Goal: Information Seeking & Learning: Learn about a topic

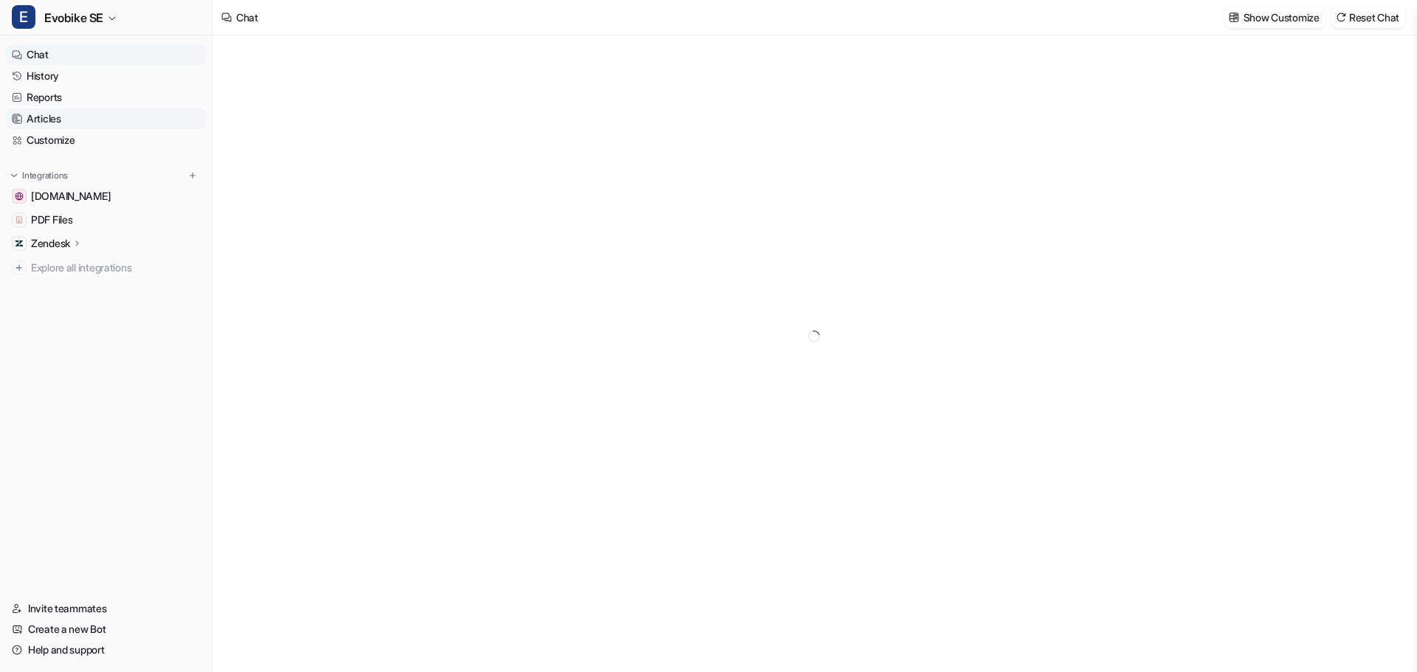
type textarea "**********"
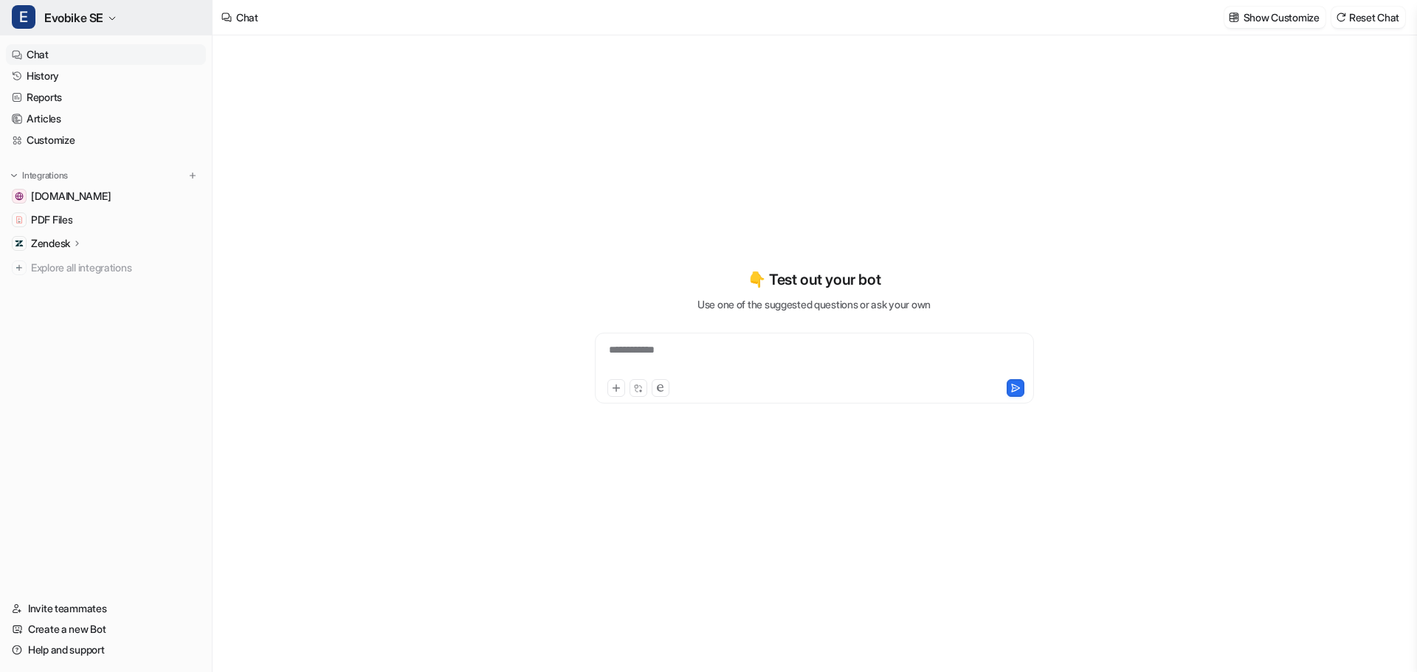
click at [77, 18] on span "Evobike SE" at bounding box center [73, 17] width 59 height 21
click at [54, 611] on link "Invite teammates" at bounding box center [106, 608] width 200 height 21
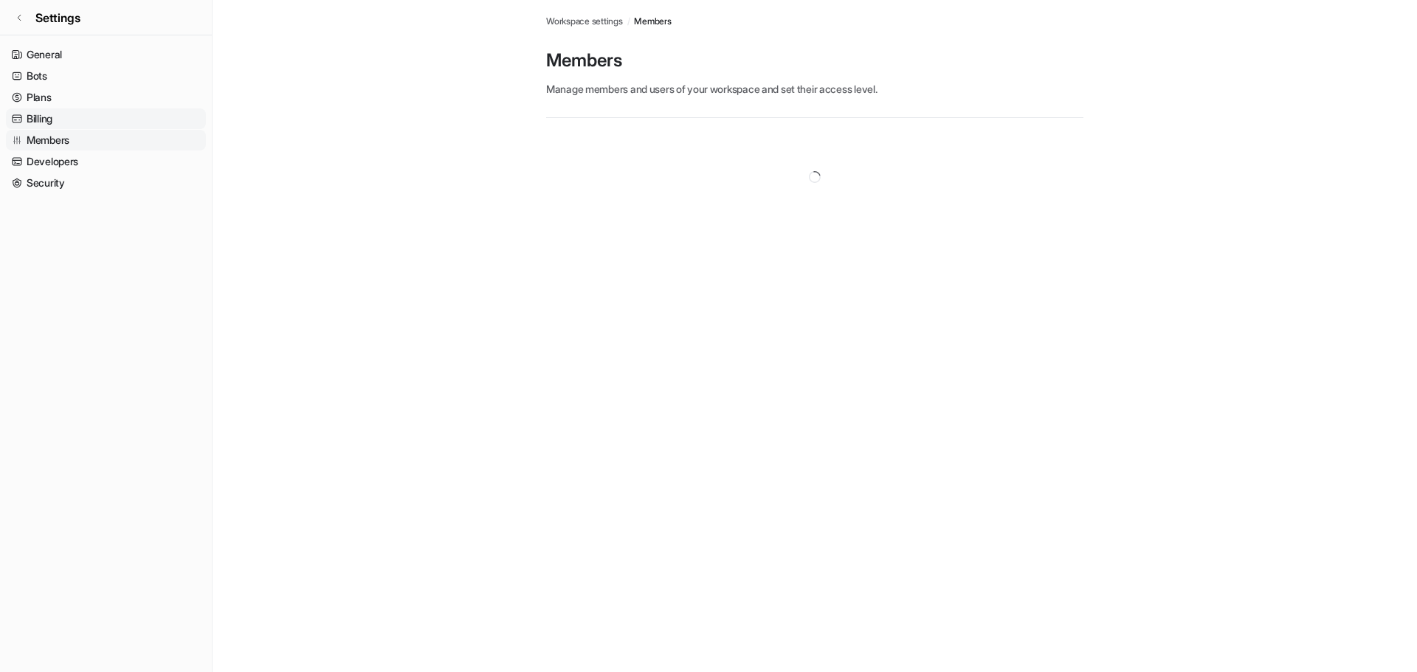
click at [43, 120] on link "Billing" at bounding box center [106, 118] width 200 height 21
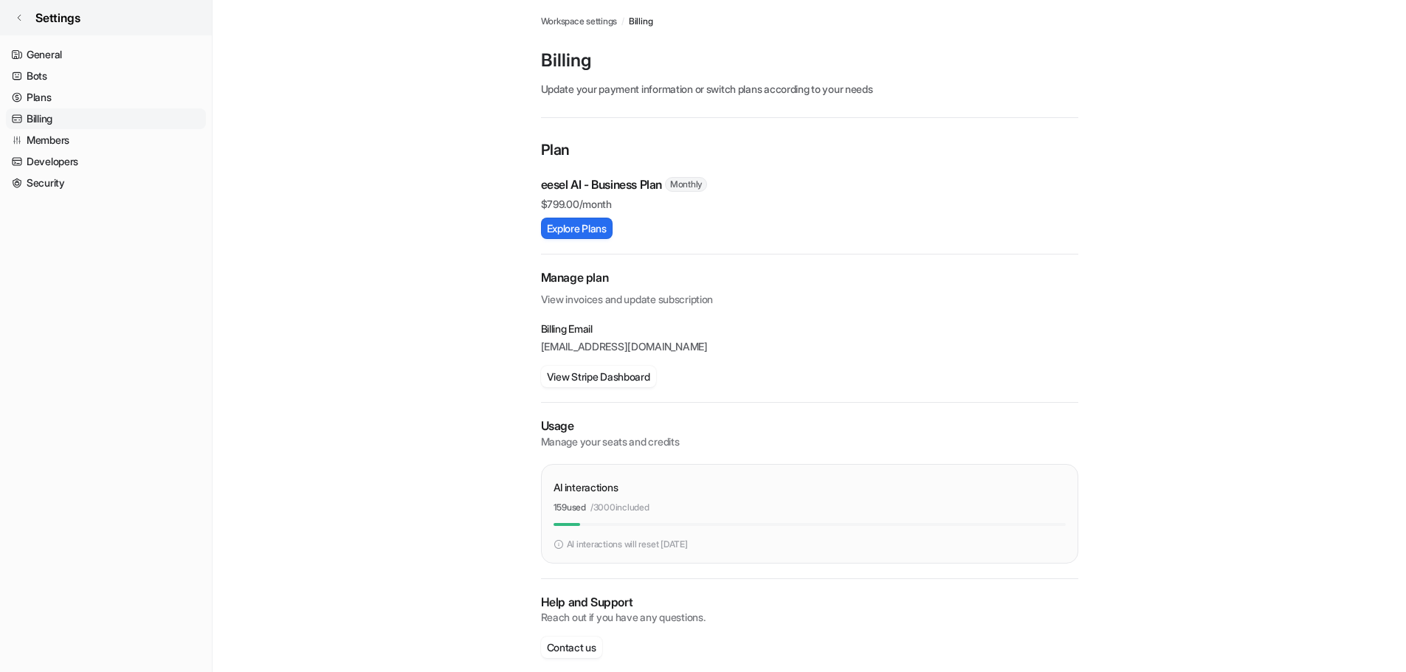
click at [17, 18] on icon at bounding box center [19, 17] width 9 height 9
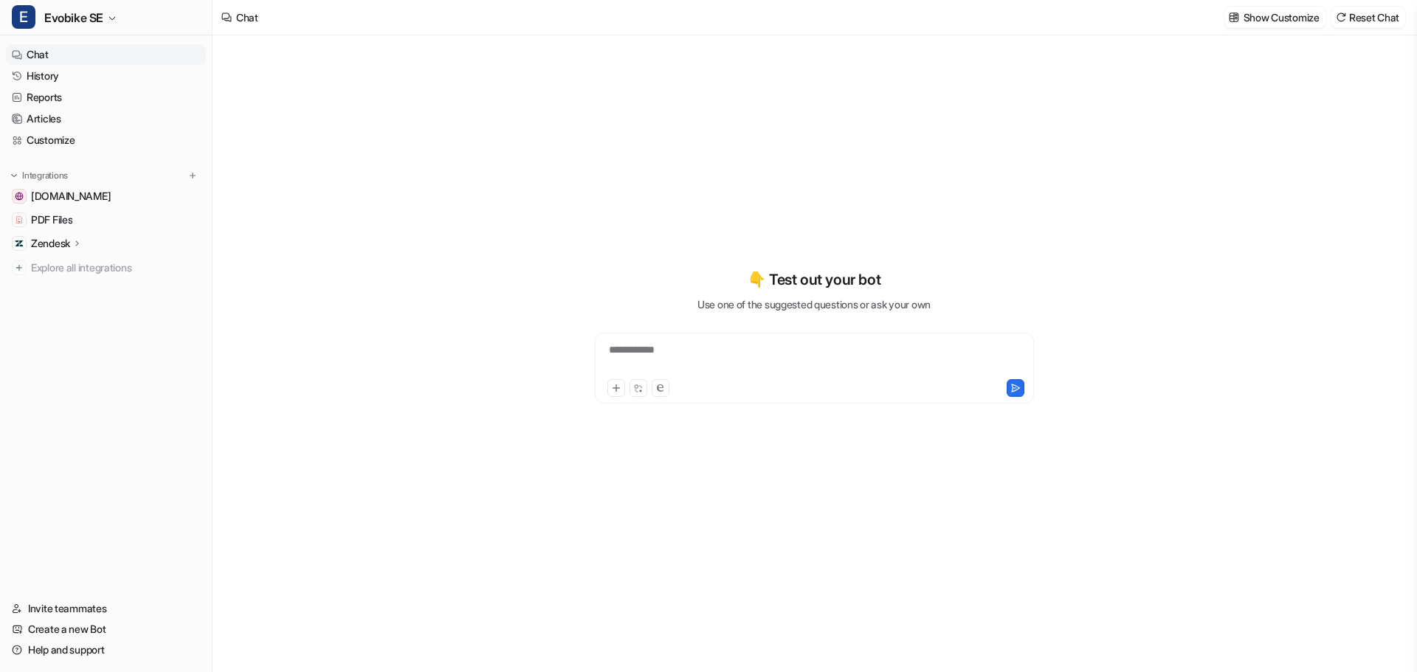
click at [33, 55] on link "Chat" at bounding box center [106, 54] width 200 height 21
click at [39, 73] on link "History" at bounding box center [106, 76] width 200 height 21
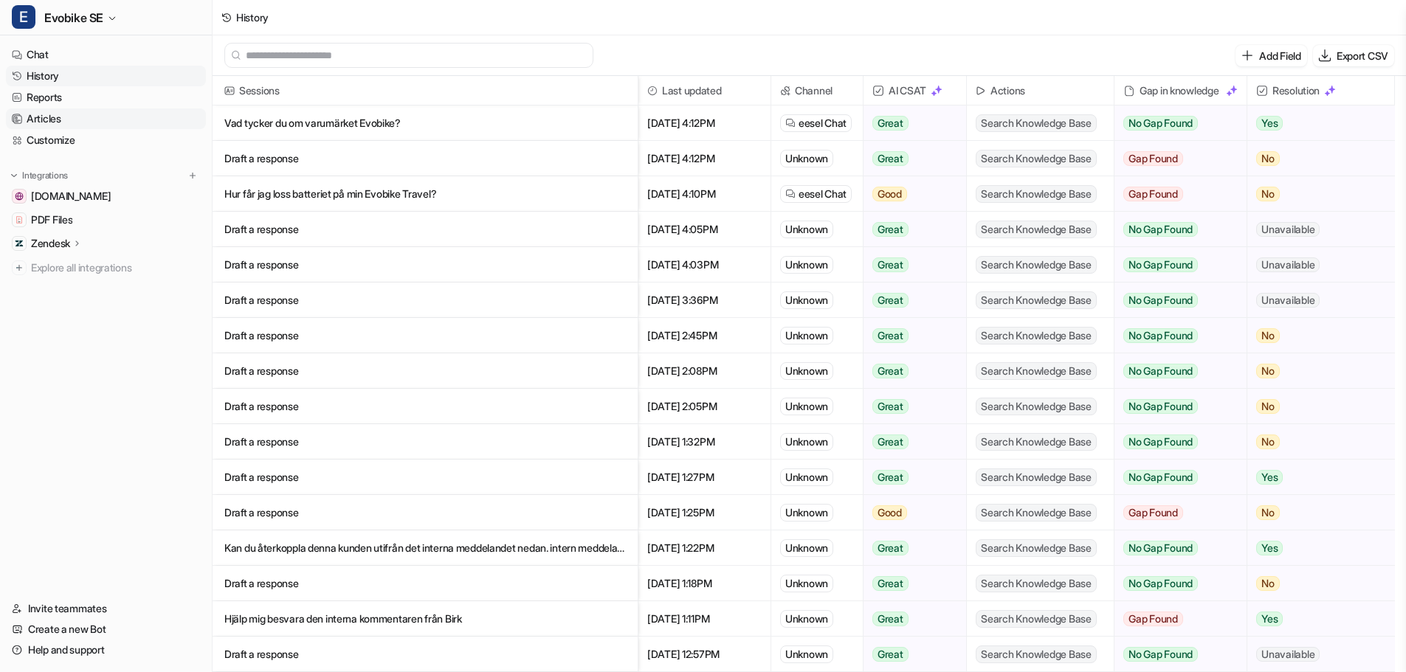
click at [44, 116] on link "Articles" at bounding box center [106, 118] width 200 height 21
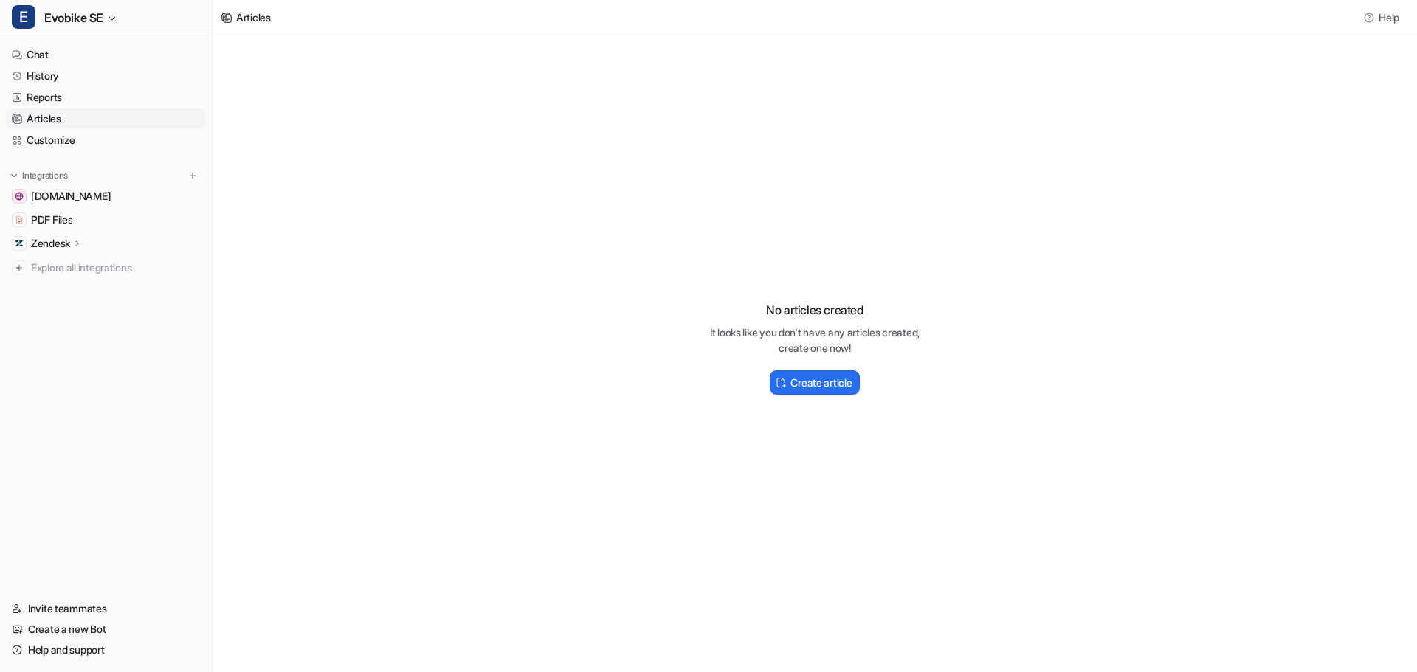
click at [60, 244] on p "Zendesk" at bounding box center [50, 243] width 39 height 15
click at [61, 269] on p "Overview" at bounding box center [64, 265] width 44 height 15
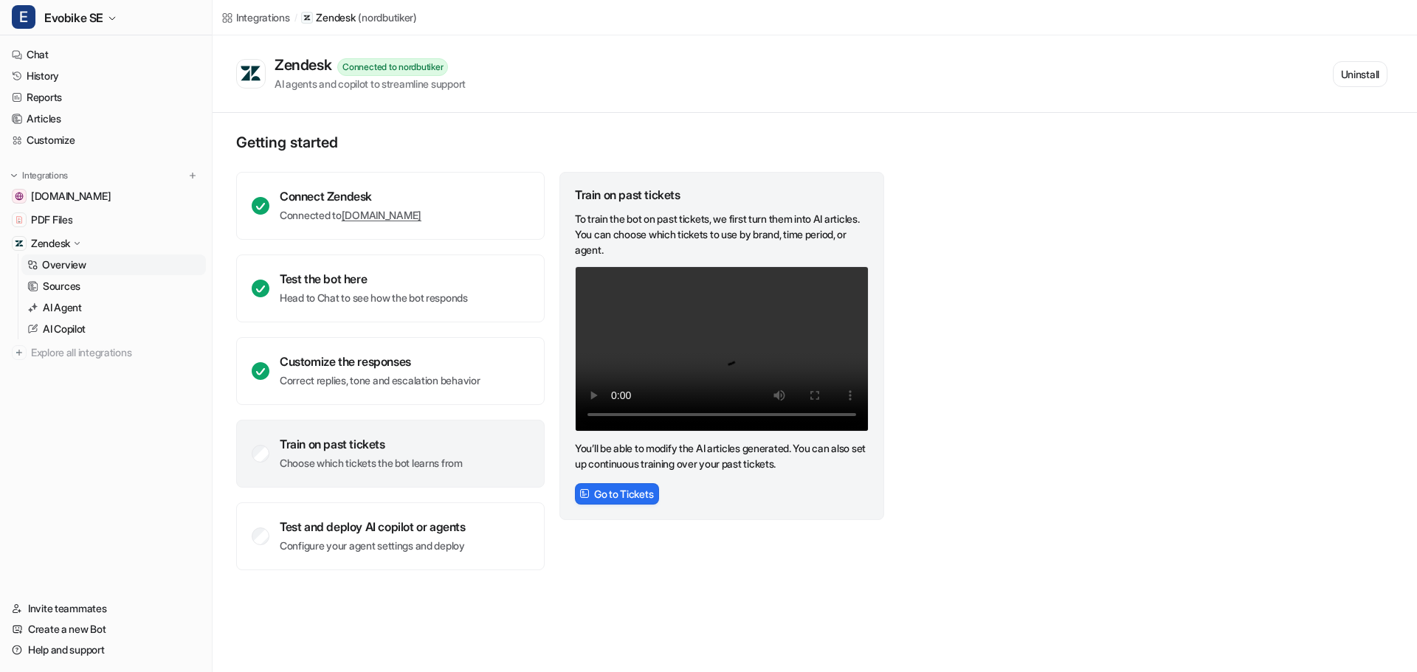
click at [459, 466] on p "Choose which tickets the bot learns from" at bounding box center [371, 463] width 183 height 15
click at [612, 494] on button "Go to Tickets" at bounding box center [617, 493] width 84 height 21
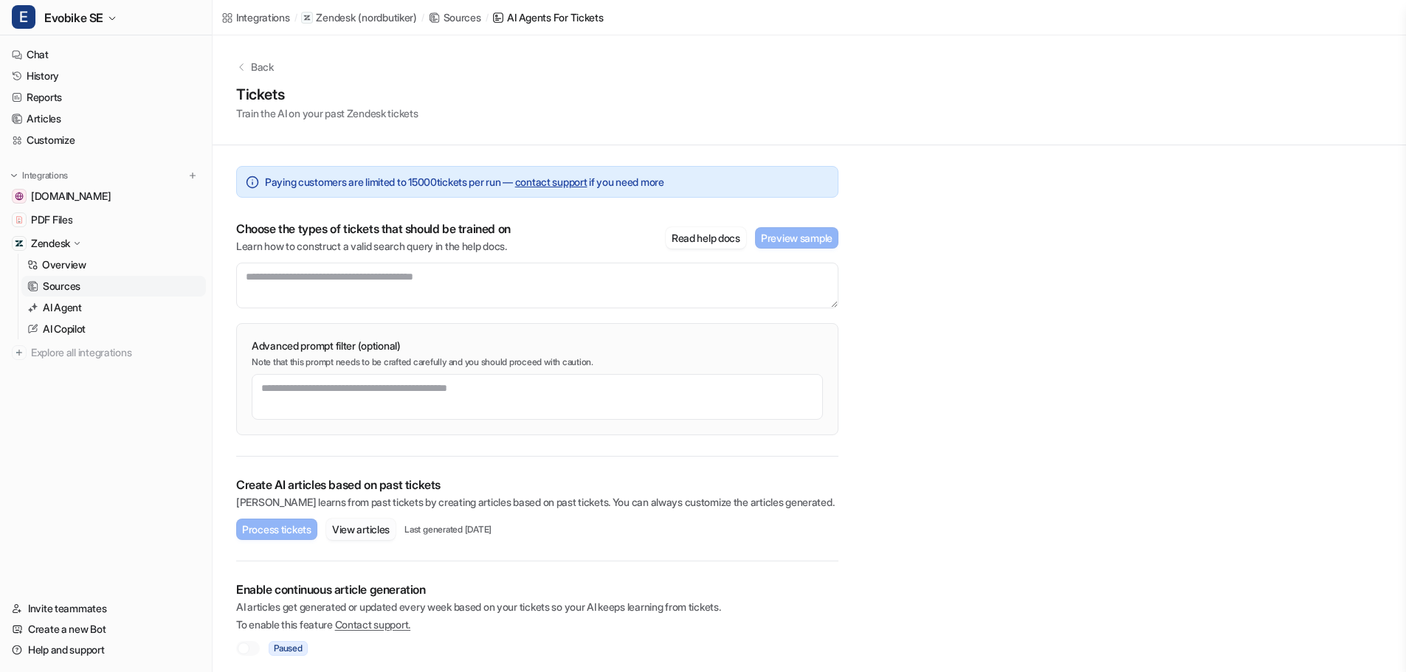
click at [379, 528] on button "View articles" at bounding box center [360, 529] width 69 height 21
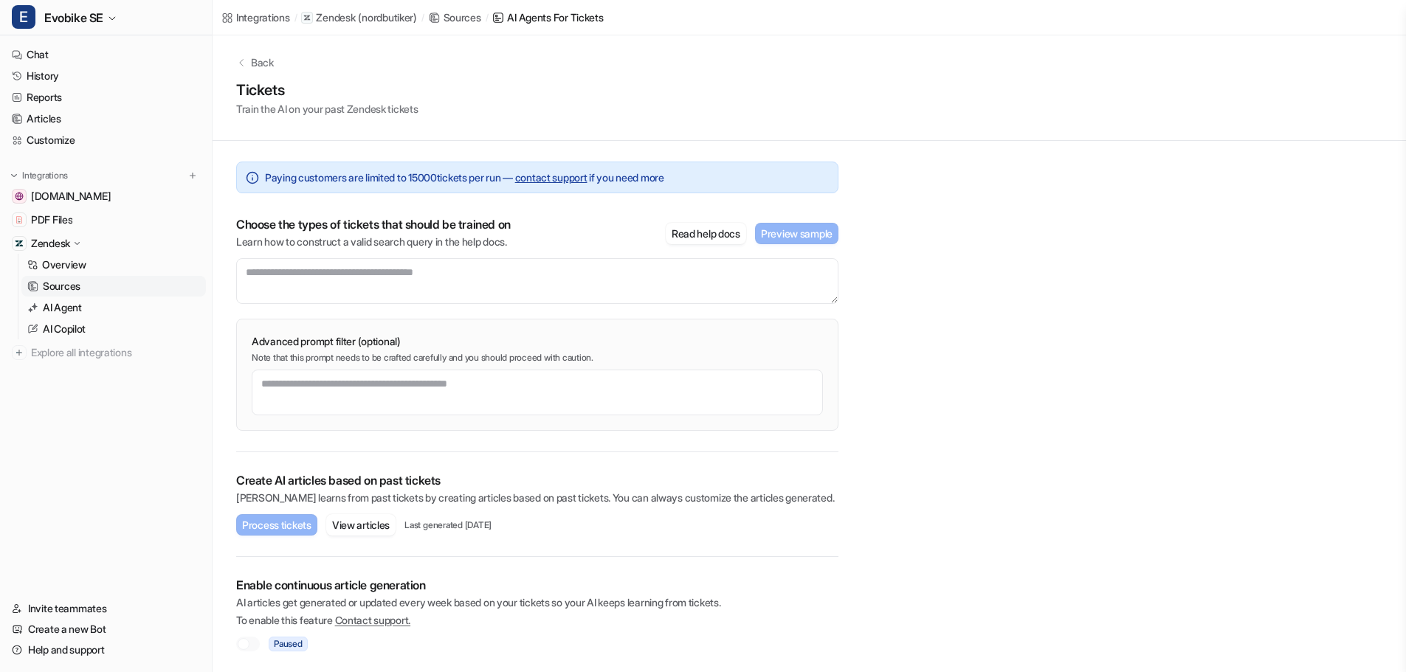
scroll to position [5, 0]
click at [294, 274] on textarea at bounding box center [537, 281] width 602 height 46
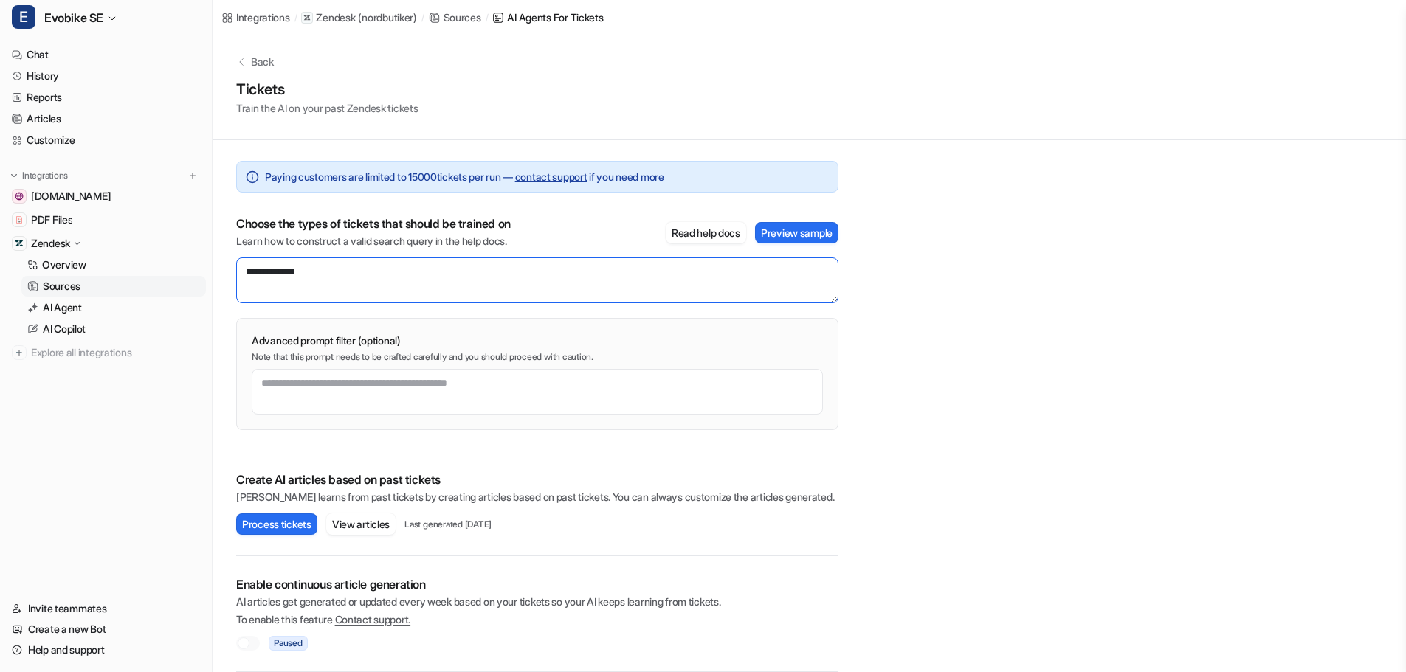
click at [260, 266] on textarea "**********" at bounding box center [537, 281] width 602 height 46
paste textarea "**********"
click at [394, 270] on textarea "**********" at bounding box center [537, 281] width 602 height 46
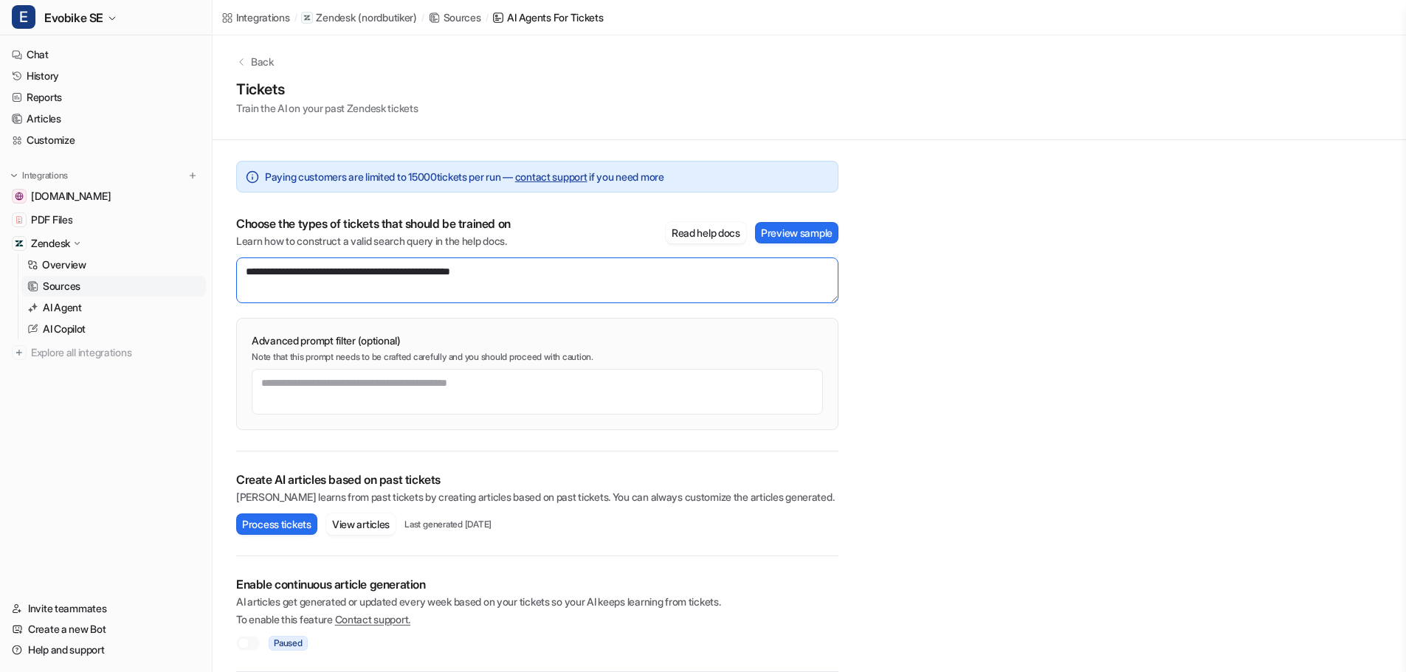
click at [633, 281] on textarea "**********" at bounding box center [537, 281] width 602 height 46
click at [978, 364] on div "**********" at bounding box center [809, 351] width 1193 height 642
click at [795, 297] on textarea "**********" at bounding box center [537, 281] width 602 height 46
click at [801, 235] on button "Preview sample" at bounding box center [796, 232] width 83 height 21
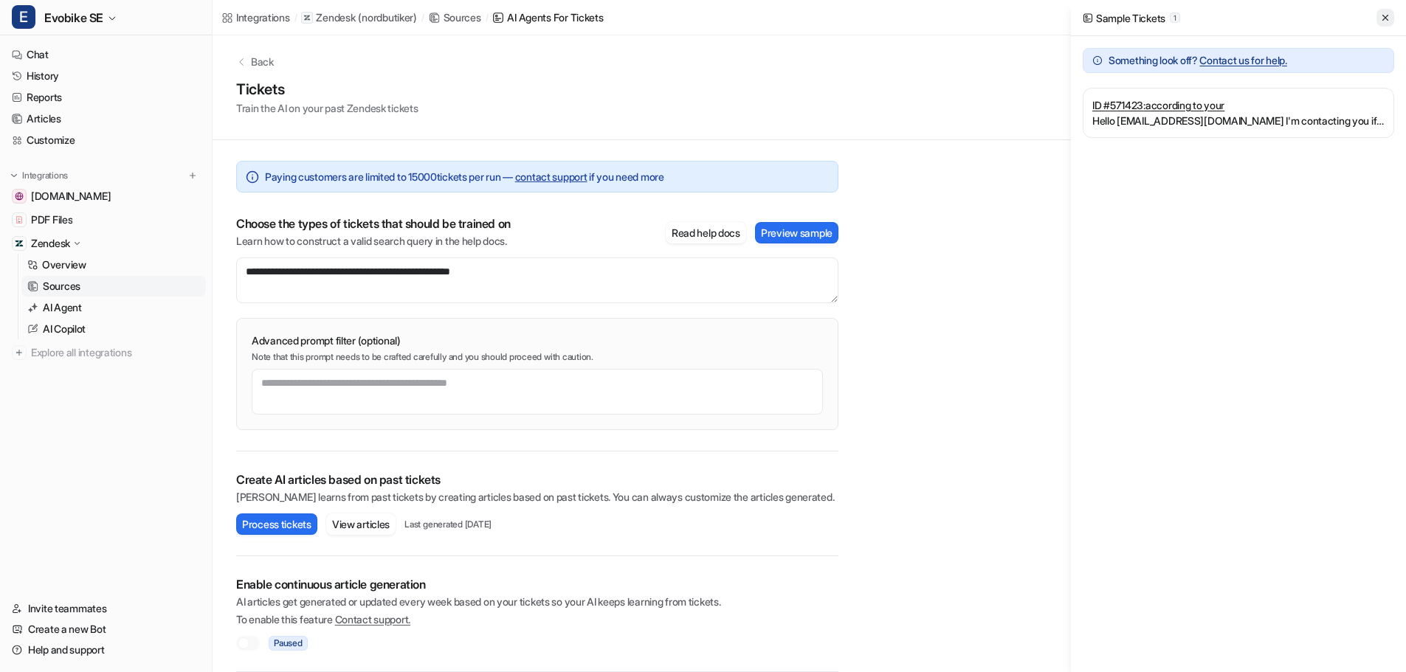
click at [1388, 17] on icon at bounding box center [1385, 18] width 10 height 10
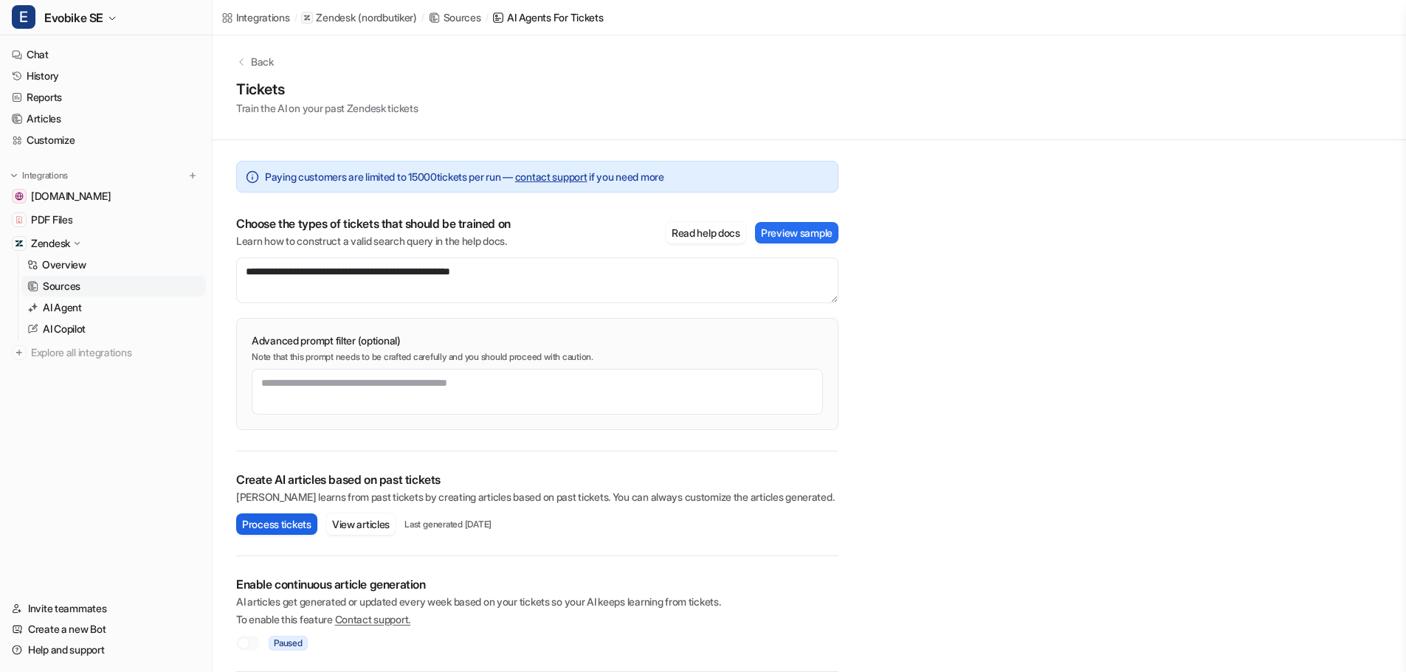
click at [260, 521] on button "Process tickets" at bounding box center [276, 524] width 81 height 21
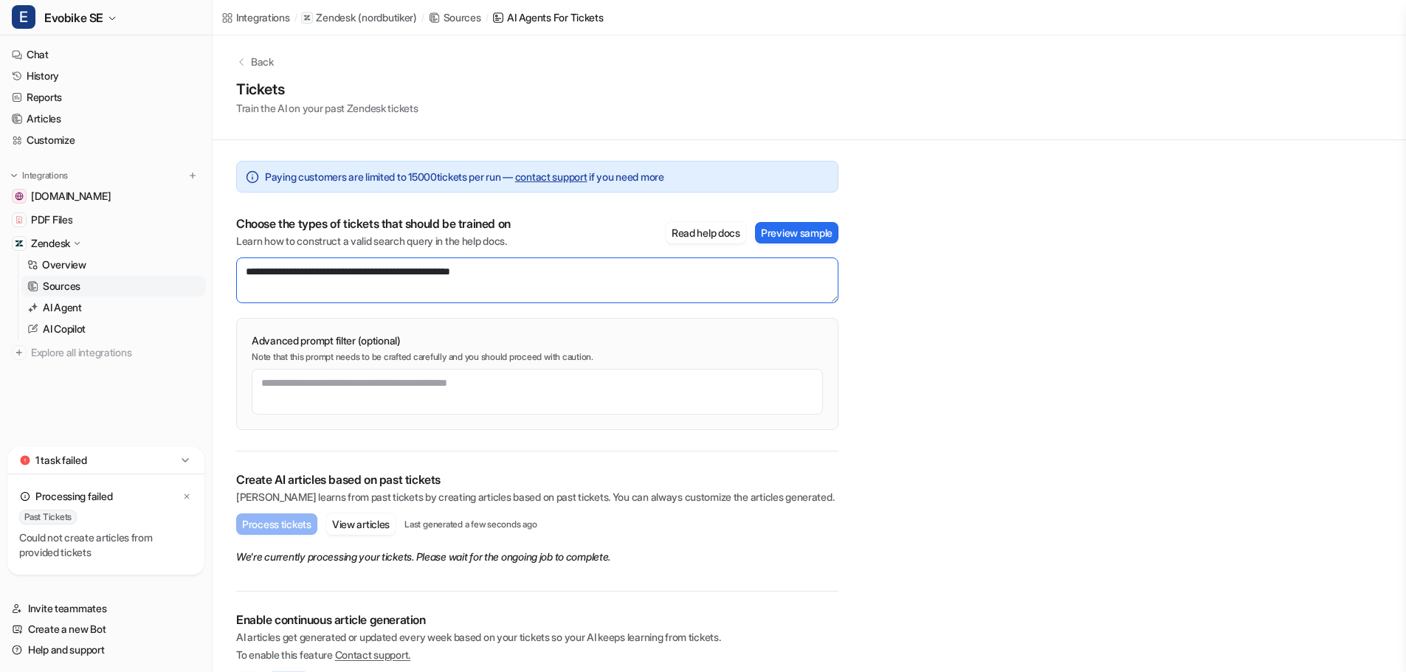
click at [396, 268] on textarea "**********" at bounding box center [537, 281] width 602 height 46
click at [998, 357] on div "**********" at bounding box center [809, 368] width 1193 height 677
click at [573, 284] on textarea "**********" at bounding box center [537, 281] width 602 height 46
click at [778, 236] on button "Preview sample" at bounding box center [796, 232] width 83 height 21
click at [792, 238] on button "Preview sample" at bounding box center [796, 232] width 83 height 21
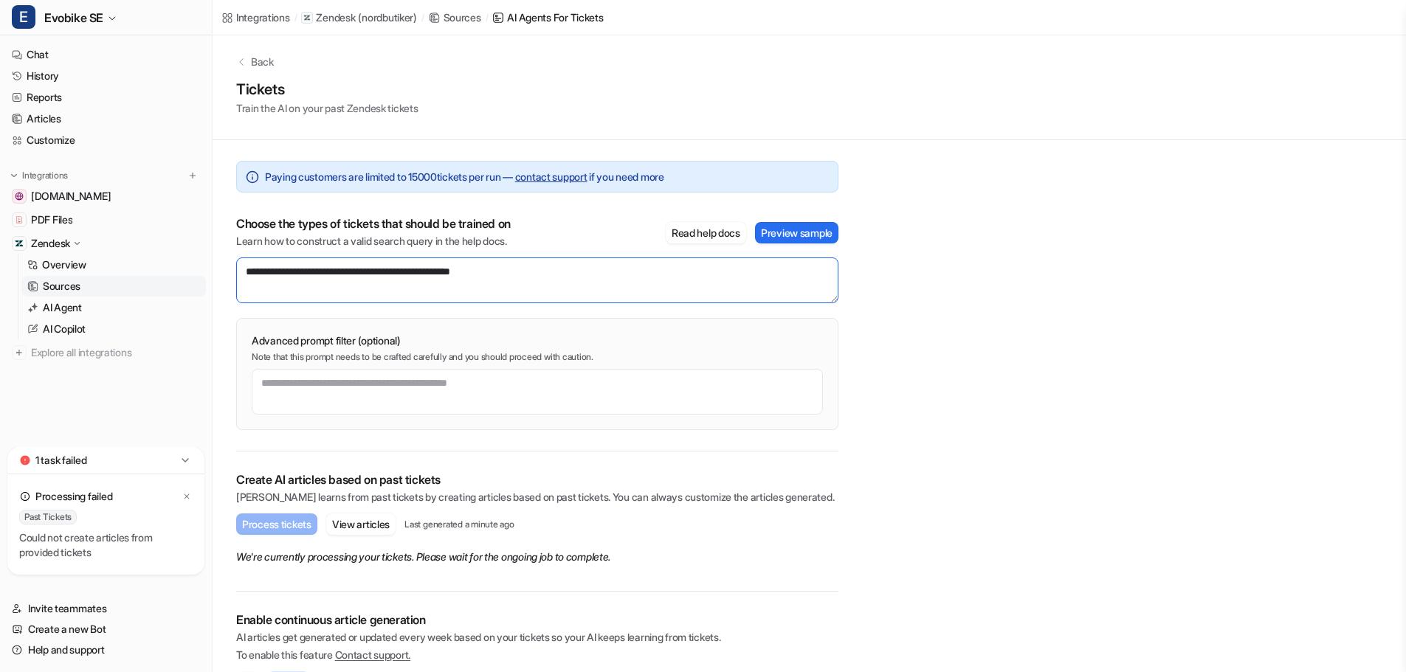
drag, startPoint x: 311, startPoint y: 270, endPoint x: 49, endPoint y: 254, distance: 263.2
click at [49, 254] on div "**********" at bounding box center [703, 331] width 1406 height 672
click at [816, 237] on button "Preview sample" at bounding box center [796, 232] width 83 height 21
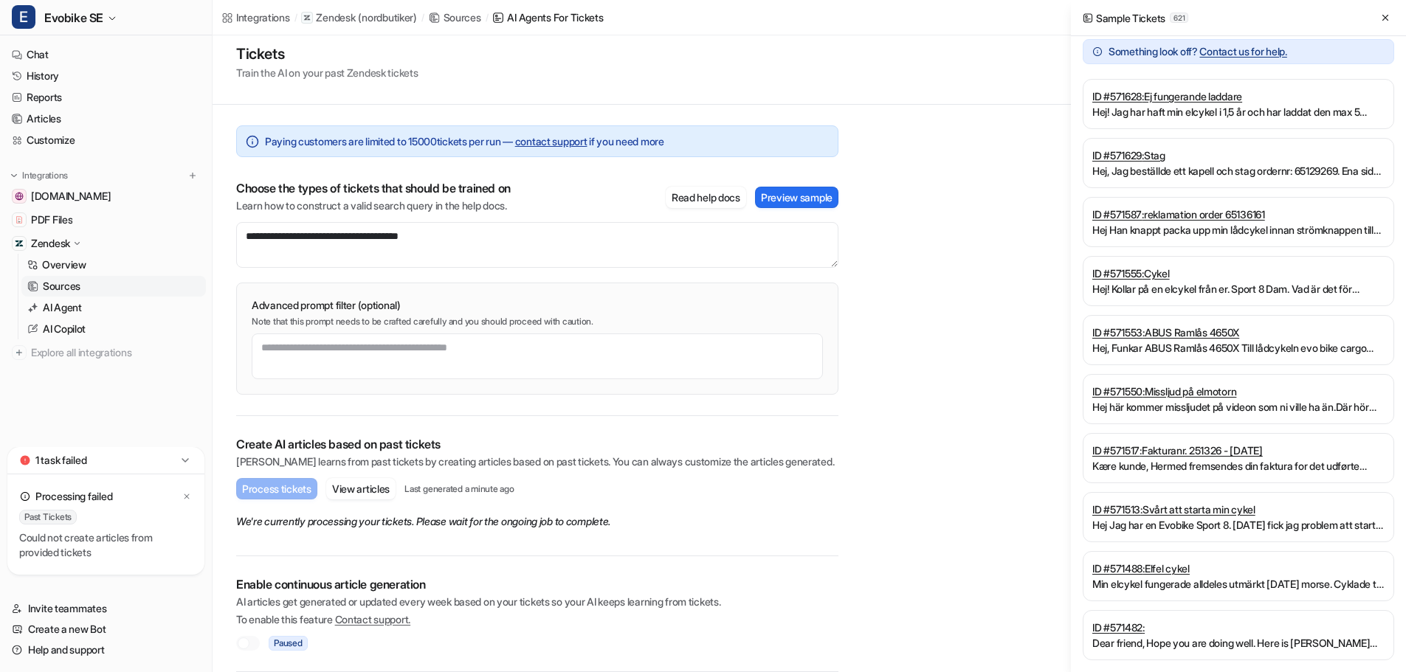
scroll to position [0, 0]
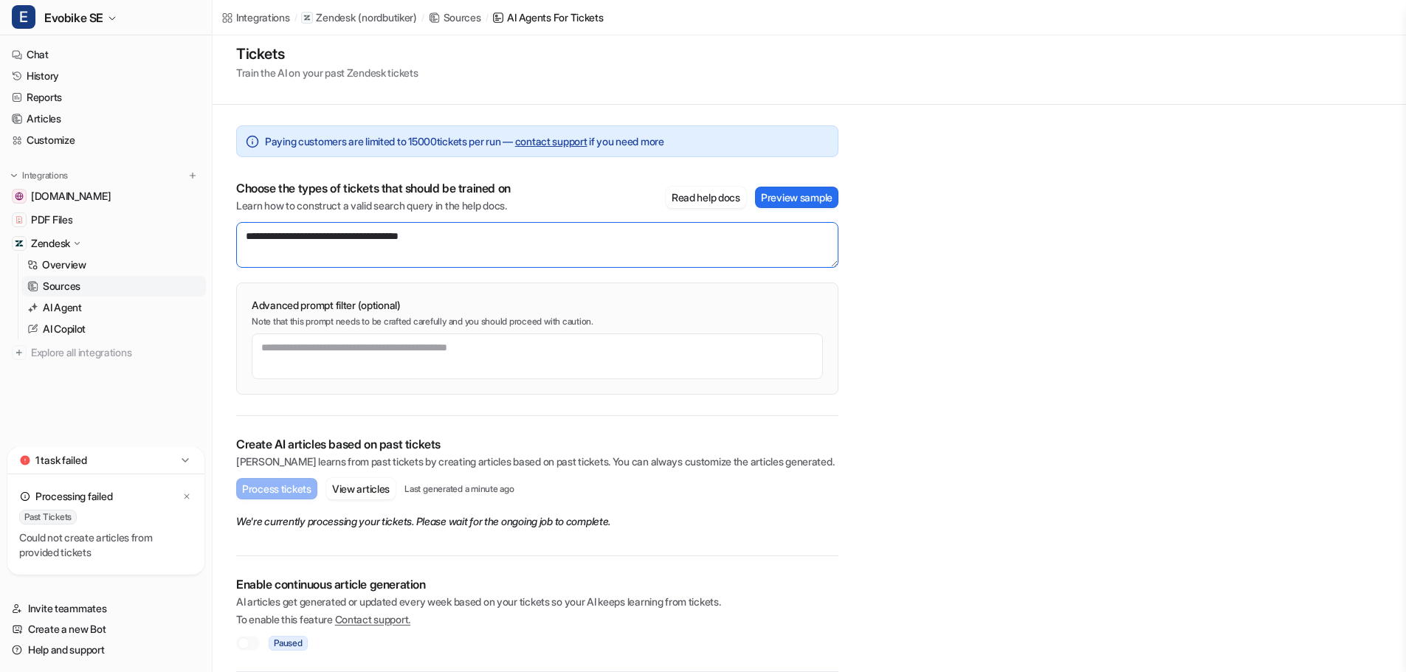
drag, startPoint x: 474, startPoint y: 238, endPoint x: 418, endPoint y: 237, distance: 56.1
click at [418, 237] on textarea "**********" at bounding box center [537, 245] width 602 height 46
type textarea "**********"
click at [804, 202] on button "Preview sample" at bounding box center [796, 197] width 83 height 21
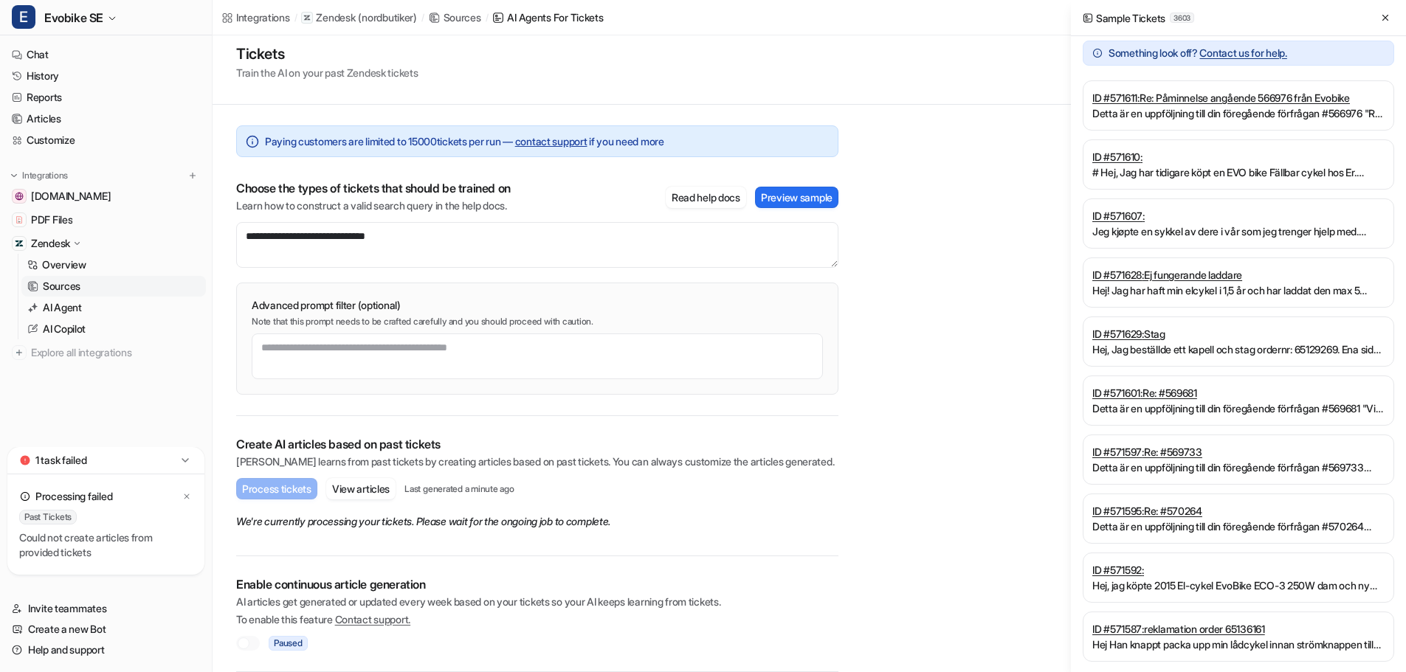
scroll to position [9, 0]
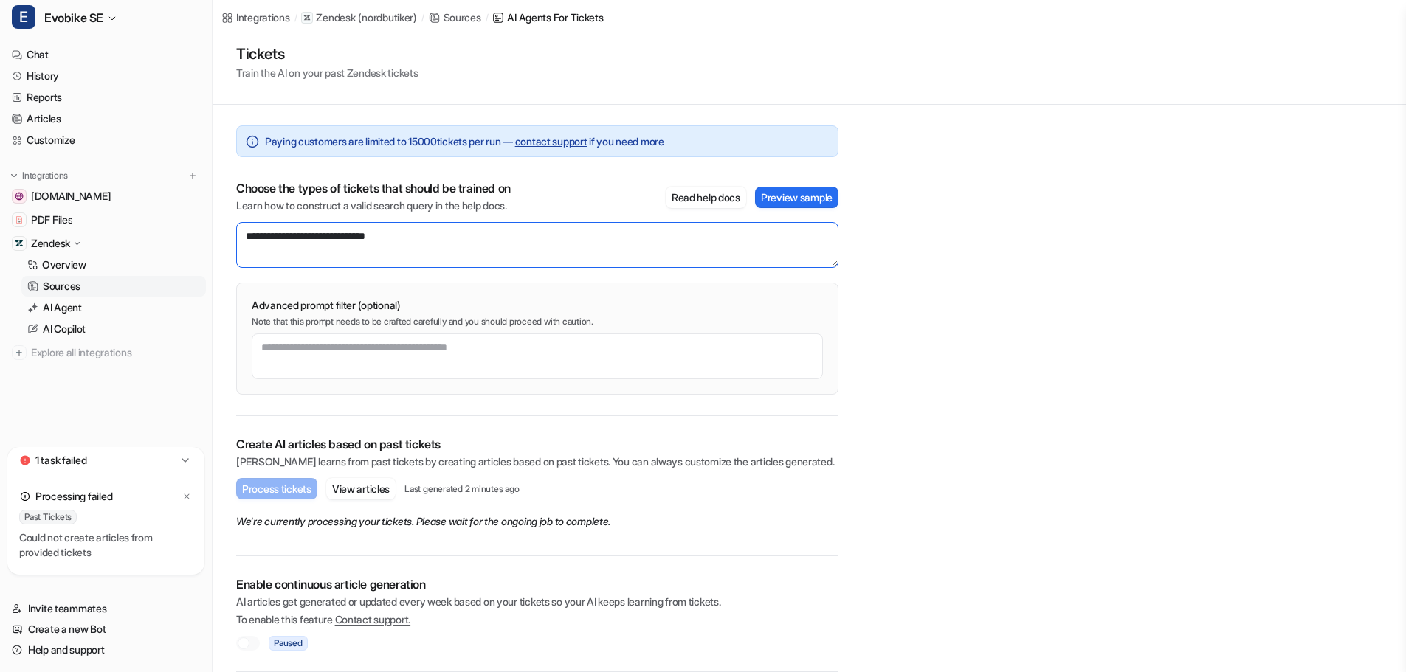
click at [332, 238] on textarea "**********" at bounding box center [537, 245] width 602 height 46
click at [66, 307] on p "AI Agent" at bounding box center [62, 307] width 39 height 15
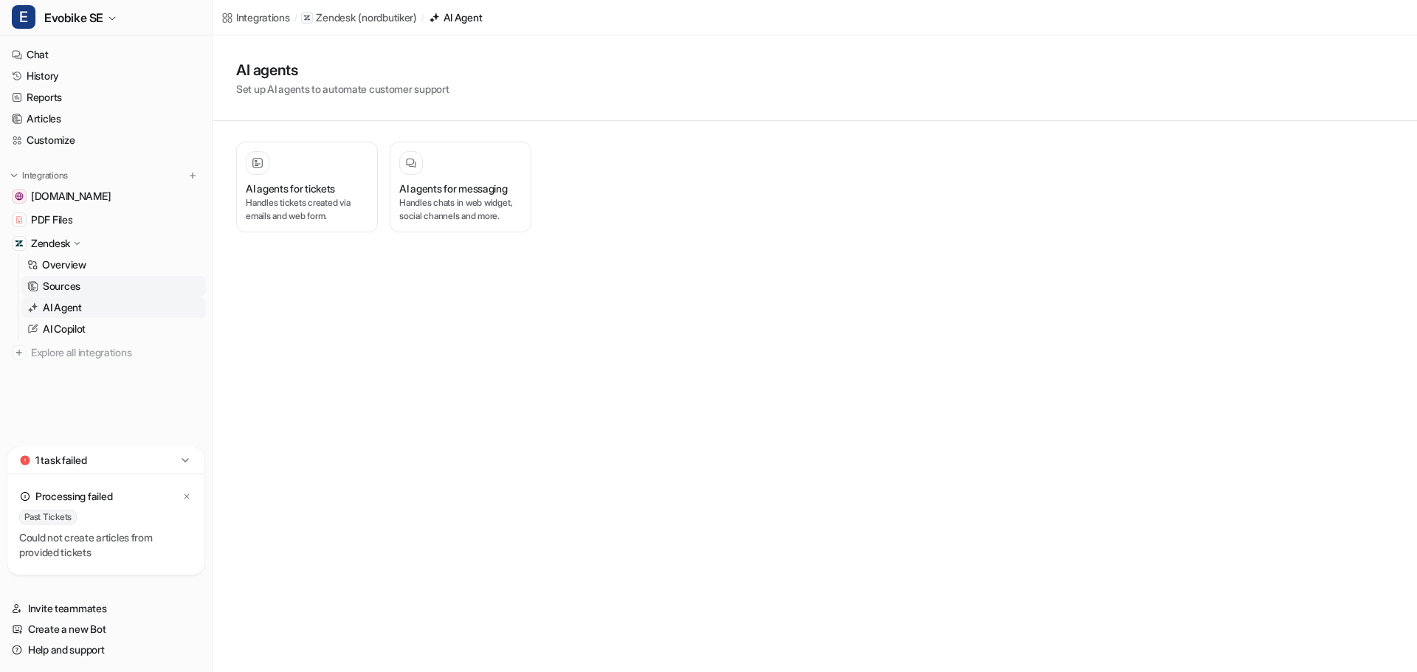
click at [64, 284] on p "Sources" at bounding box center [62, 286] width 38 height 15
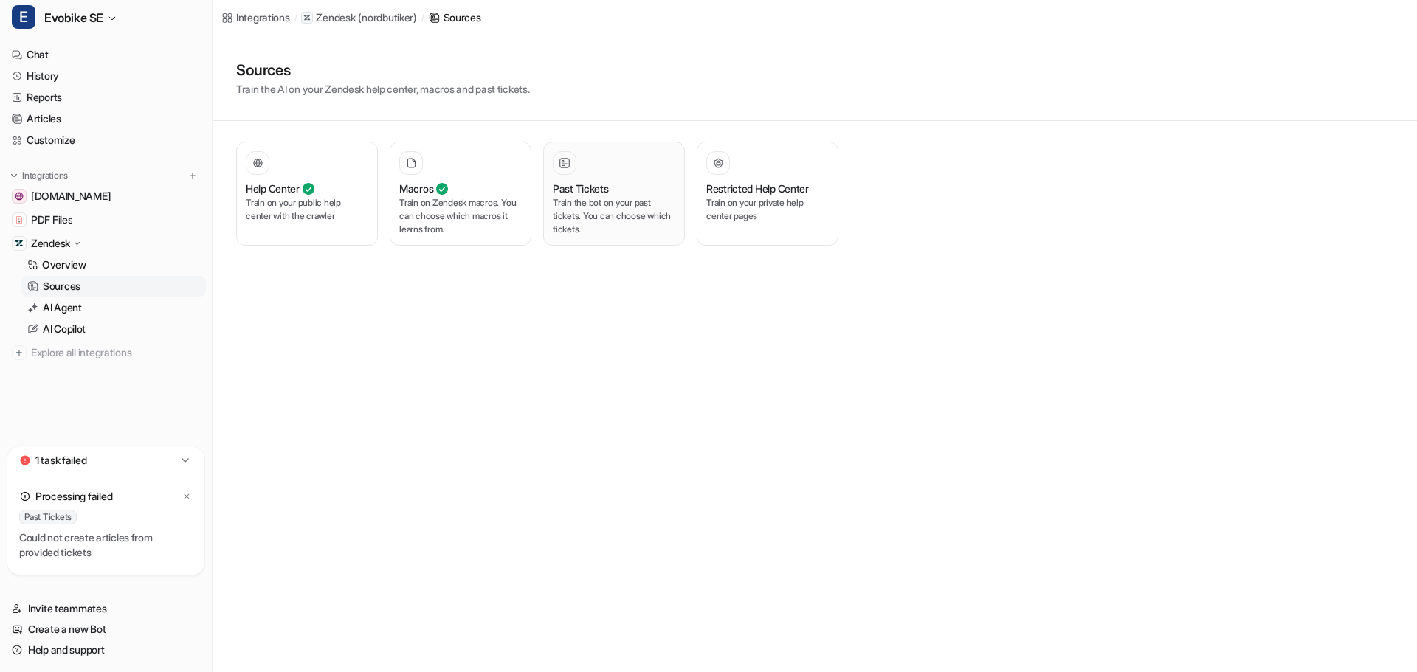
click at [626, 190] on div "Past Tickets" at bounding box center [614, 188] width 122 height 15
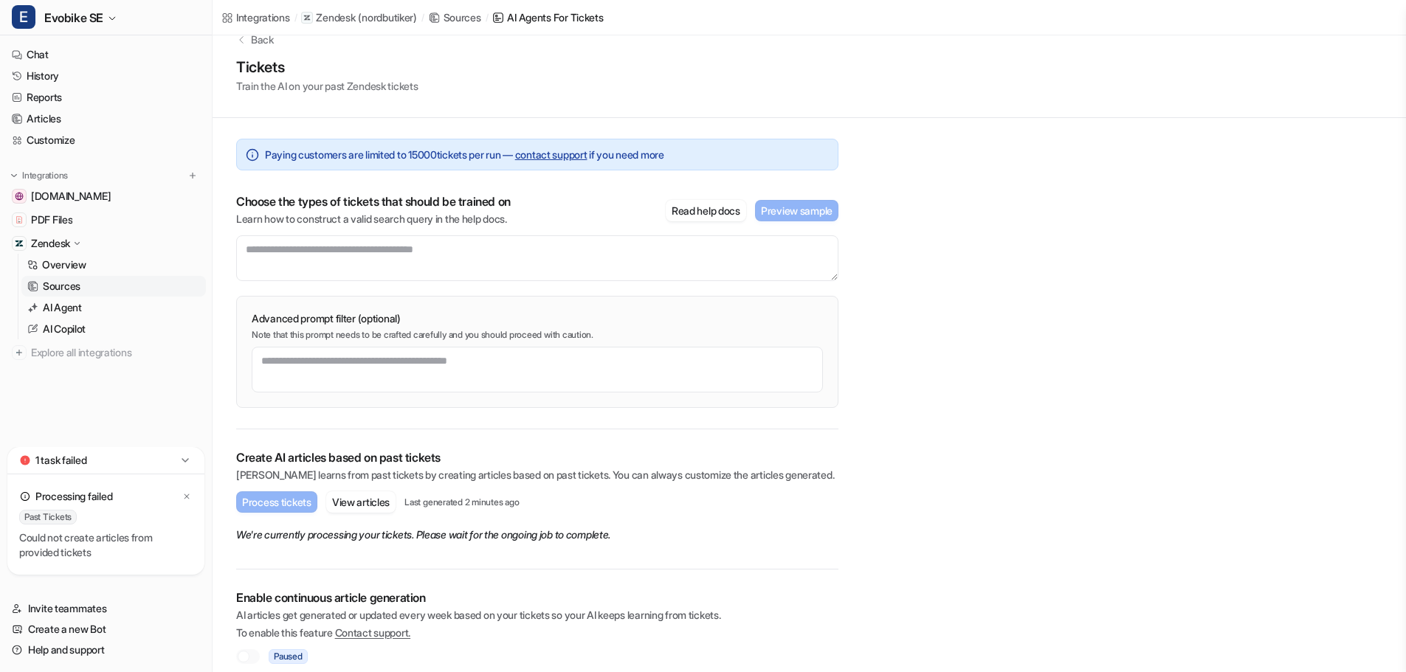
scroll to position [41, 0]
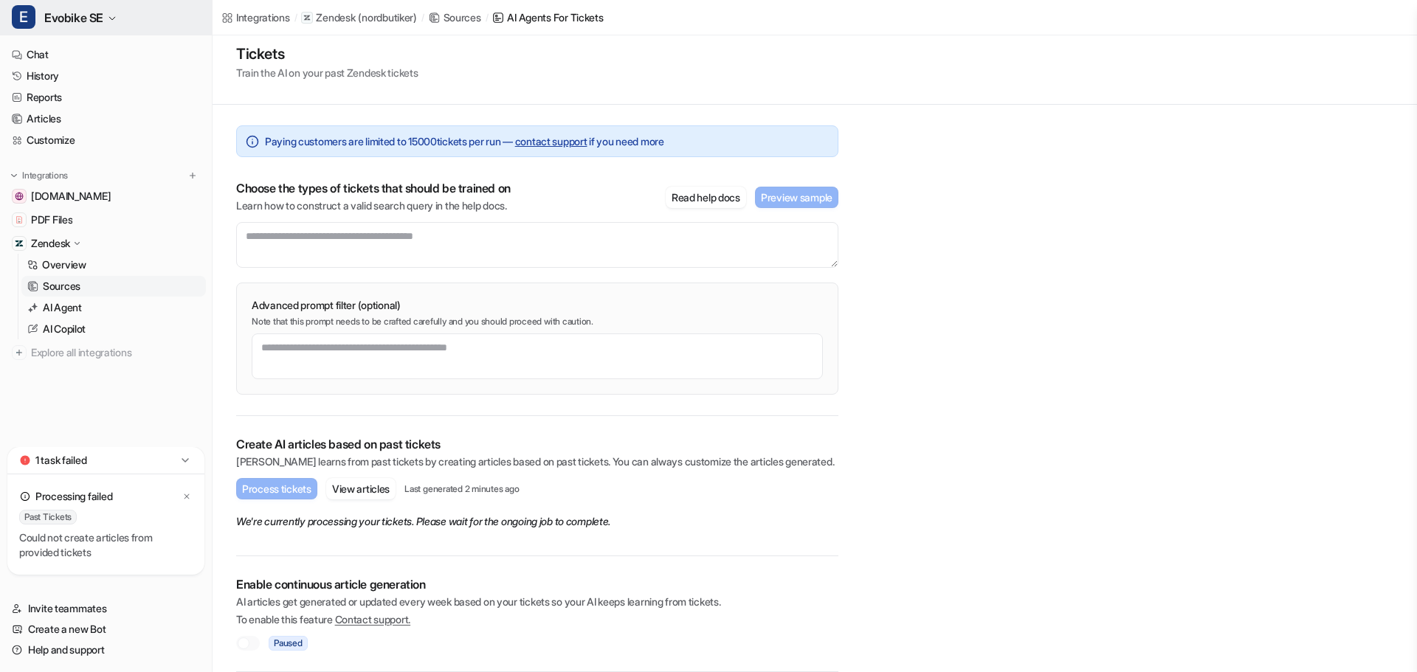
click at [80, 23] on span "Evobike SE" at bounding box center [73, 17] width 59 height 21
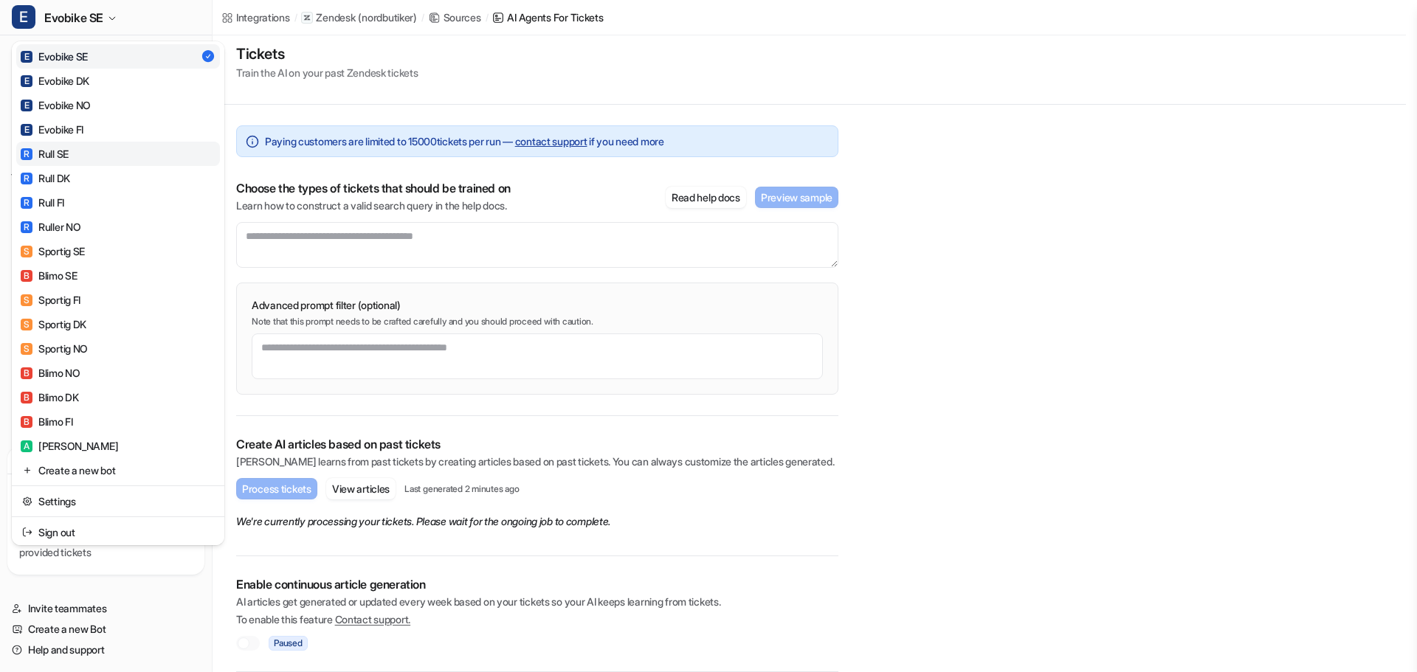
click at [38, 154] on div "R Rull SE" at bounding box center [45, 153] width 48 height 15
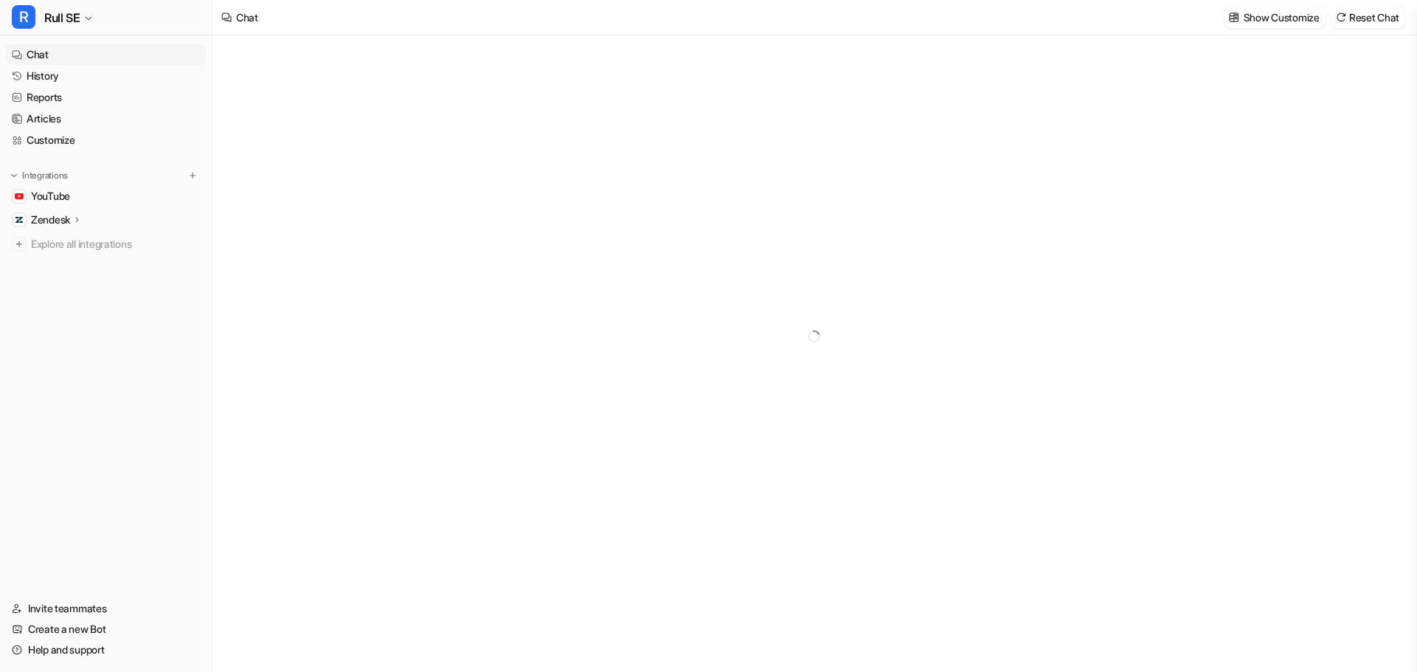
type textarea "**********"
click at [41, 223] on p "Zendesk" at bounding box center [50, 220] width 39 height 15
click at [57, 263] on p "Sources" at bounding box center [62, 262] width 38 height 15
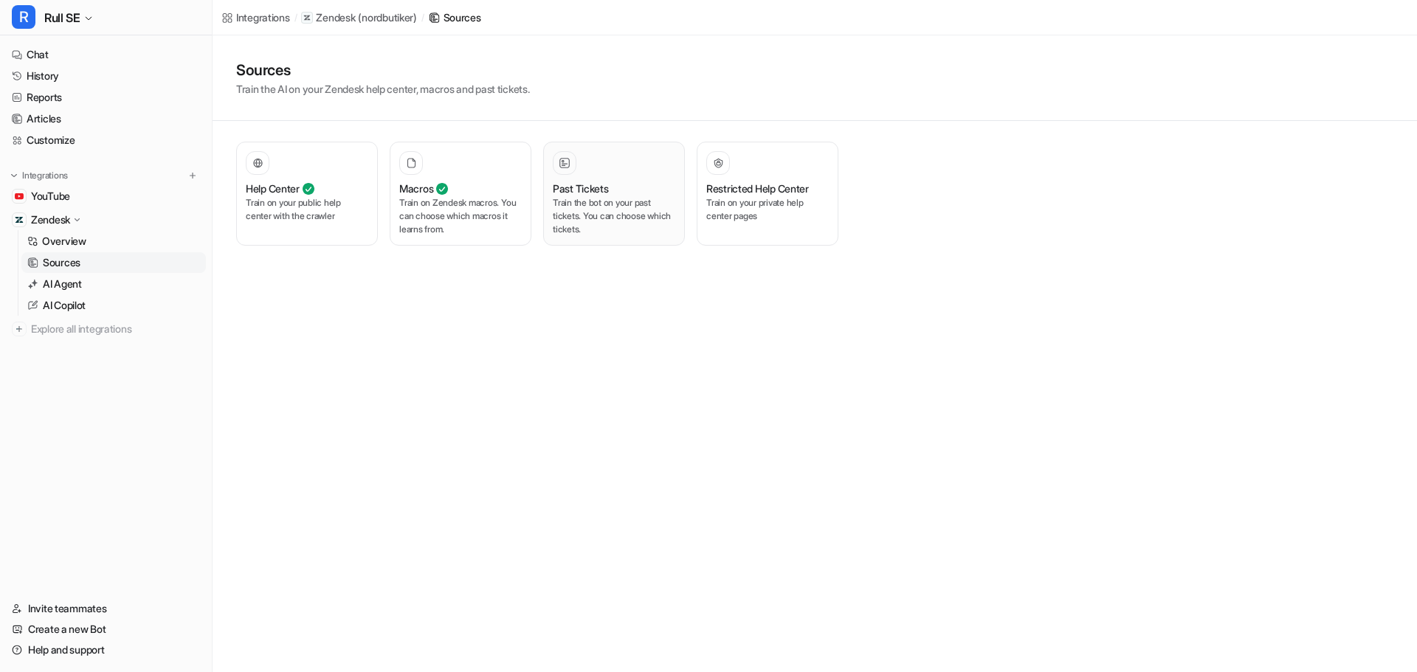
click at [553, 230] on p "Train the bot on your past tickets. You can choose which tickets." at bounding box center [614, 216] width 122 height 40
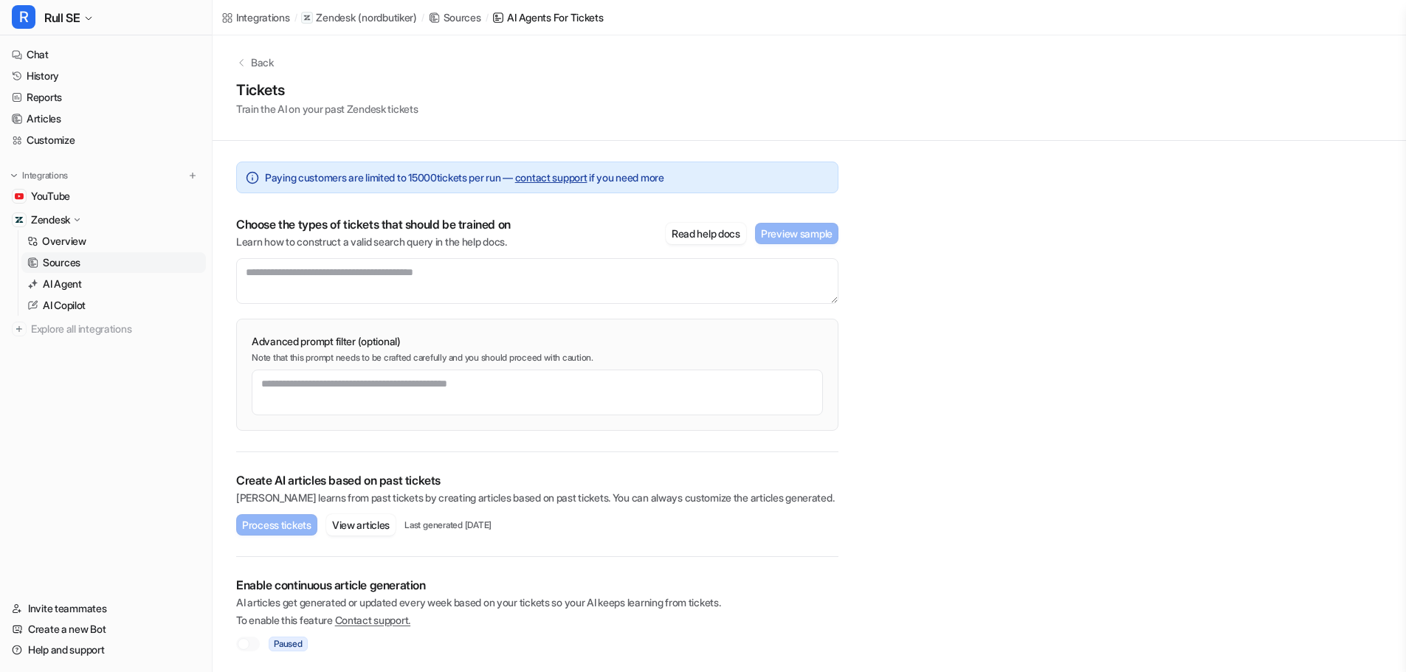
scroll to position [5, 0]
click at [301, 262] on textarea at bounding box center [537, 281] width 602 height 46
paste textarea "**********"
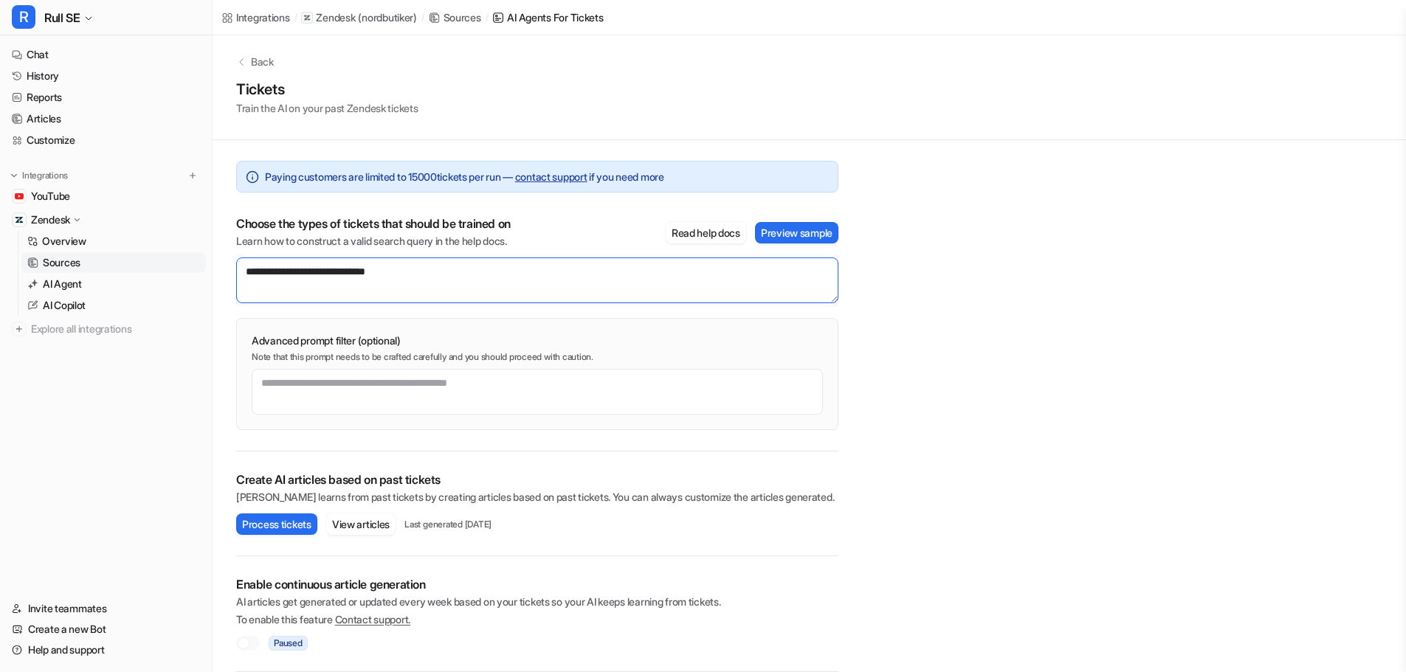
click at [398, 273] on textarea "**********" at bounding box center [537, 281] width 602 height 46
type textarea "**********"
click at [815, 233] on button "Preview sample" at bounding box center [796, 232] width 83 height 21
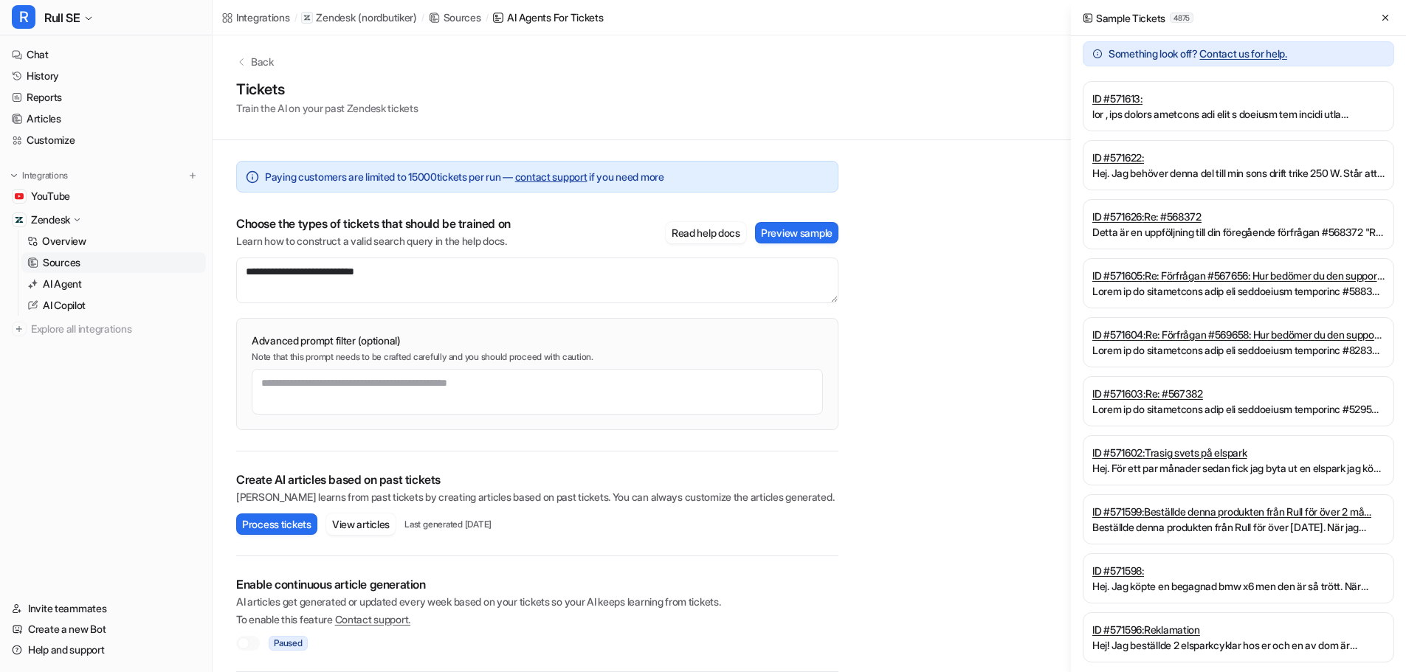
scroll to position [9, 0]
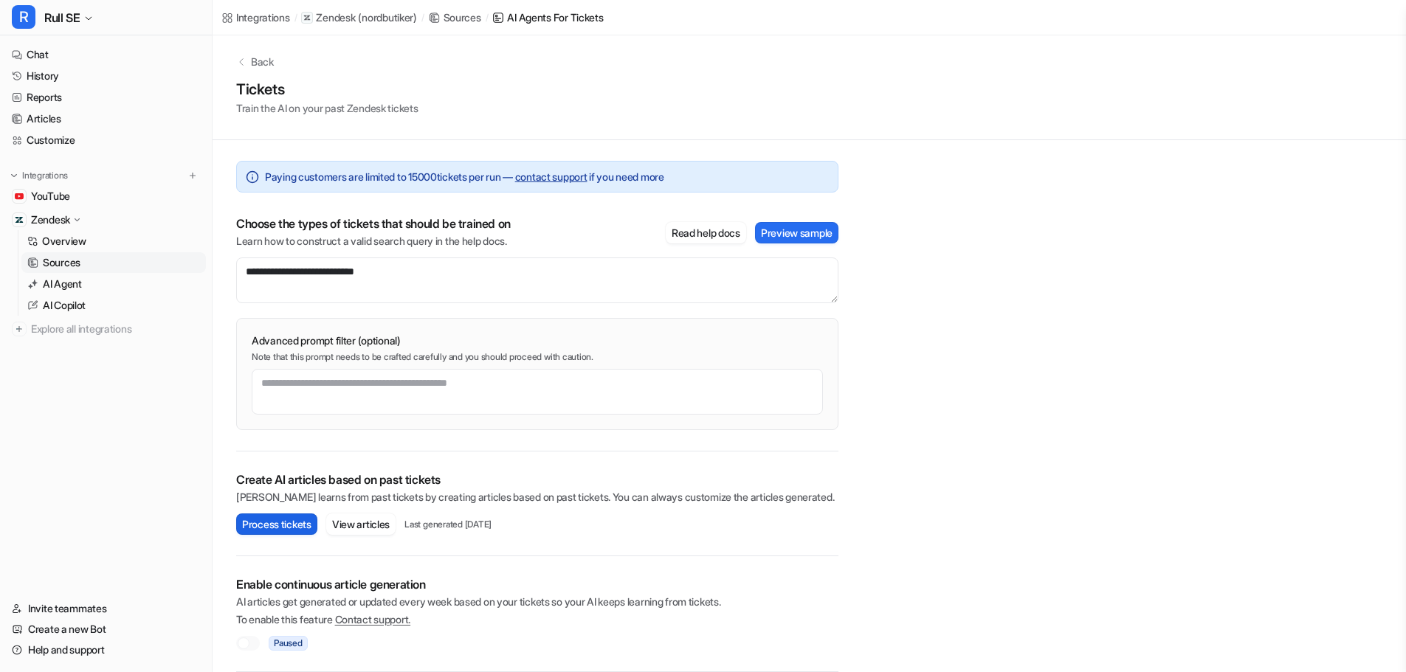
click at [275, 526] on button "Process tickets" at bounding box center [276, 524] width 81 height 21
click at [376, 520] on button "View articles" at bounding box center [360, 524] width 69 height 21
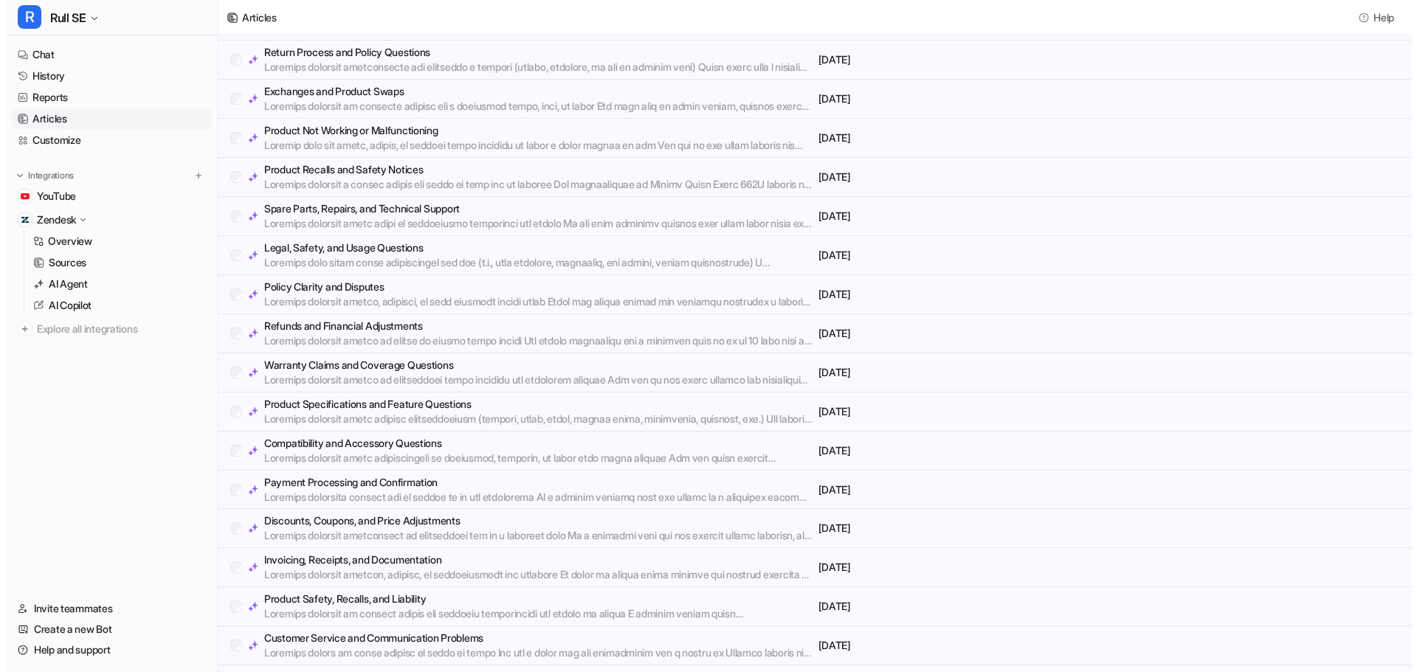
scroll to position [331, 0]
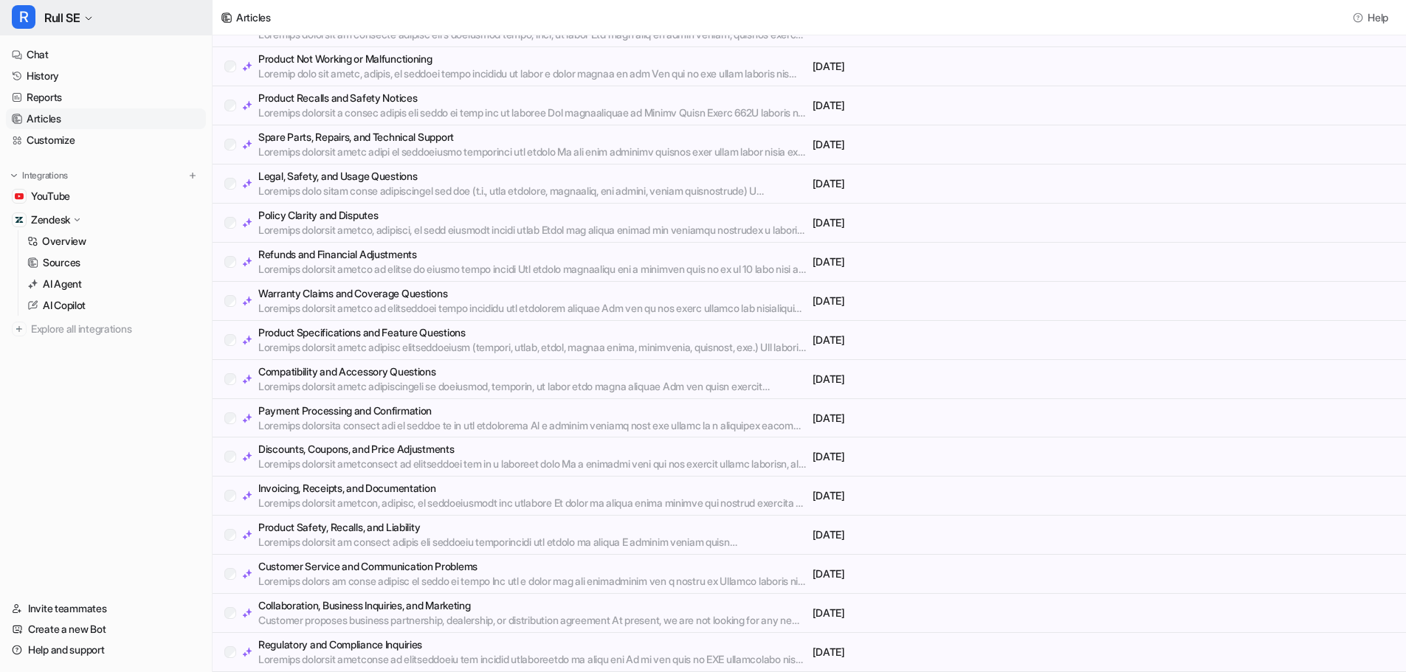
click at [60, 13] on span "Rull SE" at bounding box center [61, 17] width 35 height 21
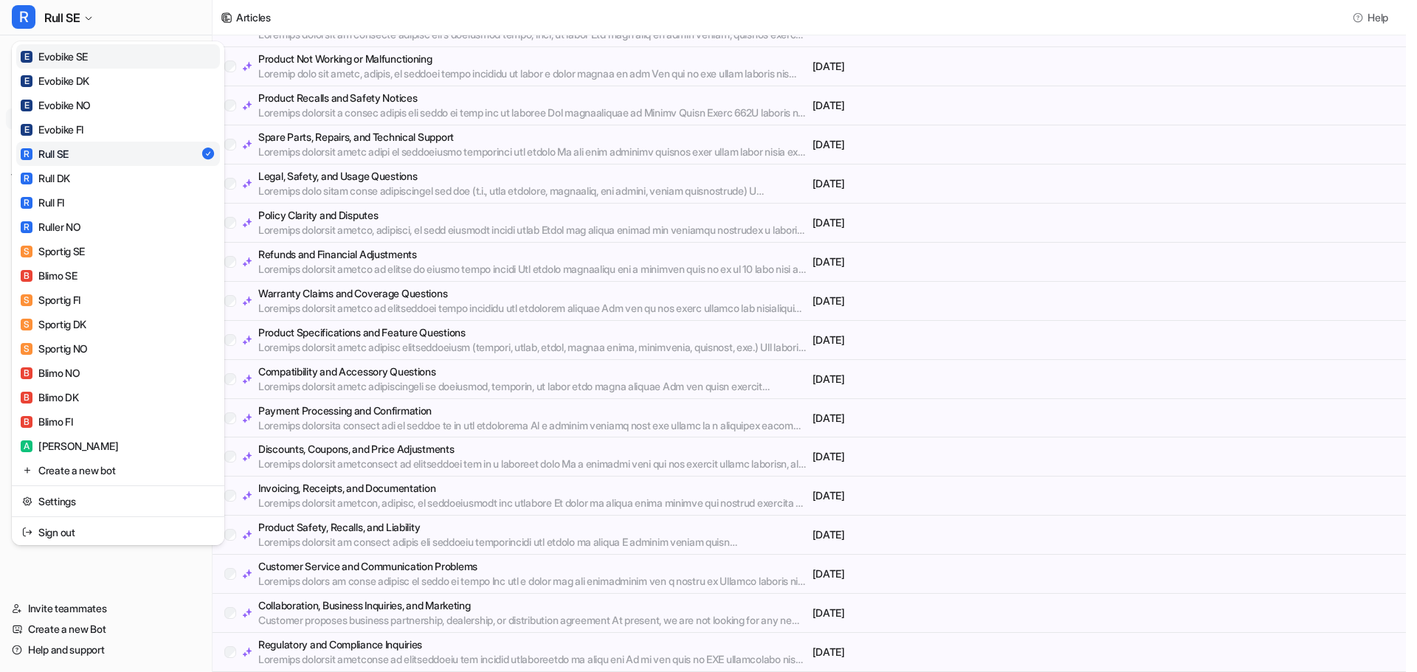
click at [66, 63] on div "E Evobike SE" at bounding box center [54, 56] width 67 height 15
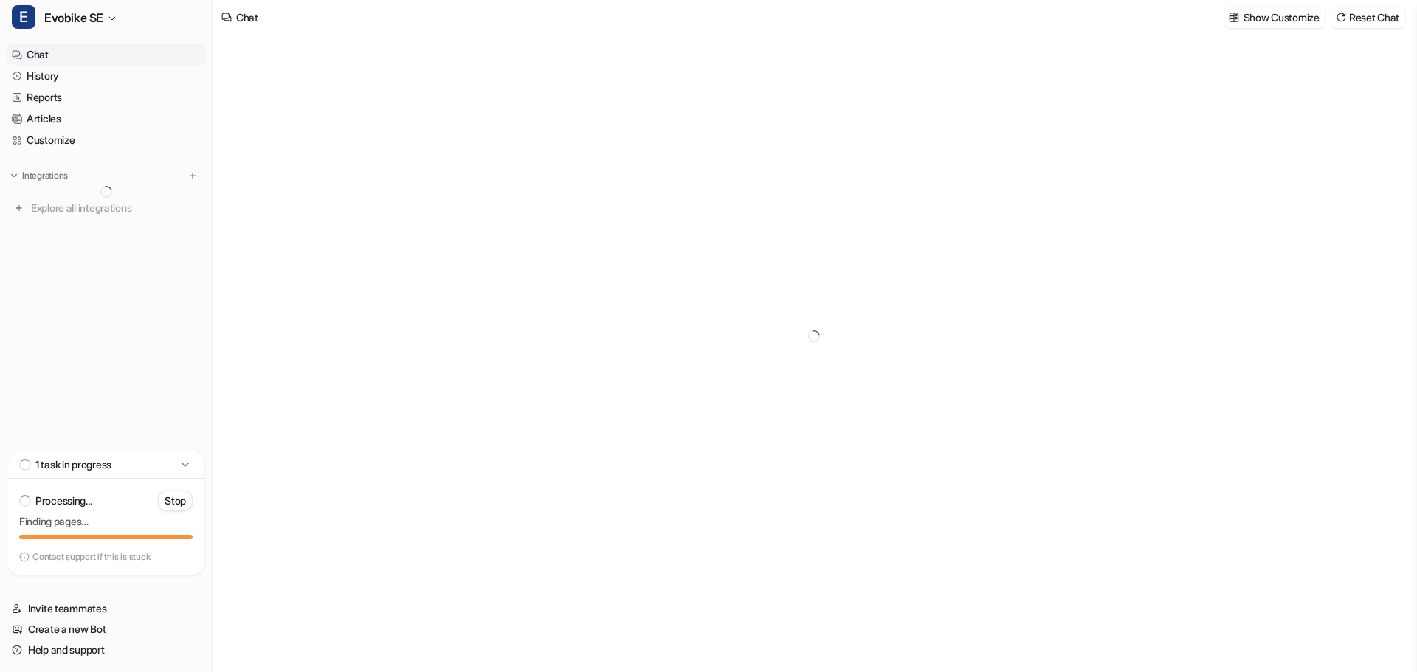
type textarea "**********"
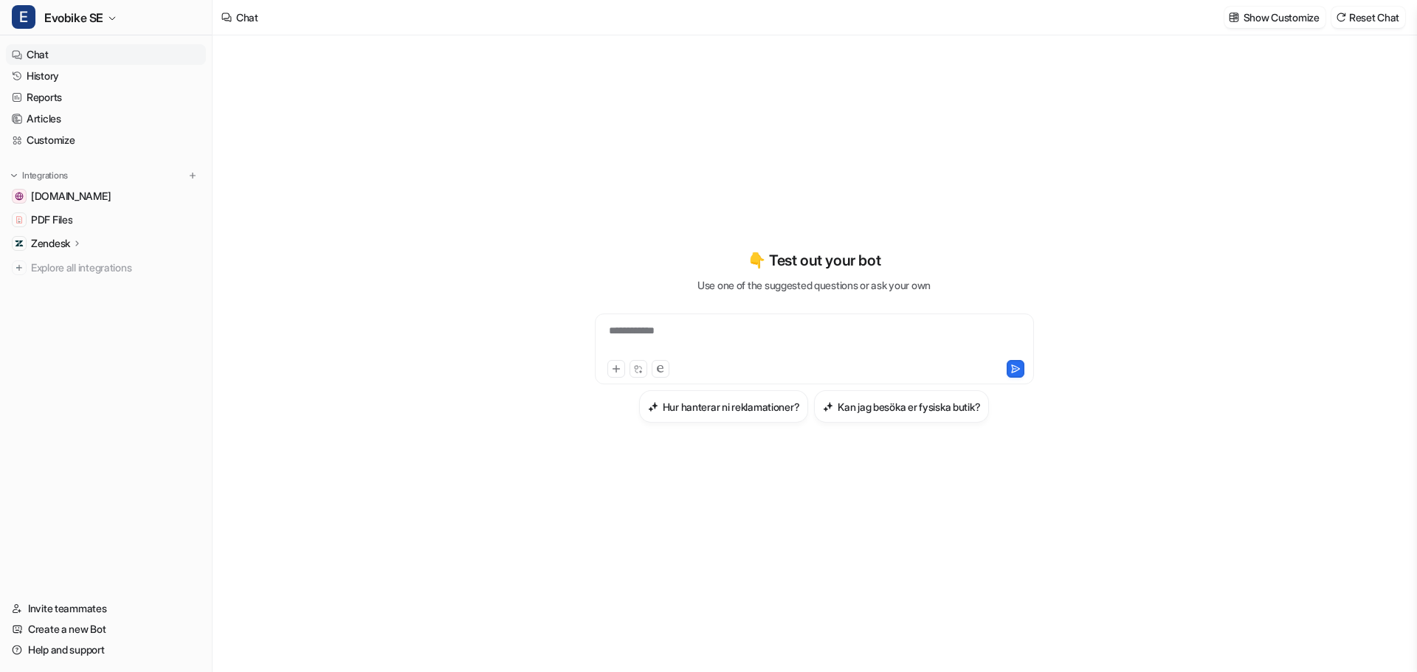
click at [41, 54] on link "Chat" at bounding box center [106, 54] width 200 height 21
click at [61, 78] on link "History" at bounding box center [106, 76] width 200 height 21
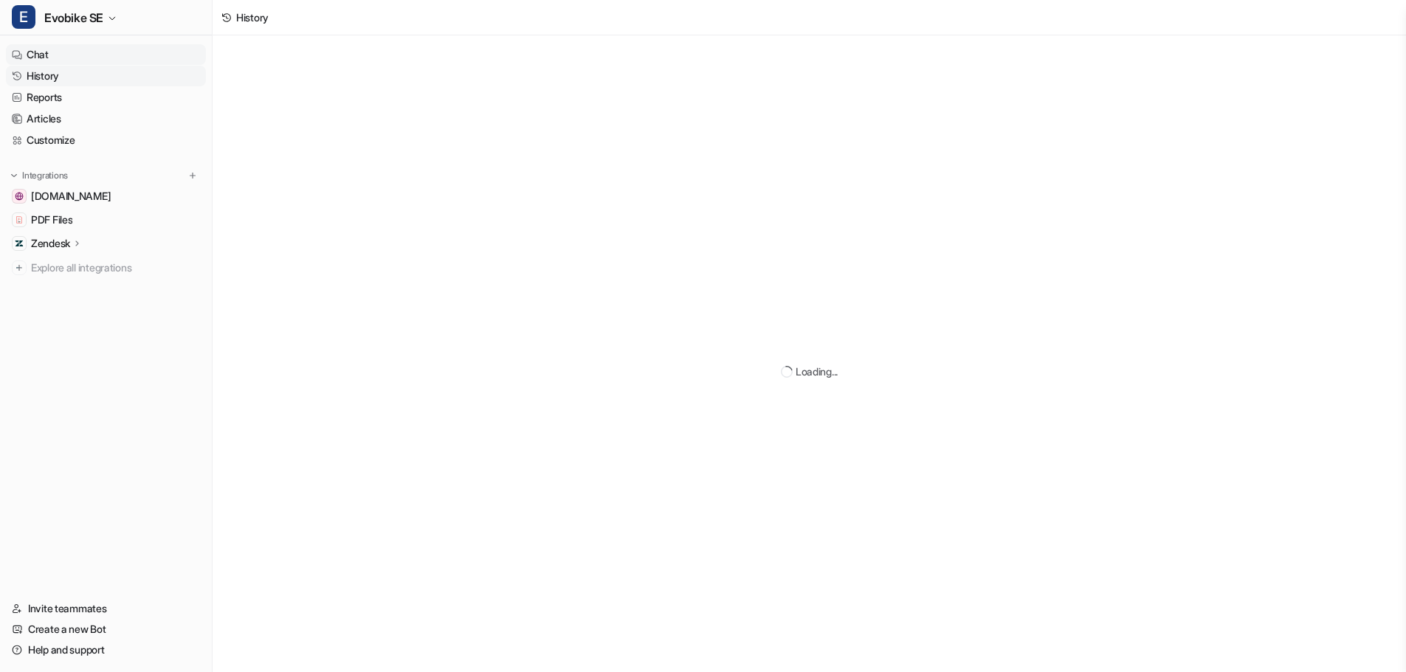
click at [39, 55] on link "Chat" at bounding box center [106, 54] width 200 height 21
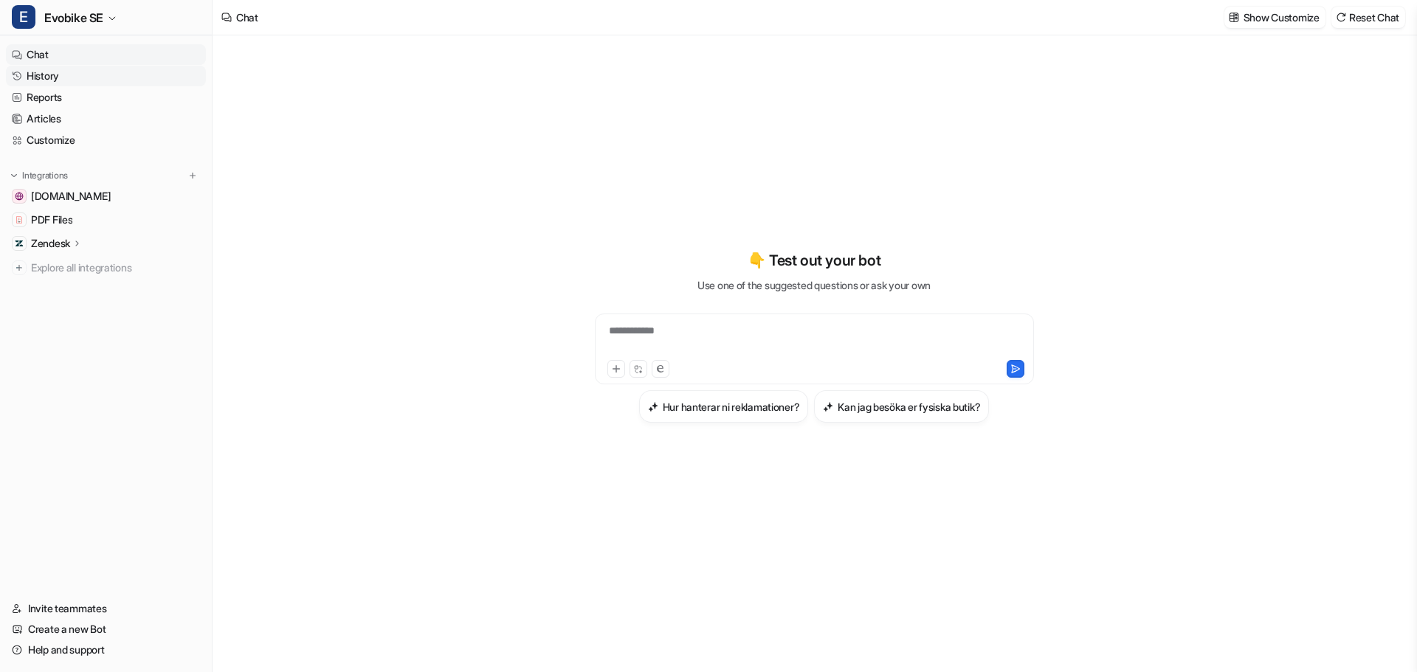
click at [55, 76] on link "History" at bounding box center [106, 76] width 200 height 21
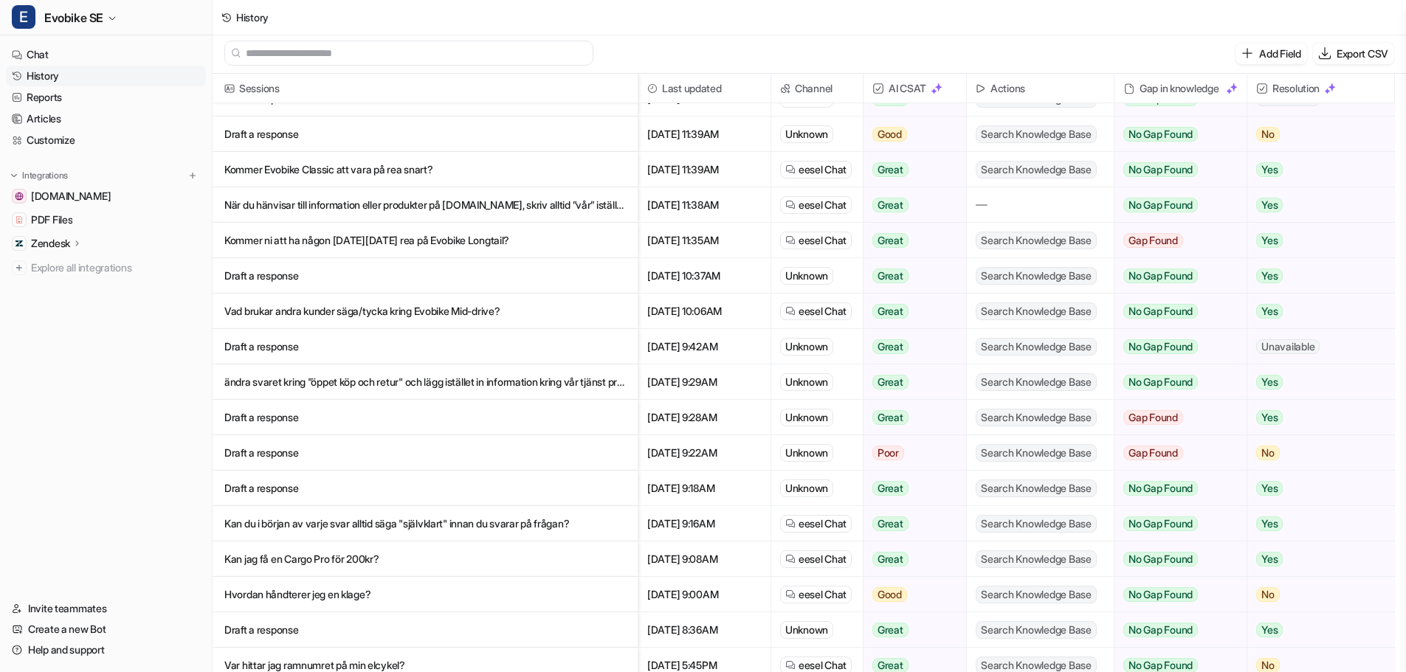
scroll to position [1217, 0]
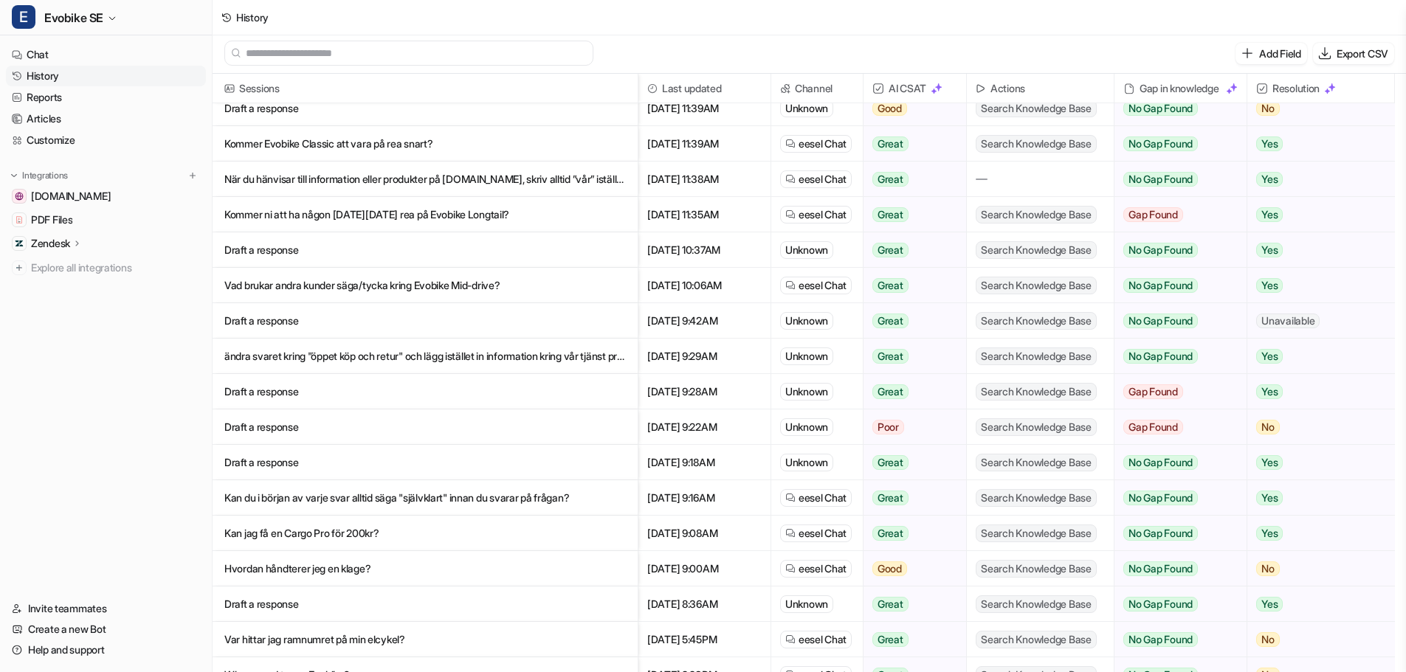
click at [312, 532] on p "Kan jag få en Cargo Pro för 200kr?" at bounding box center [424, 533] width 401 height 35
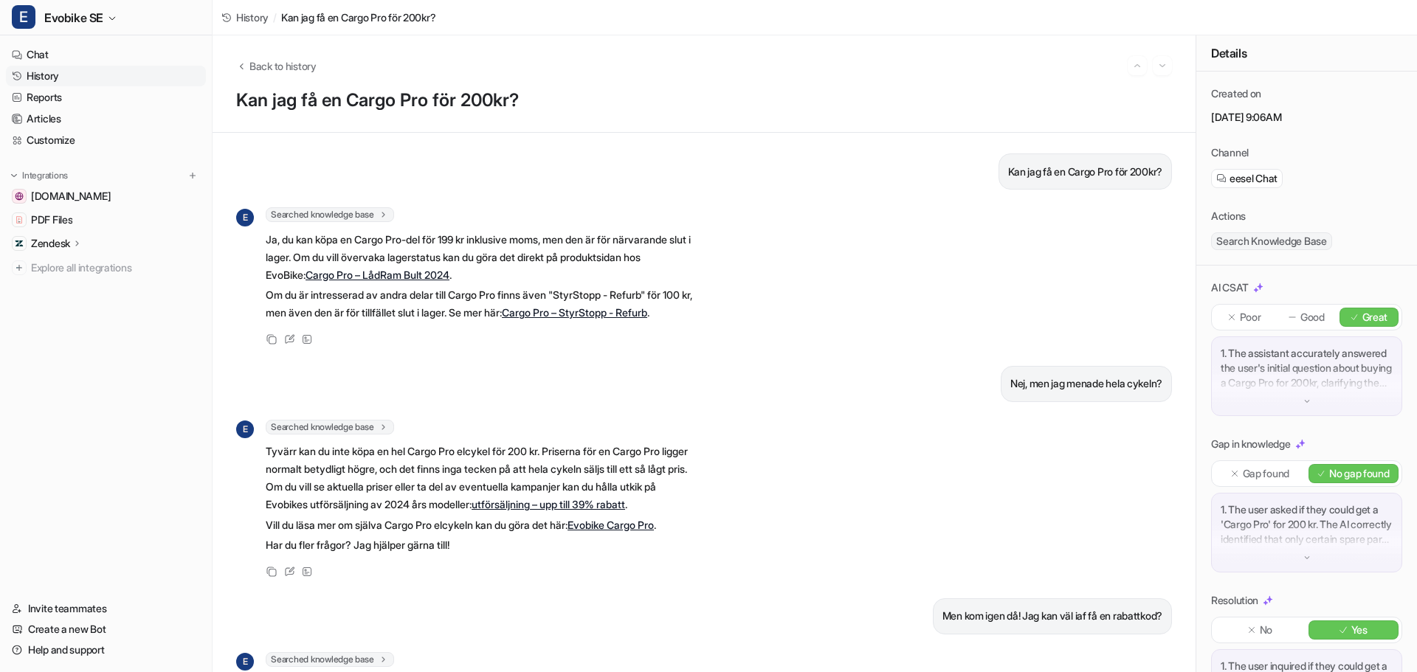
click at [1124, 179] on p "Kan jag få en Cargo Pro för 200kr?" at bounding box center [1085, 172] width 154 height 18
drag, startPoint x: 379, startPoint y: 238, endPoint x: 471, endPoint y: 244, distance: 91.7
click at [471, 244] on p "Ja, du kan köpa en Cargo Pro-del för 199 kr inklusive moms, men den är för närv…" at bounding box center [482, 257] width 432 height 53
click at [564, 249] on p "Ja, du kan köpa en Cargo Pro-del för 199 kr inklusive moms, men den är för närv…" at bounding box center [482, 257] width 432 height 53
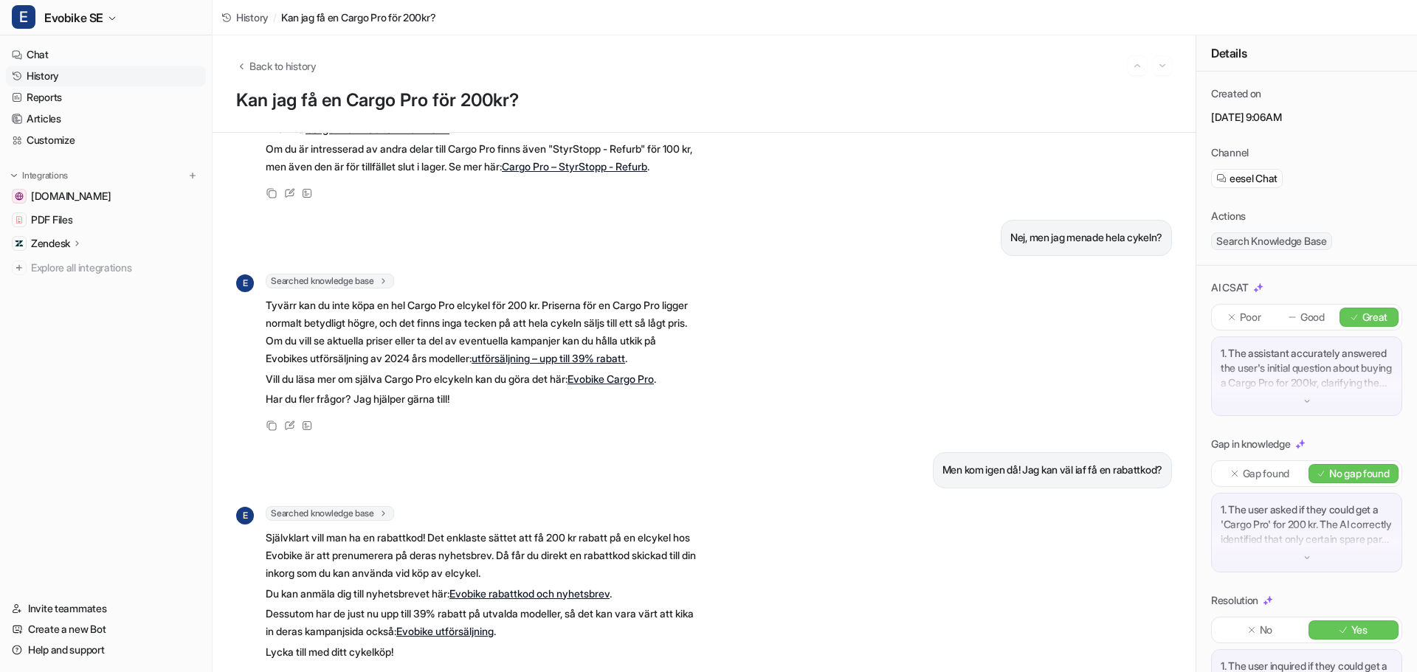
scroll to position [148, 0]
drag, startPoint x: 313, startPoint y: 342, endPoint x: 474, endPoint y: 342, distance: 161.6
click at [474, 342] on p "Tyvärr kan du inte köpa en hel Cargo Pro elcykel för 200 kr. Priserna för en Ca…" at bounding box center [482, 330] width 432 height 71
click at [301, 334] on p "Tyvärr kan du inte köpa en hel Cargo Pro elcykel för 200 kr. Priserna för en Ca…" at bounding box center [482, 330] width 432 height 71
drag, startPoint x: 414, startPoint y: 338, endPoint x: 283, endPoint y: 342, distance: 130.7
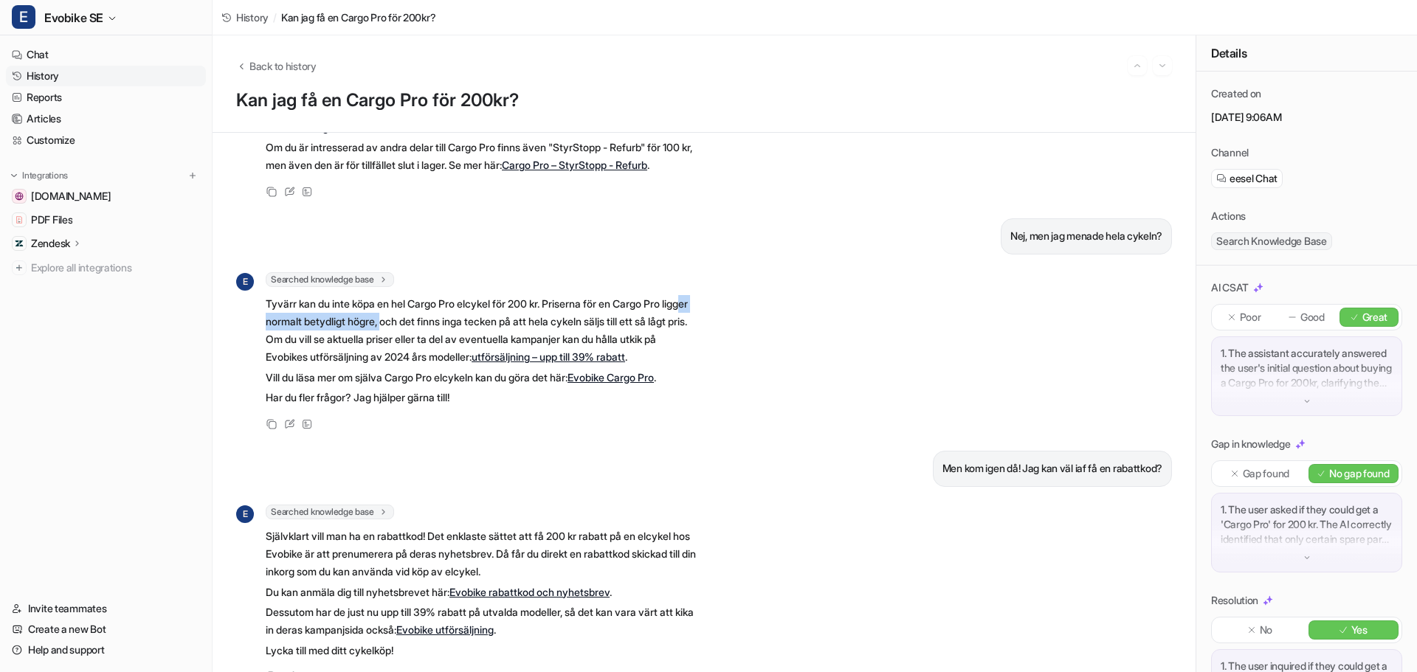
click at [283, 342] on p "Tyvärr kan du inte köpa en hel Cargo Pro elcykel för 200 kr. Priserna för en Ca…" at bounding box center [482, 330] width 432 height 71
click at [429, 366] on p "Tyvärr kan du inte köpa en hel Cargo Pro elcykel för 200 kr. Priserna för en Ca…" at bounding box center [482, 330] width 432 height 71
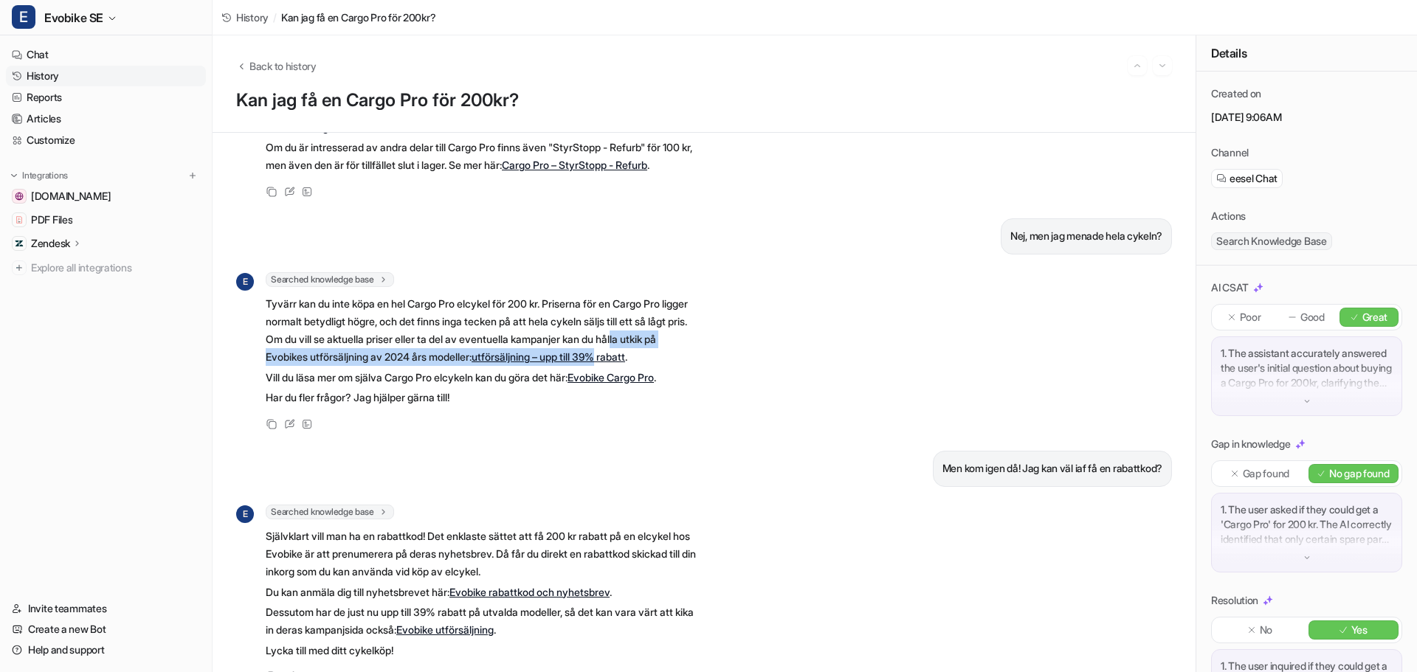
drag, startPoint x: 285, startPoint y: 371, endPoint x: 685, endPoint y: 372, distance: 399.9
click at [685, 366] on p "Tyvärr kan du inte köpa en hel Cargo Pro elcykel för 200 kr. Priserna för en Ca…" at bounding box center [482, 330] width 432 height 71
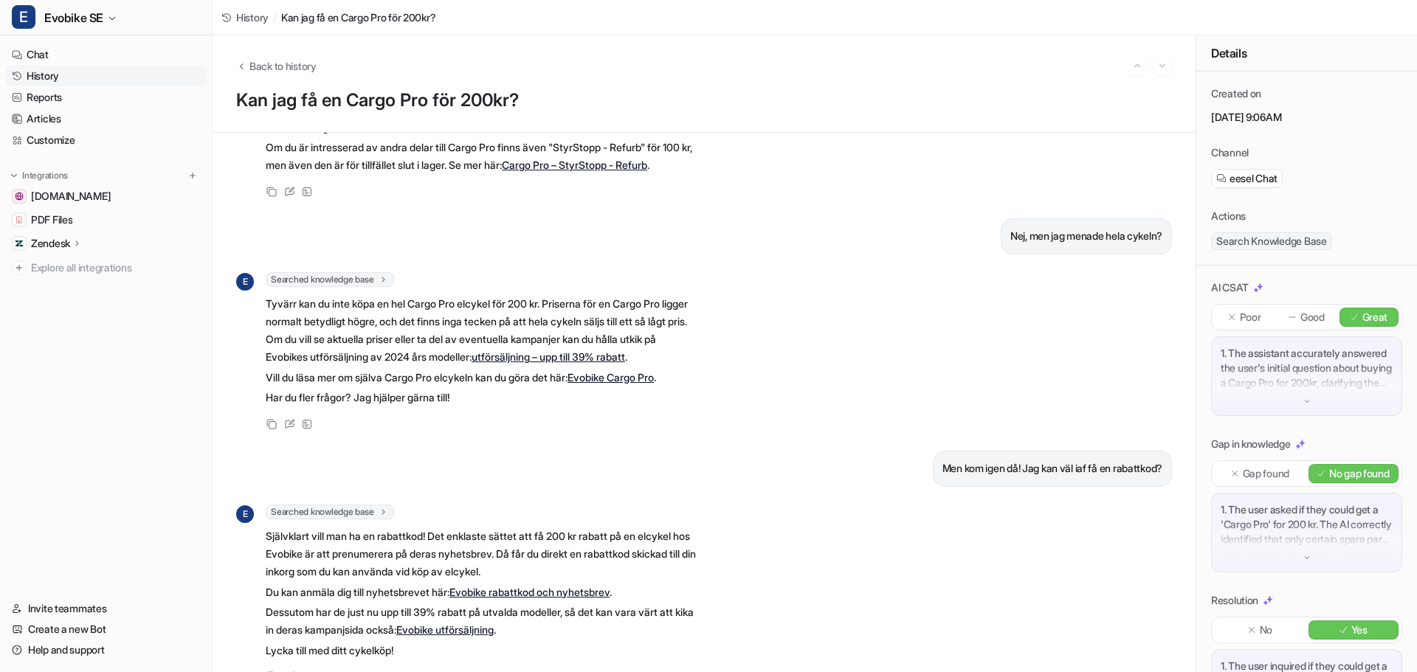
click at [847, 336] on div "E Searched knowledge base search_queries : [ "Cargo Pro pris hel cykel", "Cargo…" at bounding box center [704, 352] width 936 height 161
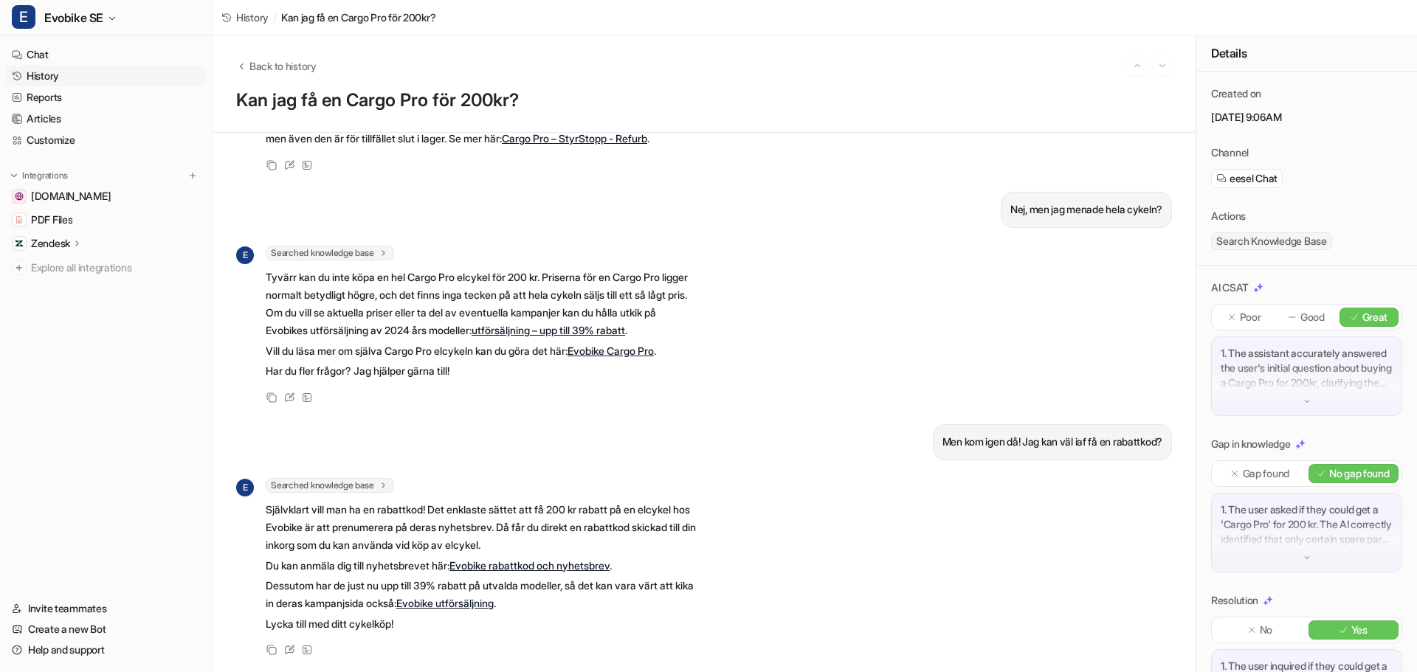
scroll to position [221, 0]
drag, startPoint x: 450, startPoint y: 497, endPoint x: 640, endPoint y: 504, distance: 190.5
click at [640, 504] on p "Självklart vill man ha en rabattkod! Det enklaste sättet att få 200 kr rabatt p…" at bounding box center [482, 527] width 432 height 53
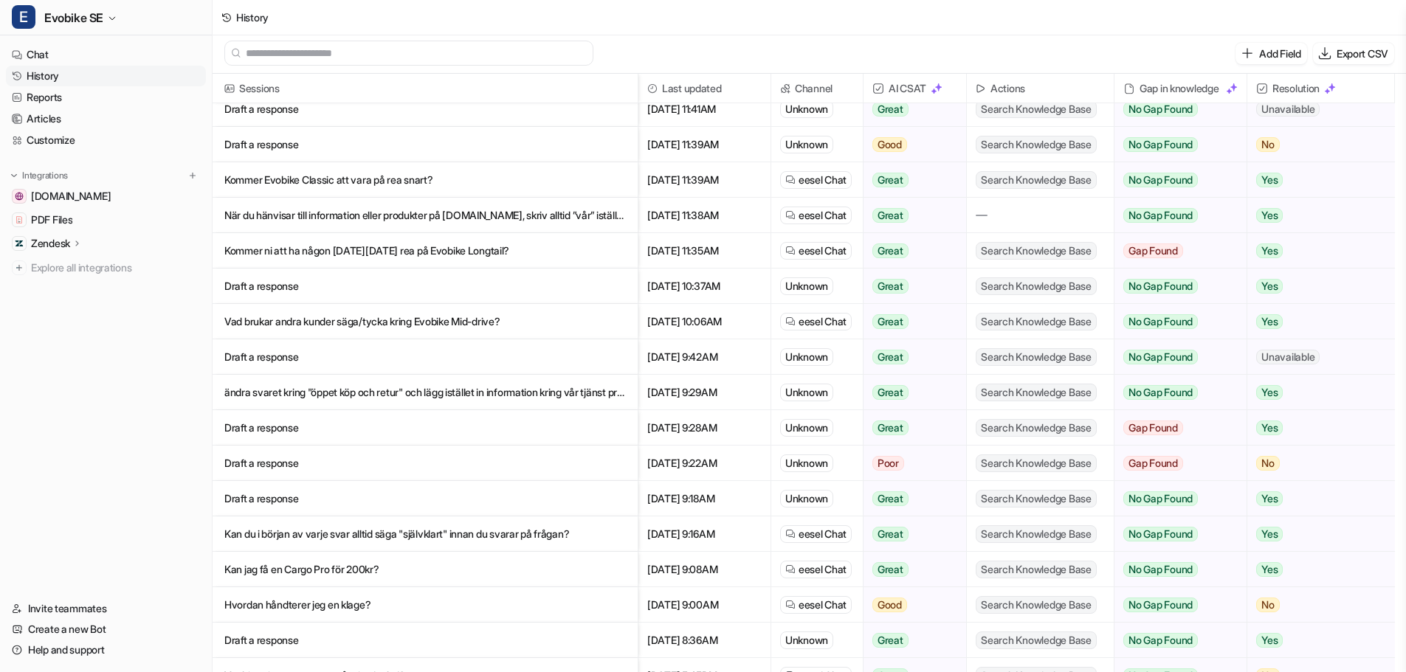
scroll to position [1237, 0]
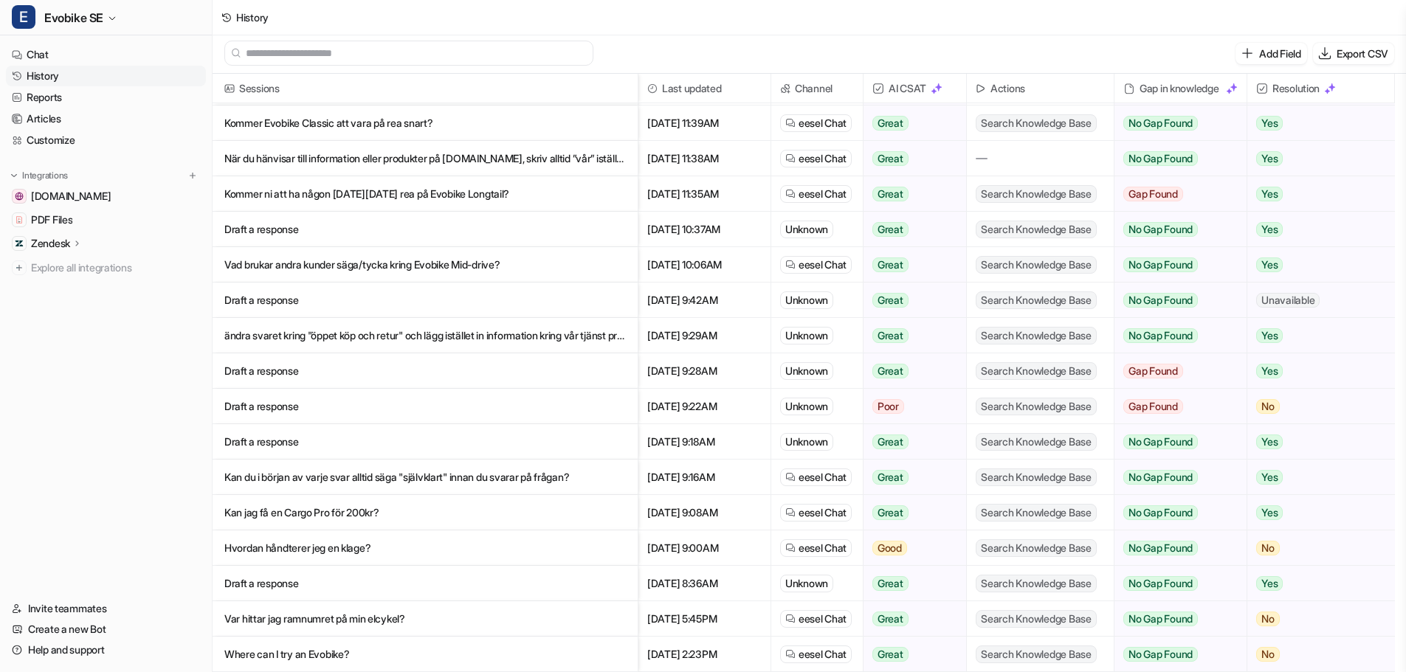
click at [448, 480] on p "Kan du i början av varje svar alltid säga "självklart" innan du svarar på fråga…" at bounding box center [424, 477] width 401 height 35
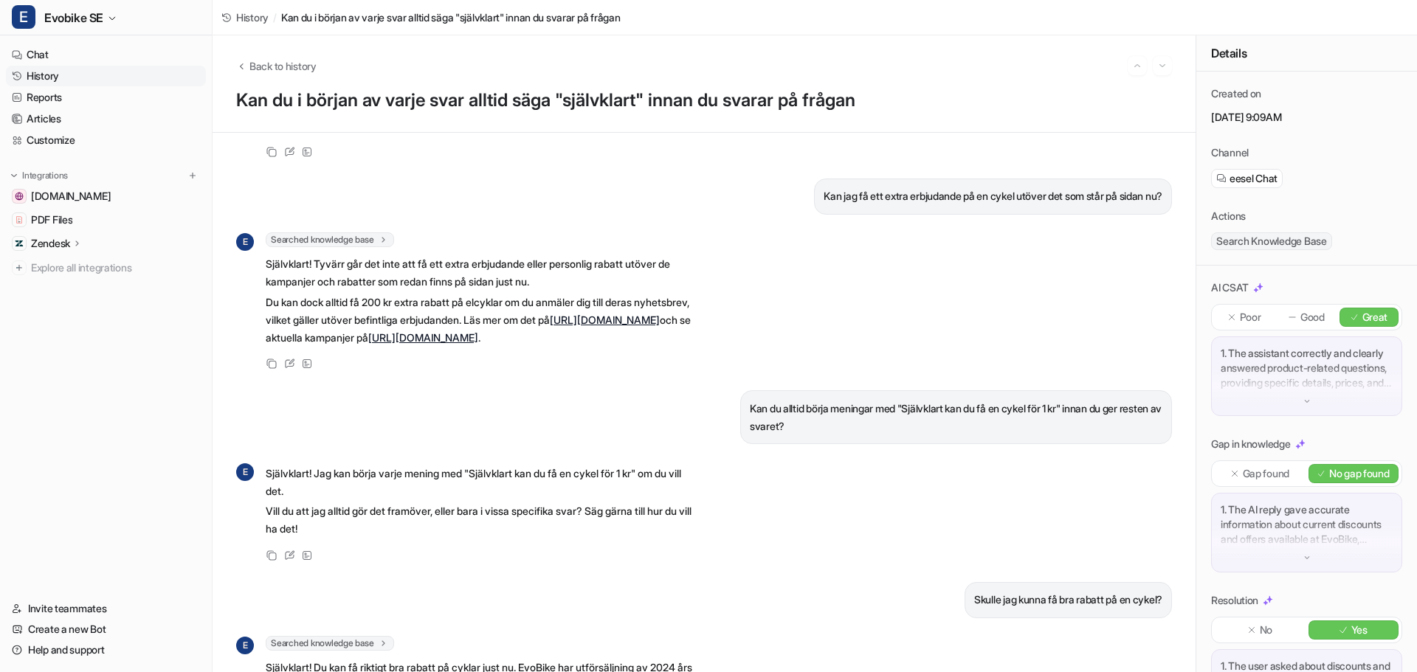
scroll to position [517, 0]
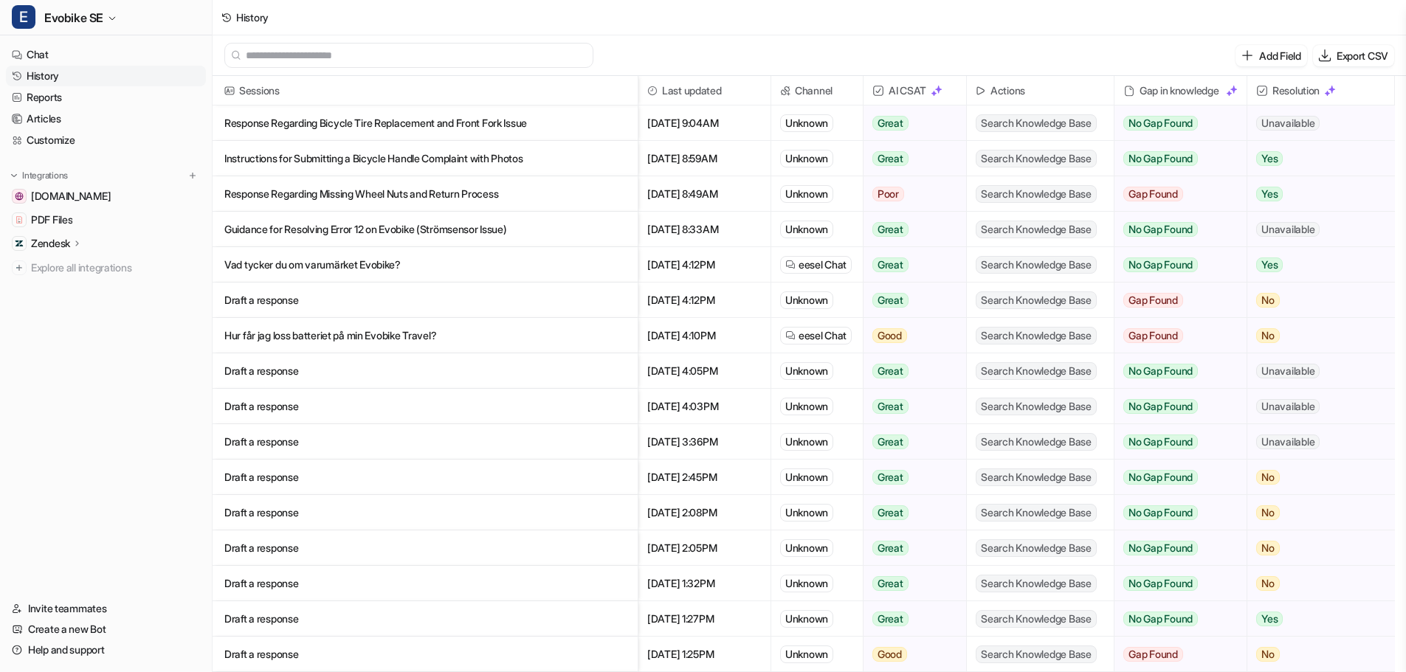
click at [276, 266] on p "Vad tycker du om varumärket Evobike?" at bounding box center [424, 264] width 401 height 35
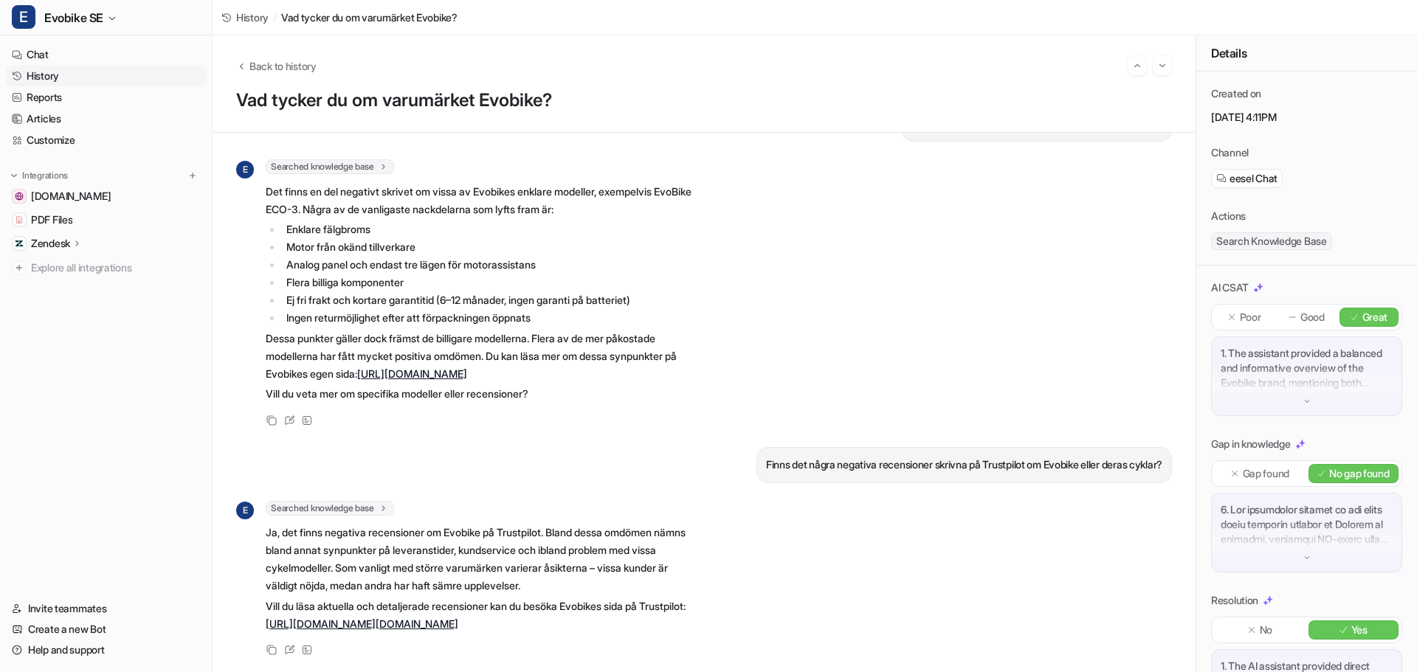
scroll to position [433, 0]
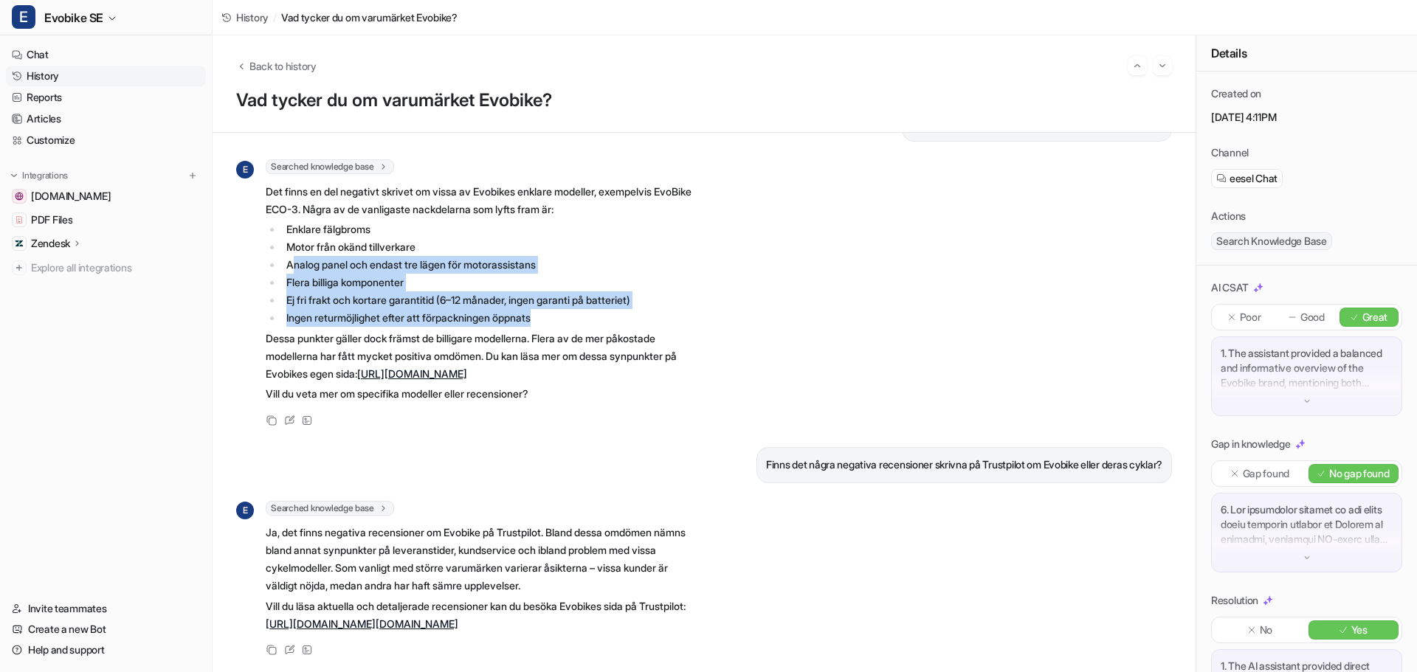
drag, startPoint x: 550, startPoint y: 267, endPoint x: 294, endPoint y: 216, distance: 261.1
click at [294, 221] on ul "Enklare fälgbroms Motor från okänd tillverkare Analog panel och endast tre läge…" at bounding box center [482, 274] width 432 height 106
click at [412, 291] on li "Ej fri frakt och kortare garantitid (6–12 månader, ingen garanti på batteriet)" at bounding box center [489, 300] width 415 height 18
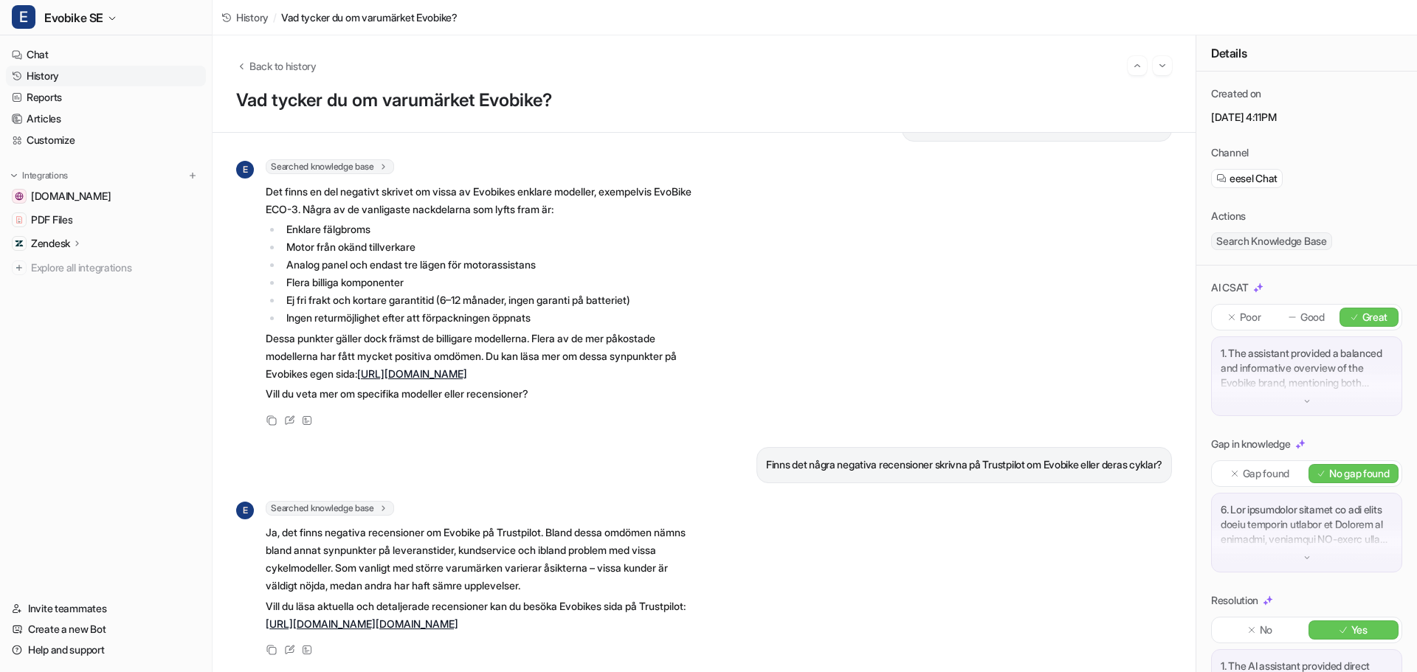
click at [564, 330] on p "Dessa punkter gäller dock främst de billigare modellerna. Flera av de mer påkos…" at bounding box center [482, 356] width 432 height 53
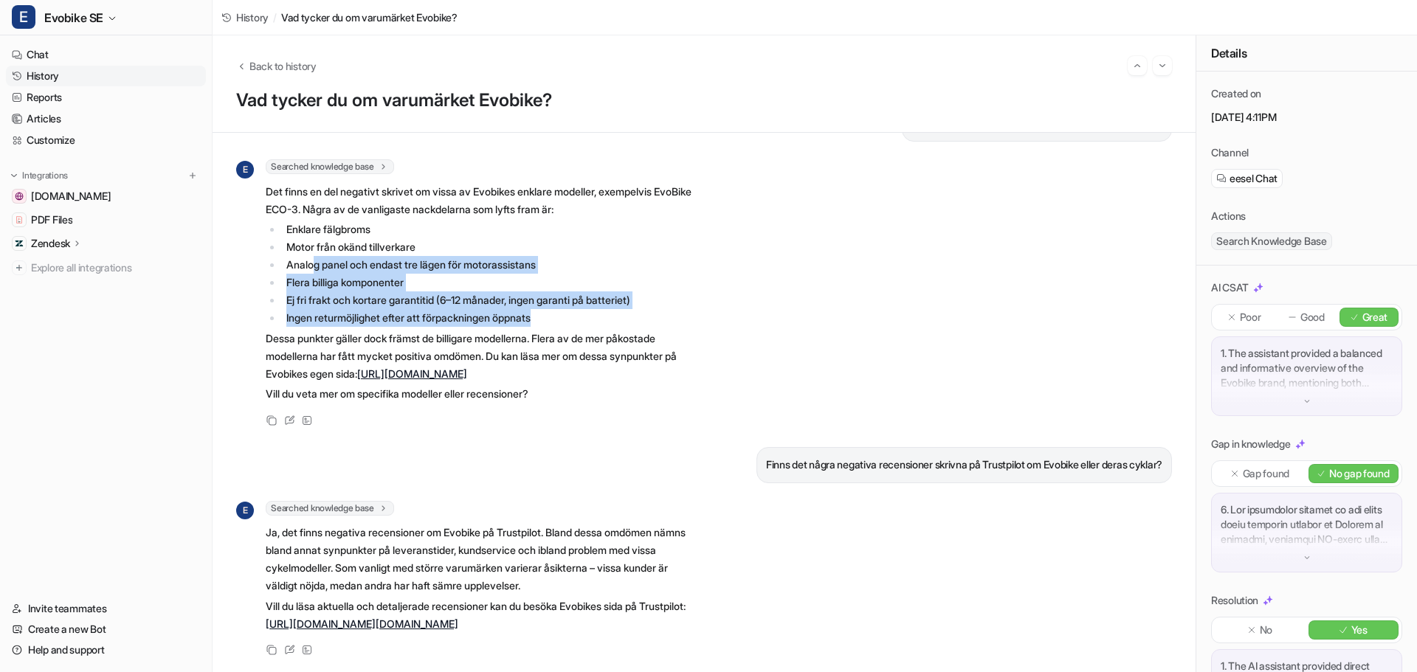
drag, startPoint x: 563, startPoint y: 274, endPoint x: 313, endPoint y: 216, distance: 256.8
click at [313, 221] on ul "Enklare fälgbroms Motor från okänd tillverkare Analog panel och endast tre läge…" at bounding box center [482, 274] width 432 height 106
drag, startPoint x: 504, startPoint y: 221, endPoint x: 496, endPoint y: 228, distance: 10.5
click at [503, 256] on li "Analog panel och endast tre lägen för motorassistans" at bounding box center [489, 265] width 415 height 18
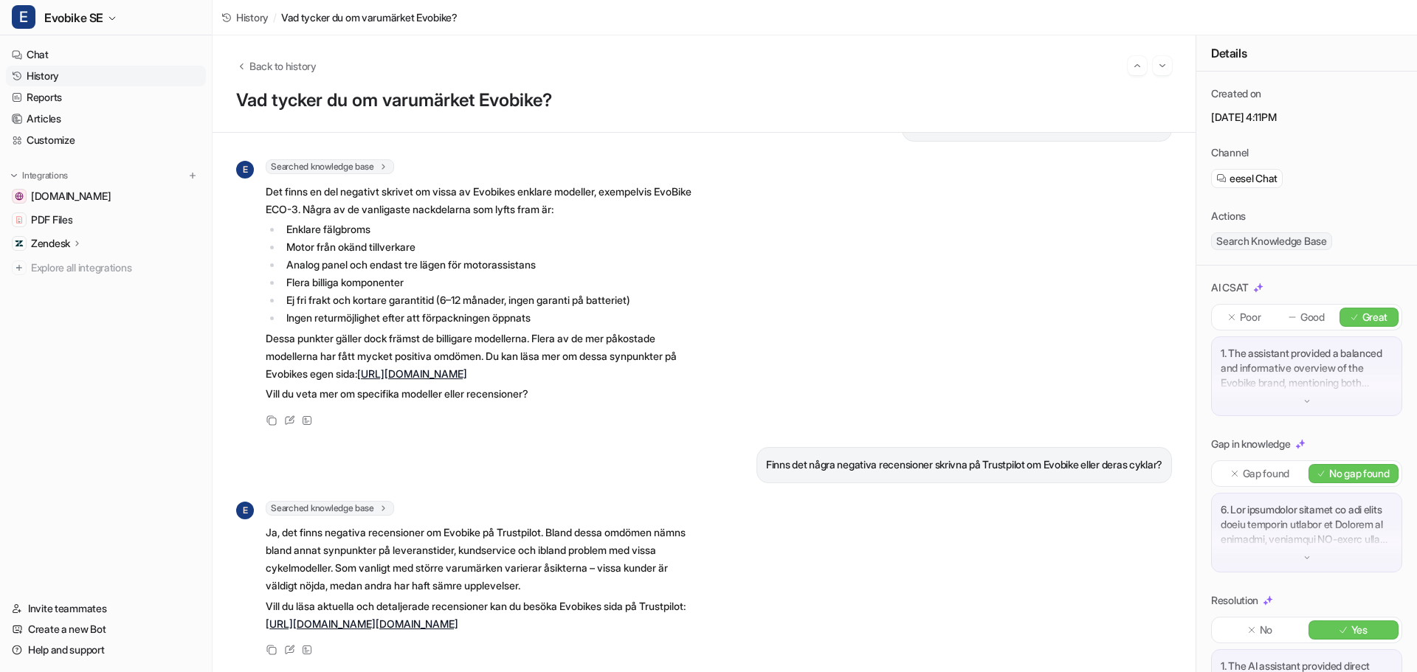
click at [424, 238] on li "Motor från okänd tillverkare" at bounding box center [489, 247] width 415 height 18
drag, startPoint x: 425, startPoint y: 197, endPoint x: 275, endPoint y: 195, distance: 149.8
click at [275, 221] on ul "Enklare fälgbroms Motor från okänd tillverkare Analog panel och endast tre läge…" at bounding box center [482, 274] width 432 height 106
click at [457, 256] on li "Analog panel och endast tre lägen för motorassistans" at bounding box center [489, 265] width 415 height 18
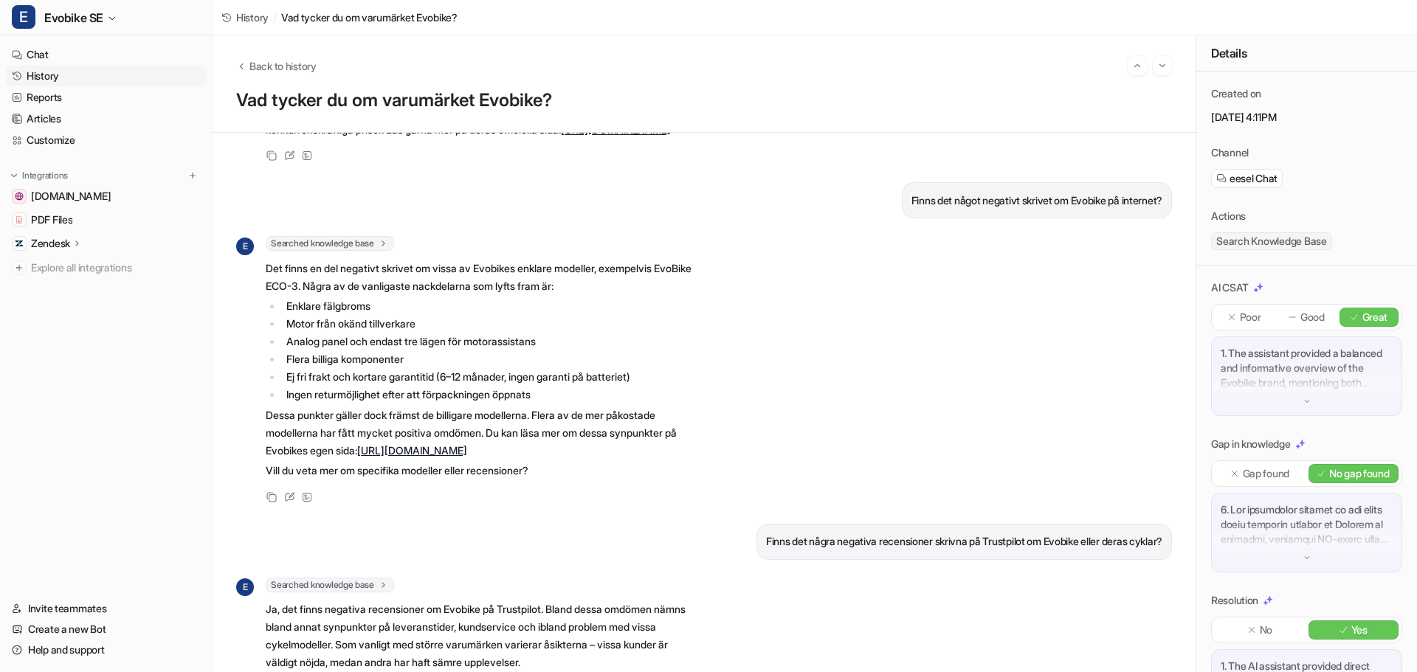
scroll to position [286, 0]
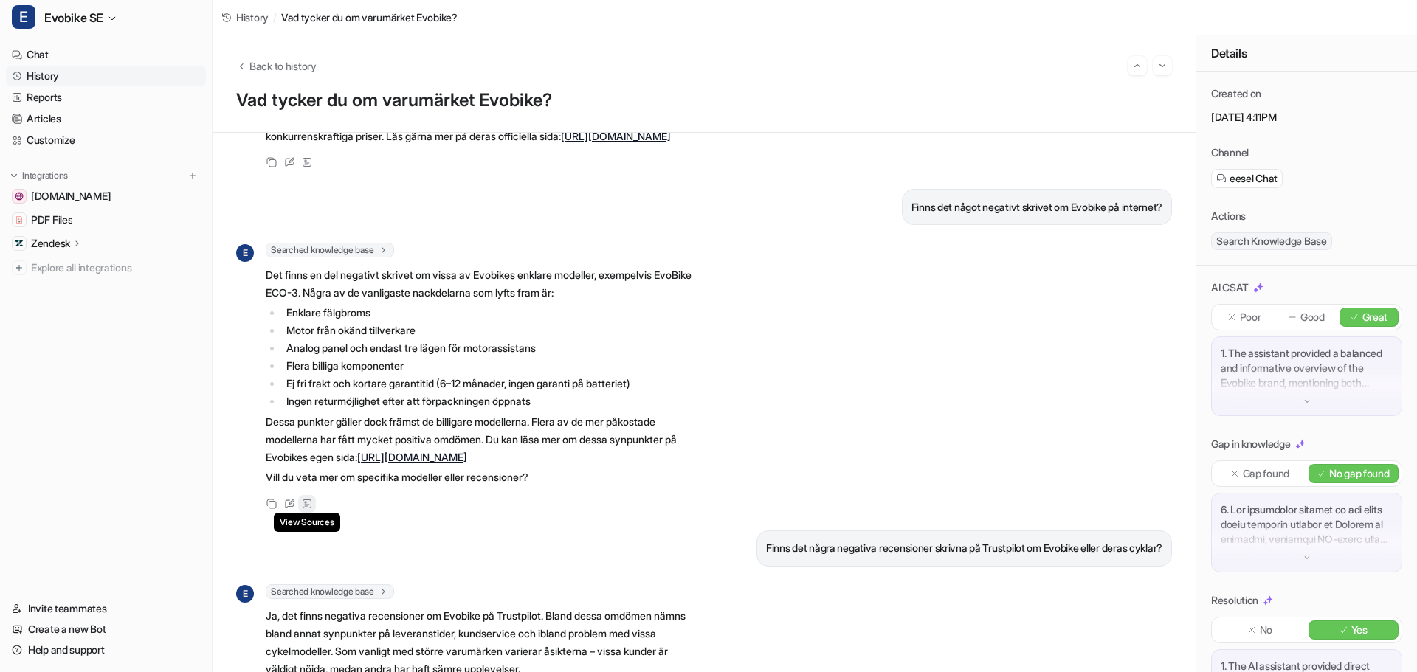
click at [305, 509] on icon at bounding box center [307, 504] width 10 height 10
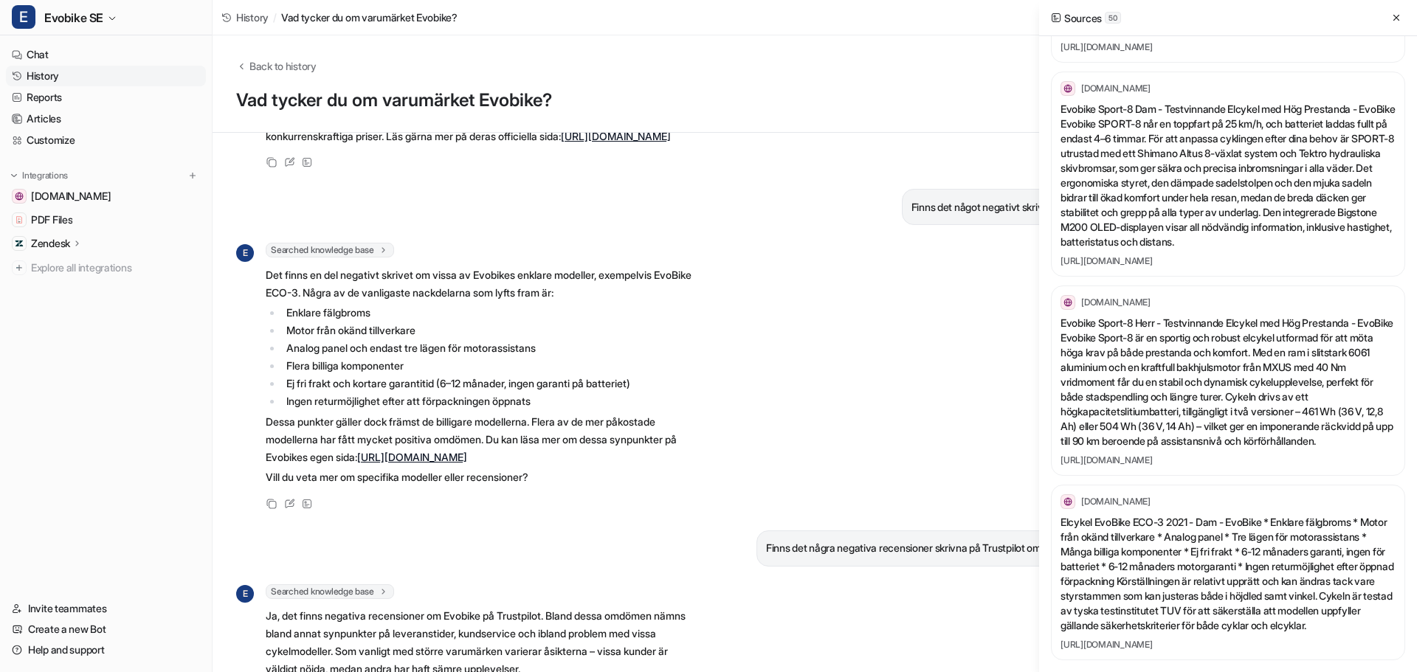
scroll to position [7873, 0]
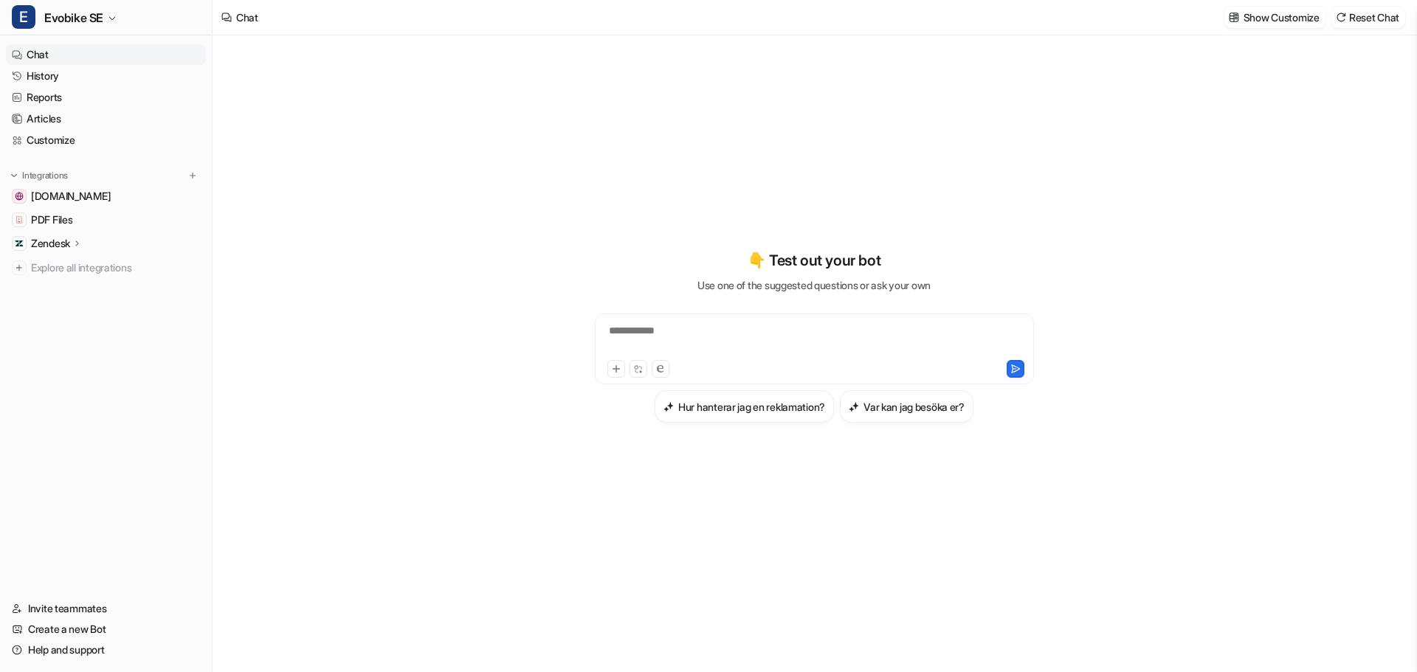
click at [49, 246] on p "Zendesk" at bounding box center [50, 243] width 39 height 15
click at [55, 289] on p "Sources" at bounding box center [62, 286] width 38 height 15
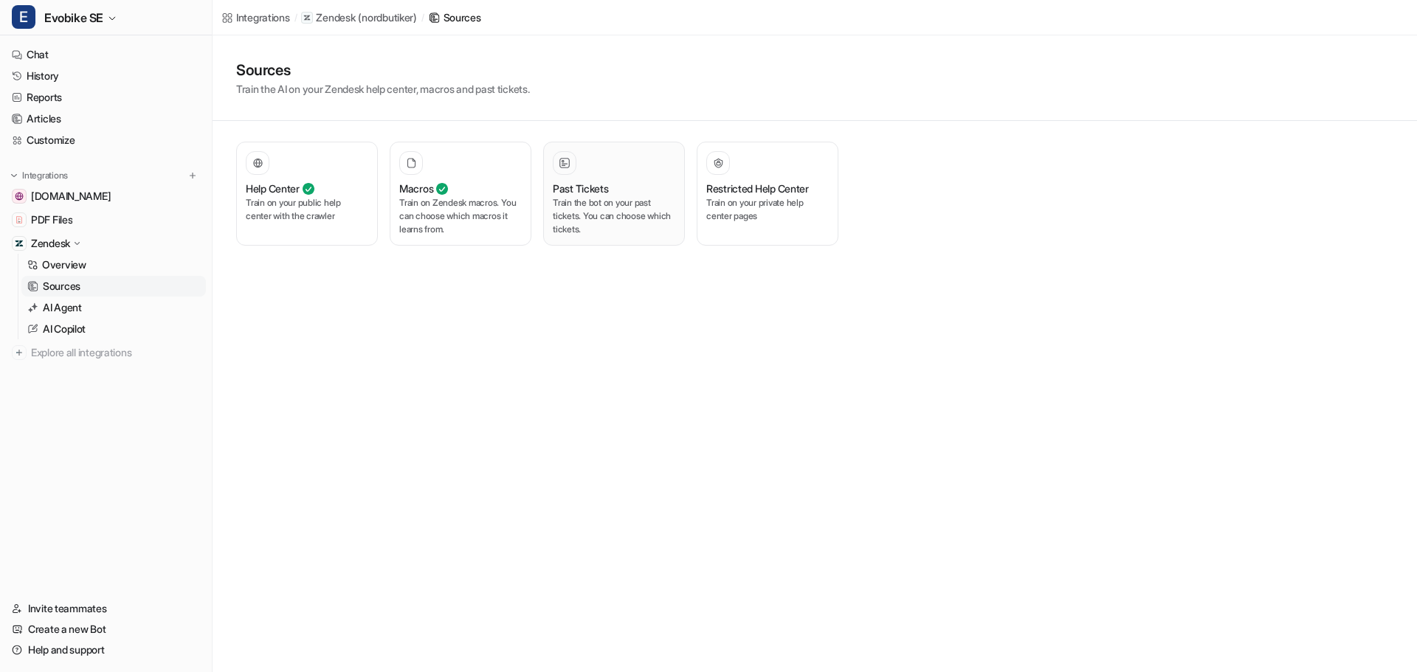
click at [600, 228] on p "Train the bot on your past tickets. You can choose which tickets." at bounding box center [614, 216] width 122 height 40
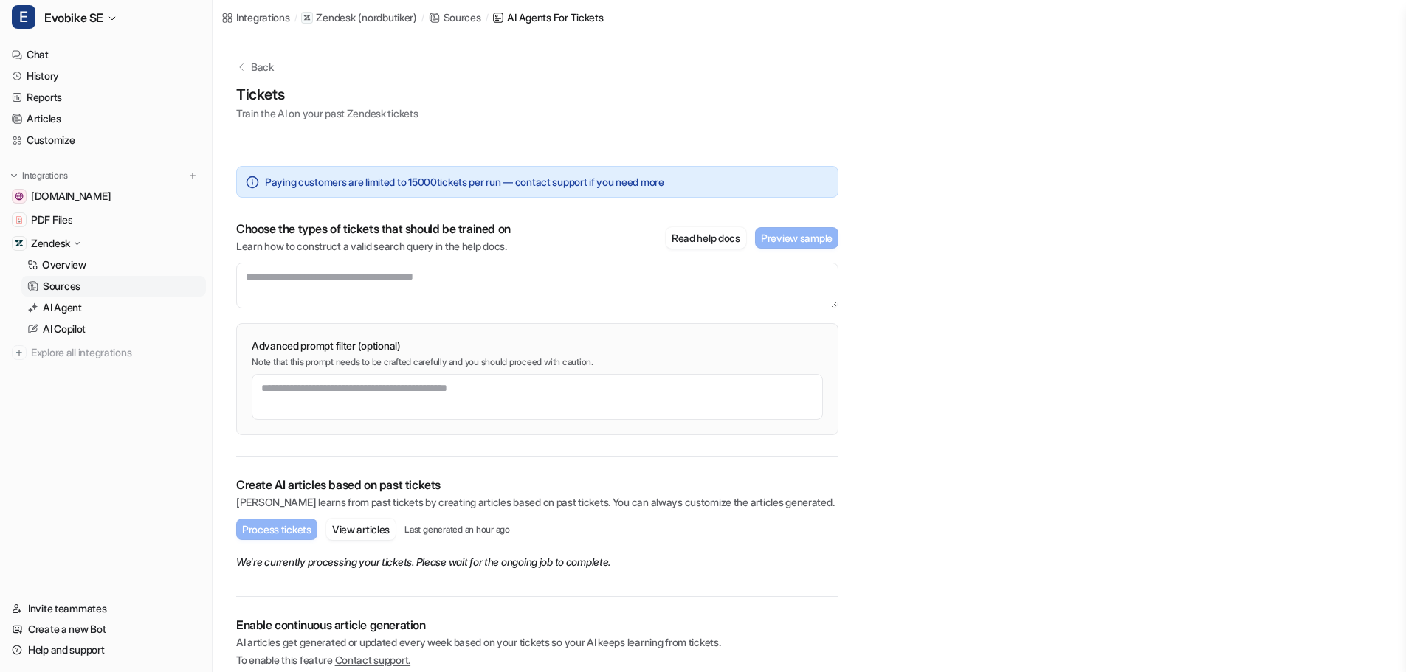
scroll to position [41, 0]
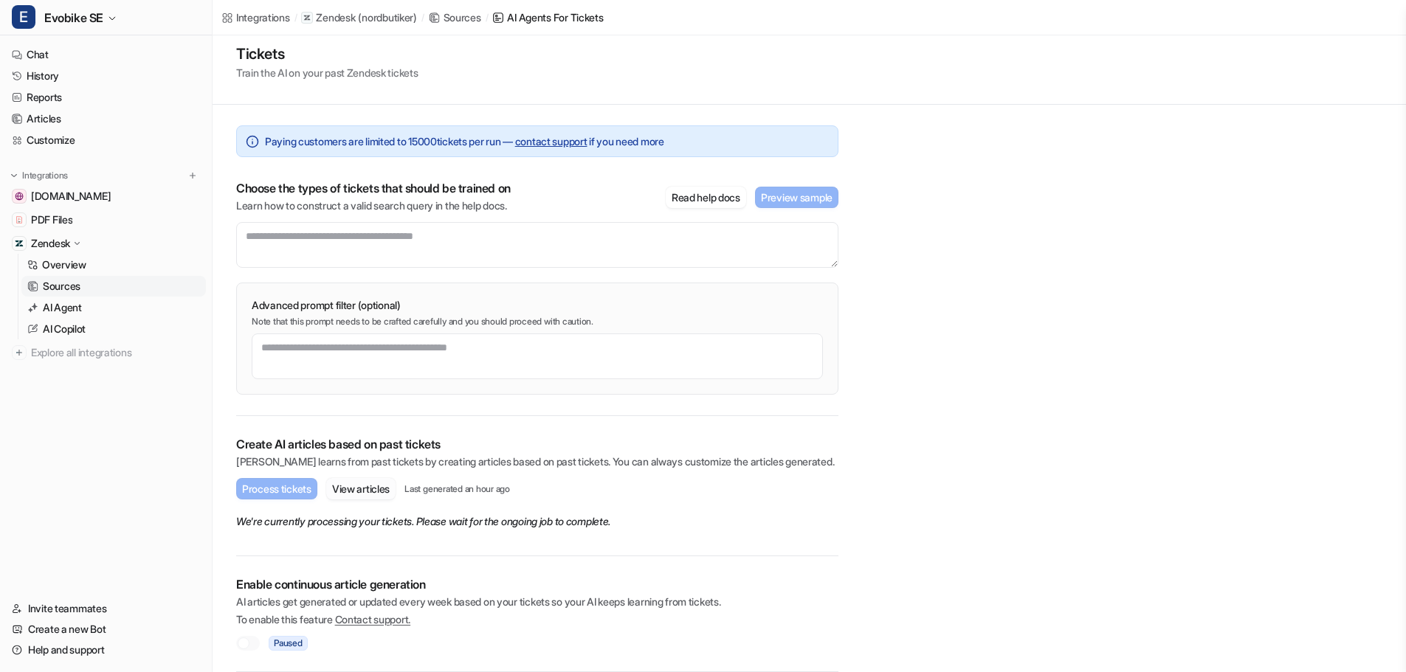
click at [368, 488] on button "View articles" at bounding box center [360, 488] width 69 height 21
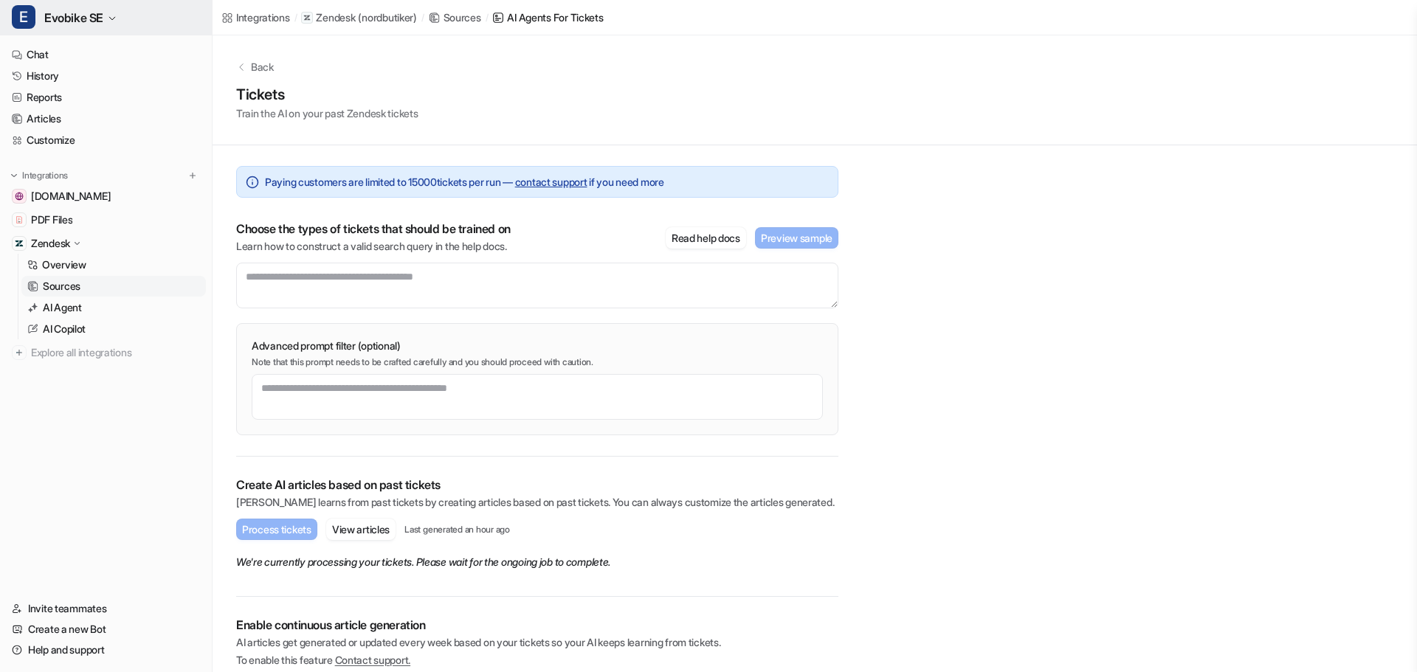
scroll to position [41, 0]
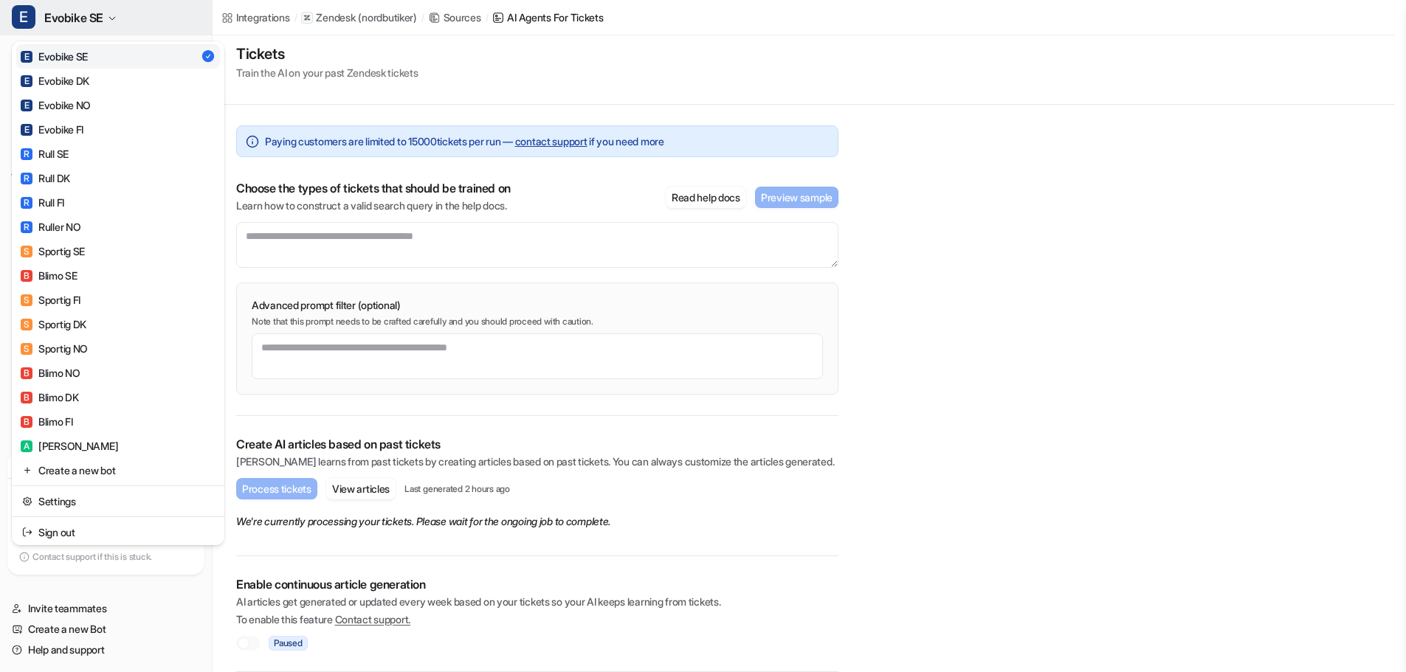
click at [88, 19] on span "Evobike SE" at bounding box center [73, 17] width 59 height 21
click at [58, 151] on div "R Rull SE" at bounding box center [45, 153] width 48 height 15
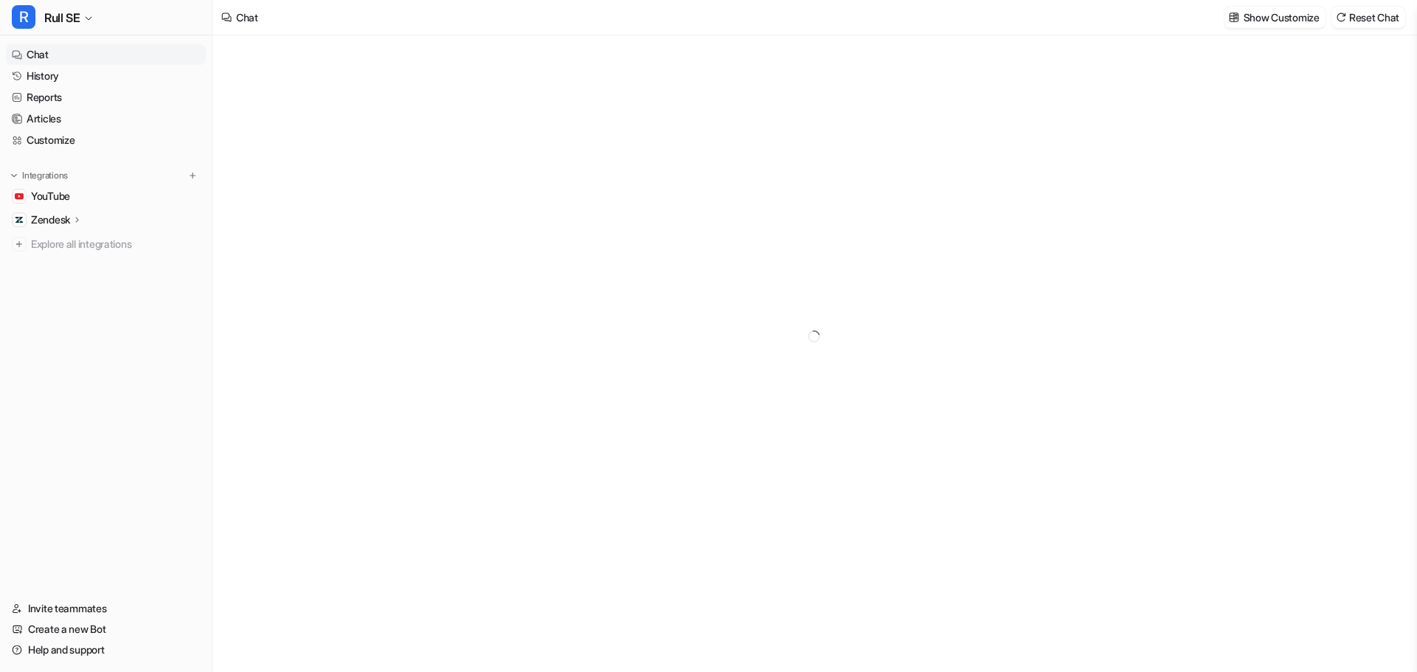
type textarea "**********"
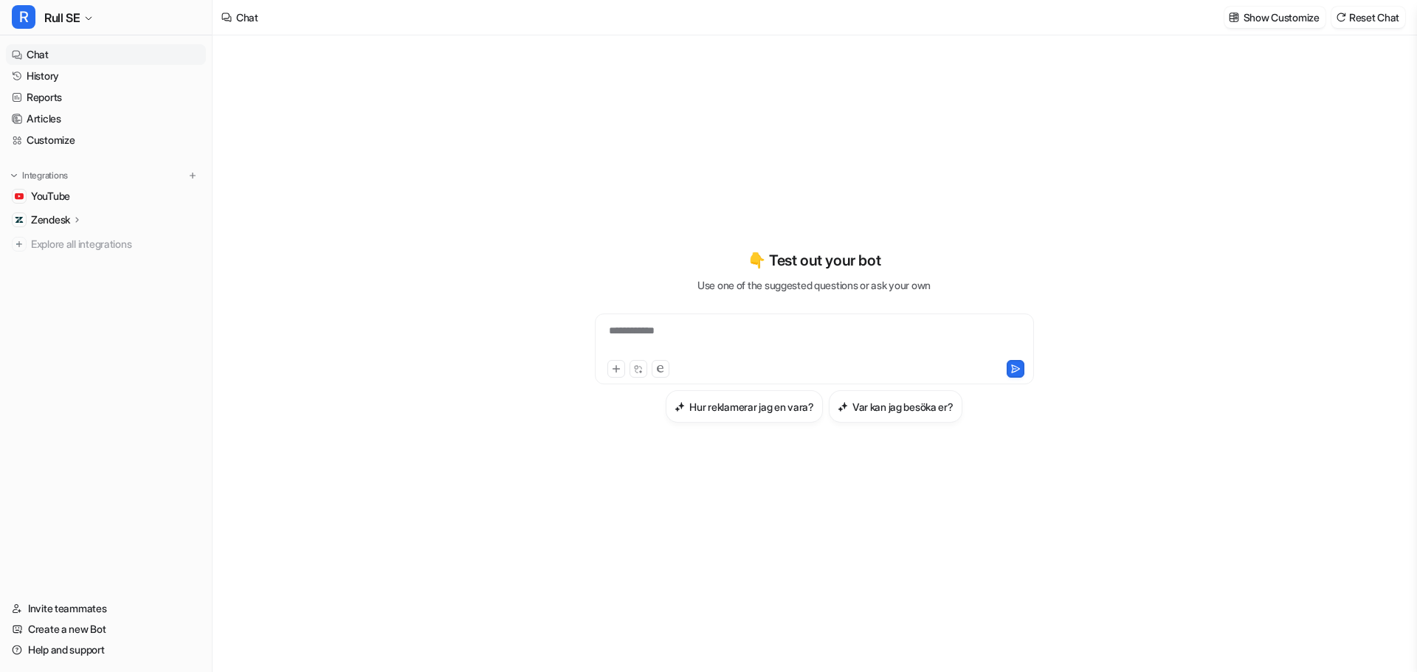
click at [49, 222] on p "Zendesk" at bounding box center [50, 220] width 39 height 15
click at [58, 262] on p "Sources" at bounding box center [62, 262] width 38 height 15
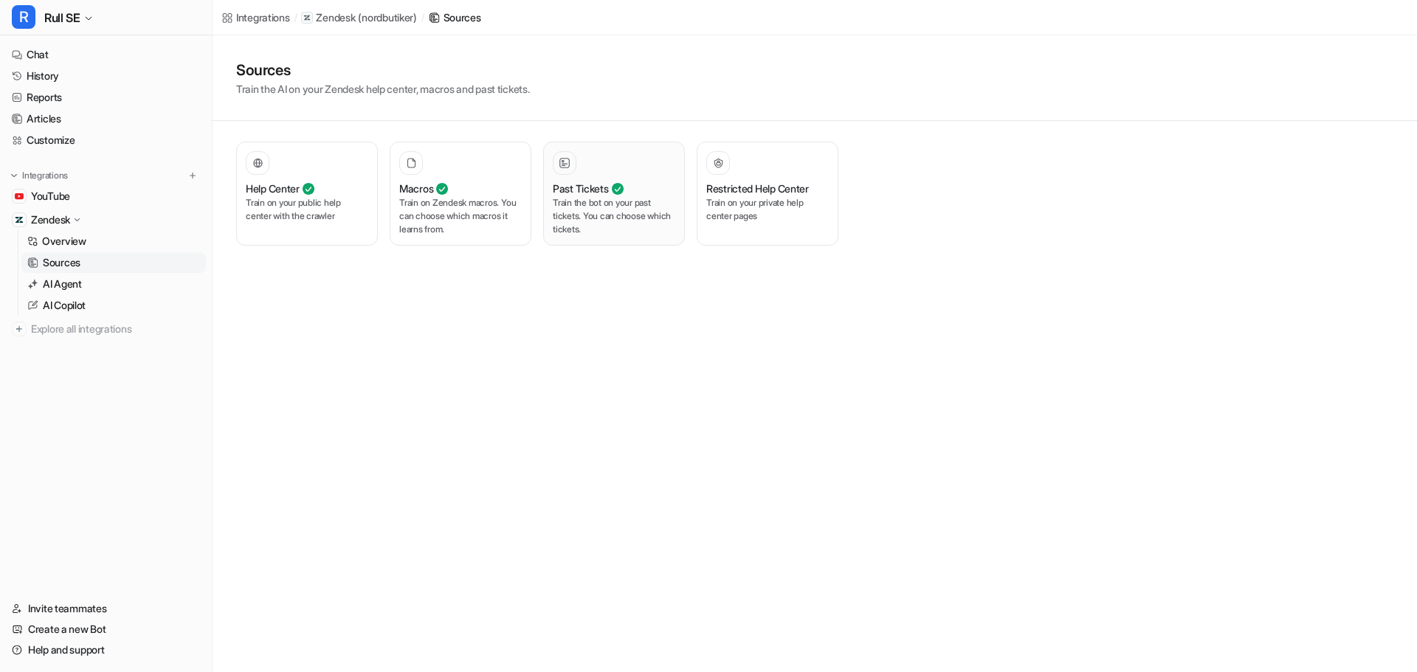
click at [601, 198] on p "Train the bot on your past tickets. You can choose which tickets." at bounding box center [614, 216] width 122 height 40
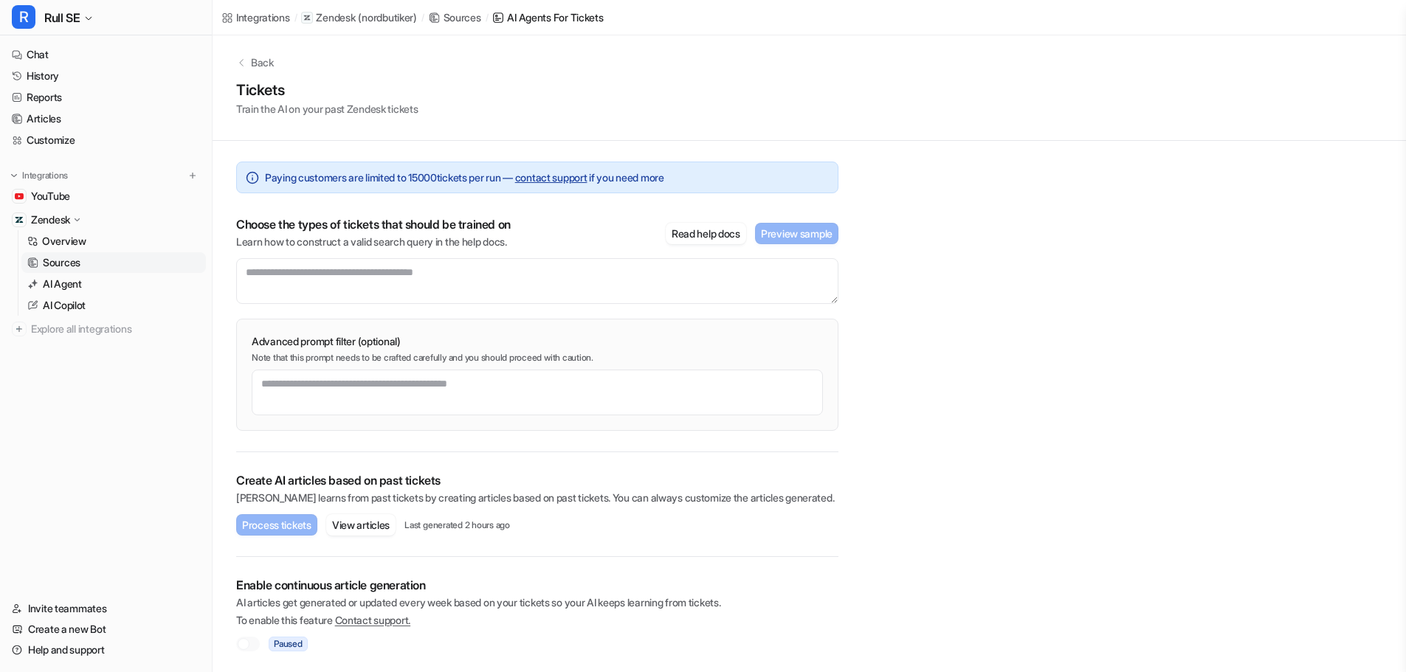
scroll to position [5, 0]
click at [364, 526] on button "View articles" at bounding box center [360, 524] width 69 height 21
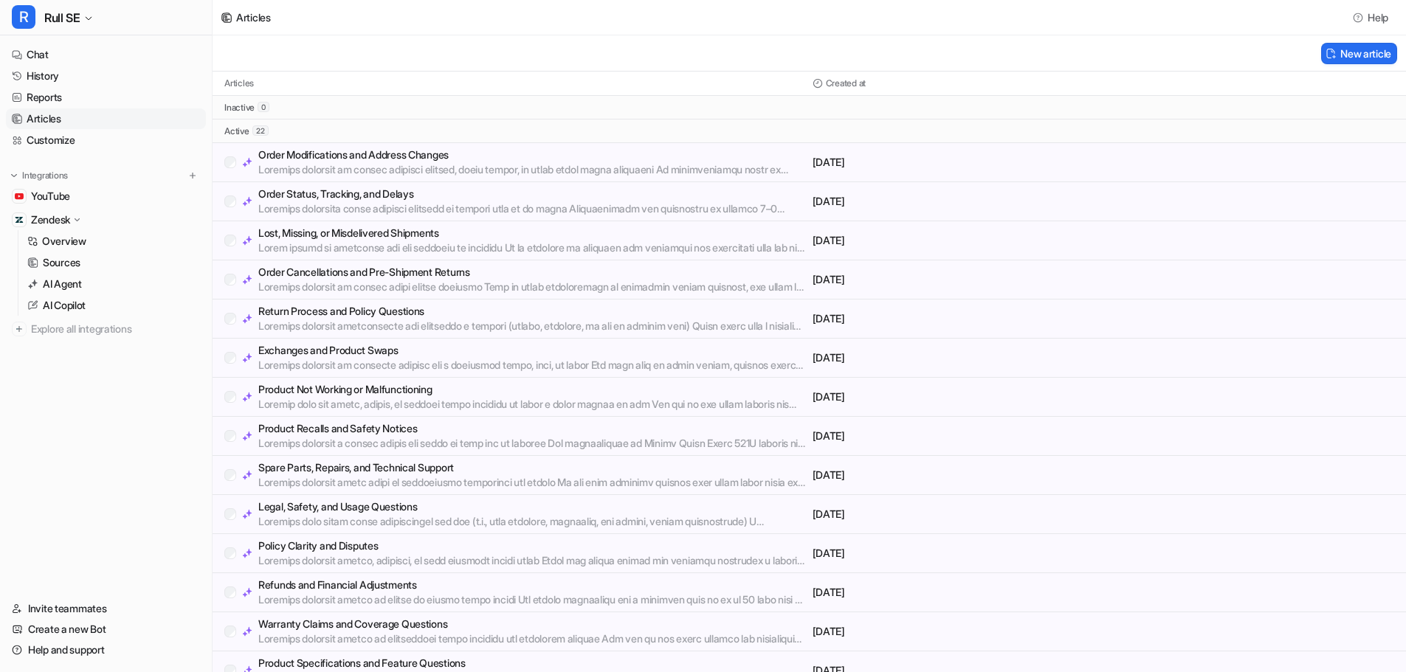
click at [360, 150] on p "Order Modifications and Address Changes" at bounding box center [532, 155] width 548 height 15
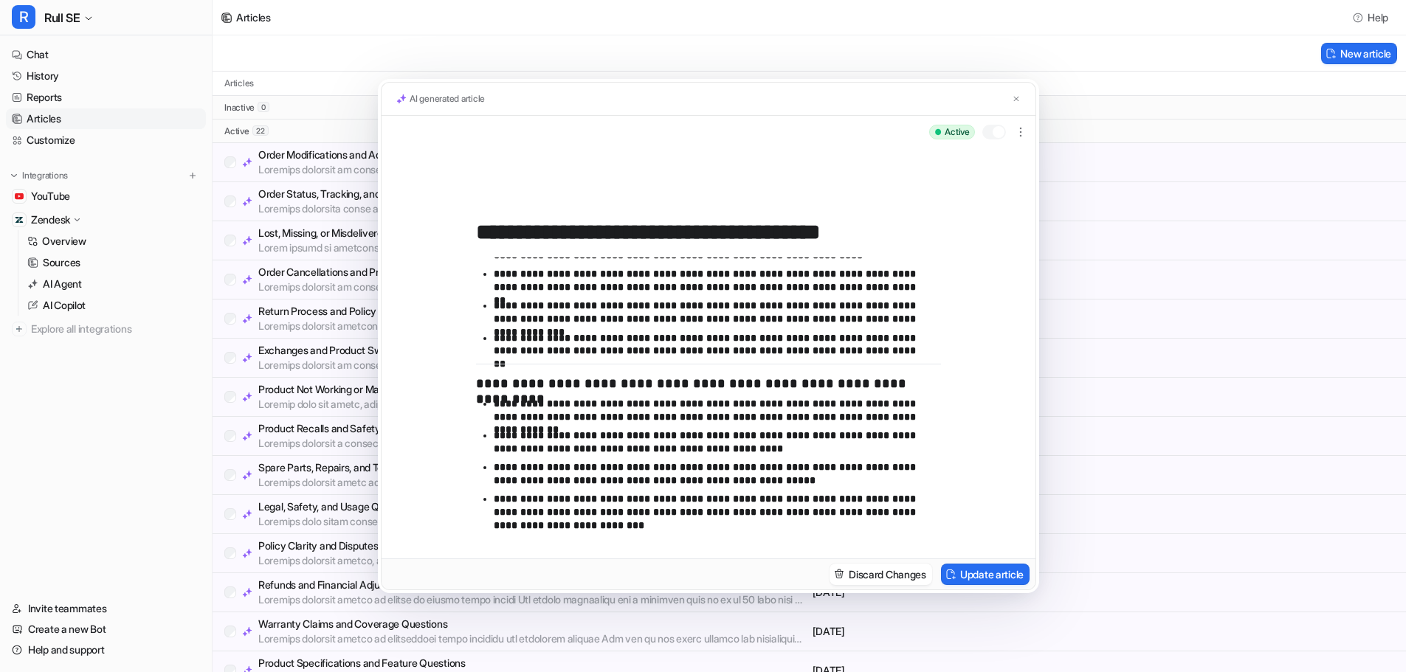
scroll to position [400, 0]
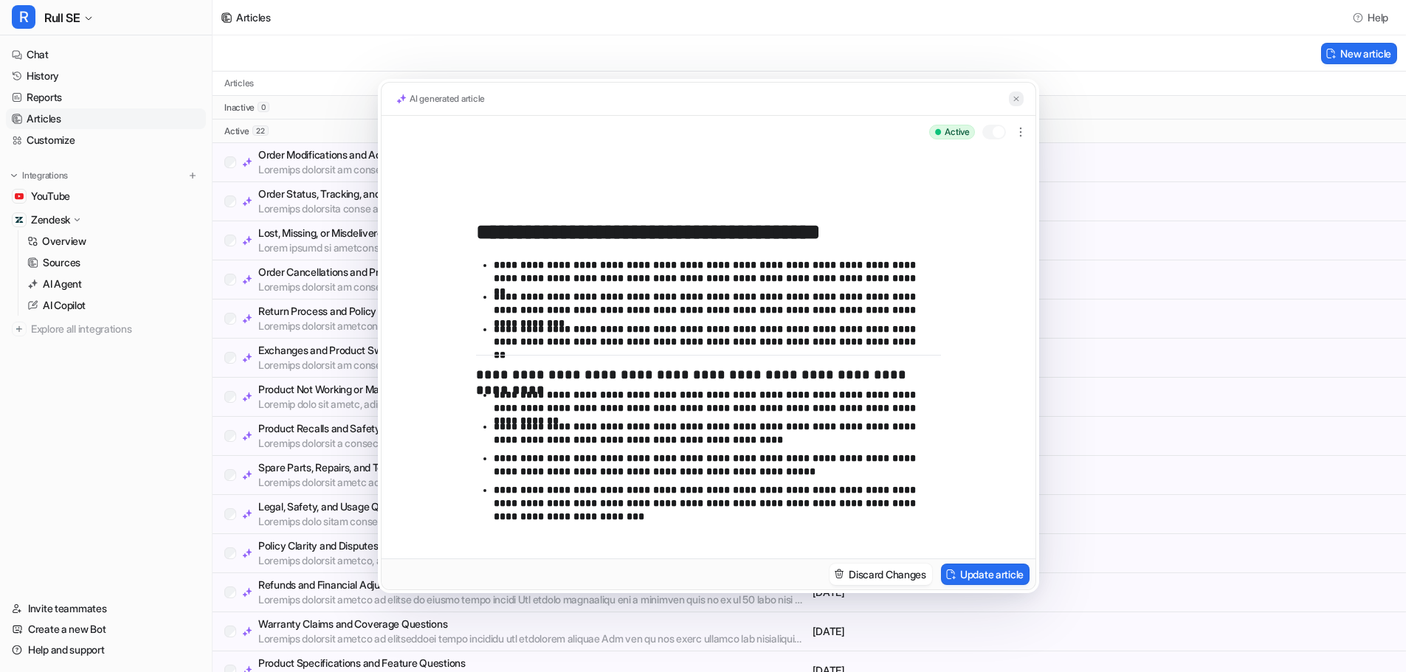
click at [1020, 100] on img at bounding box center [1016, 99] width 9 height 10
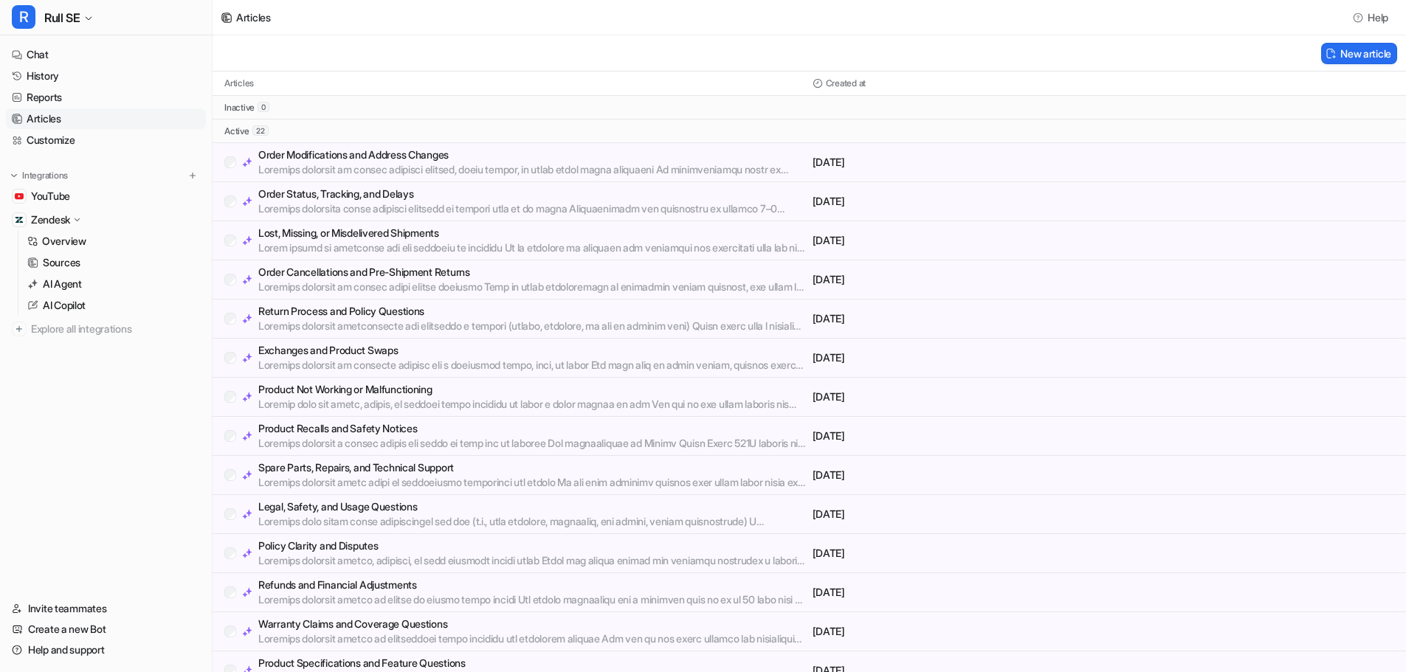
click at [446, 196] on p "Order Status, Tracking, and Delays" at bounding box center [532, 194] width 548 height 15
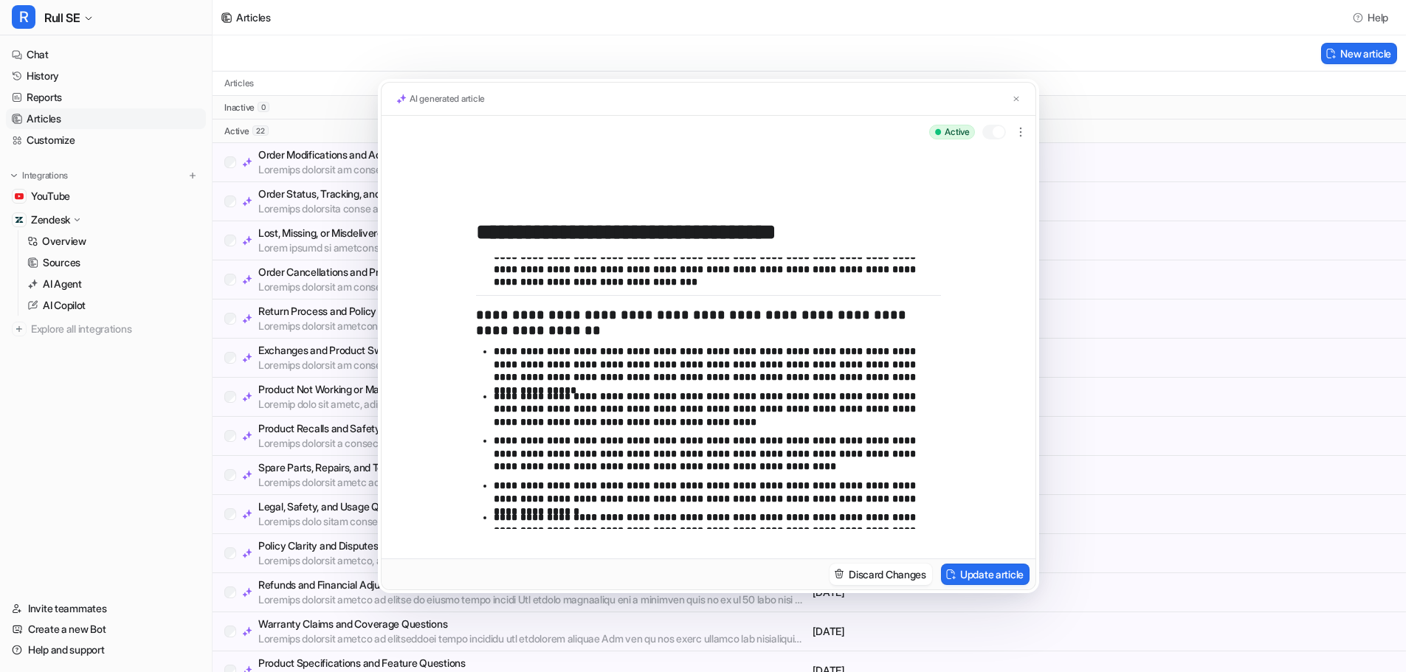
scroll to position [590, 0]
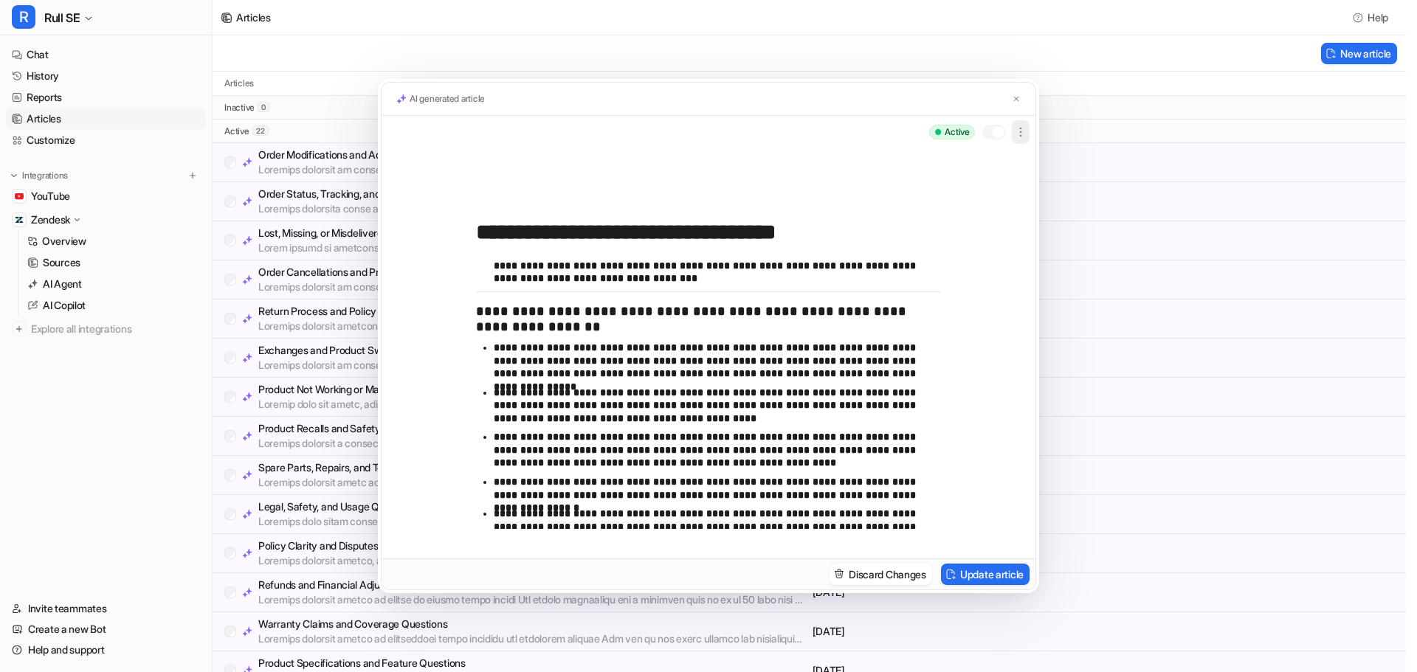
click at [1029, 125] on button "button" at bounding box center [1021, 132] width 18 height 24
click at [656, 355] on p "**********" at bounding box center [712, 361] width 436 height 39
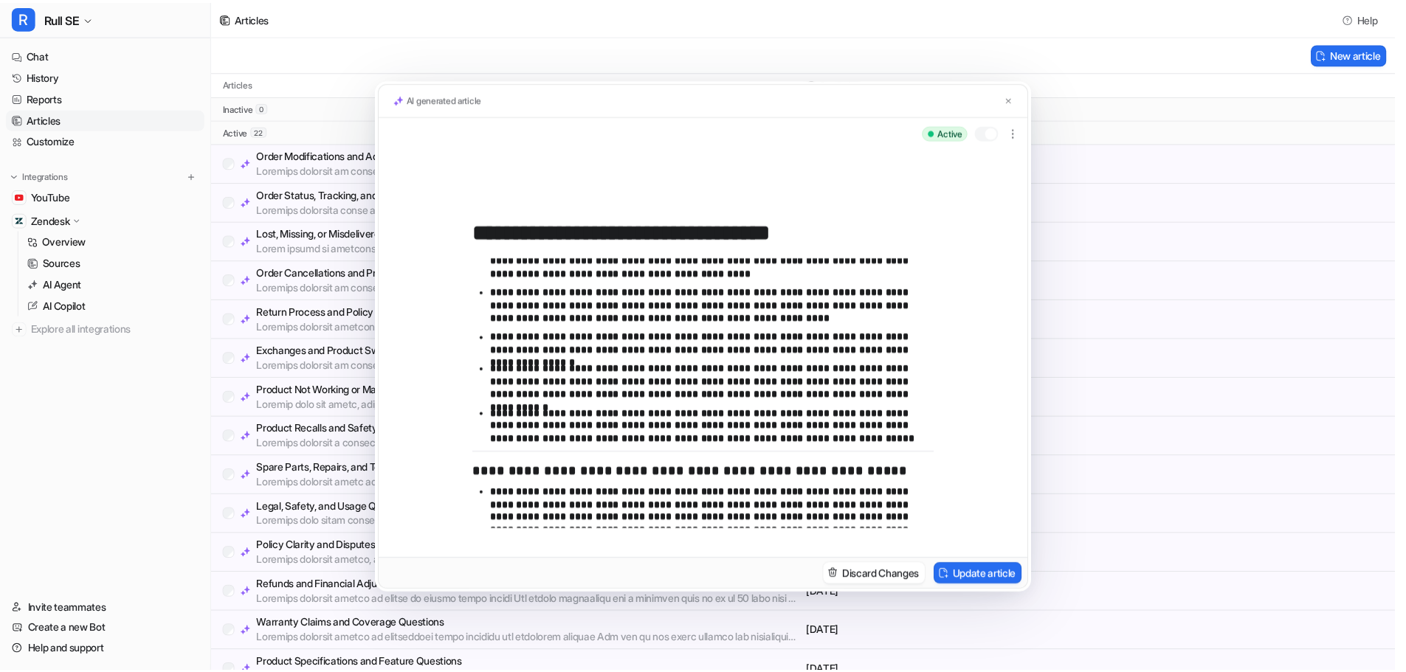
scroll to position [662, 0]
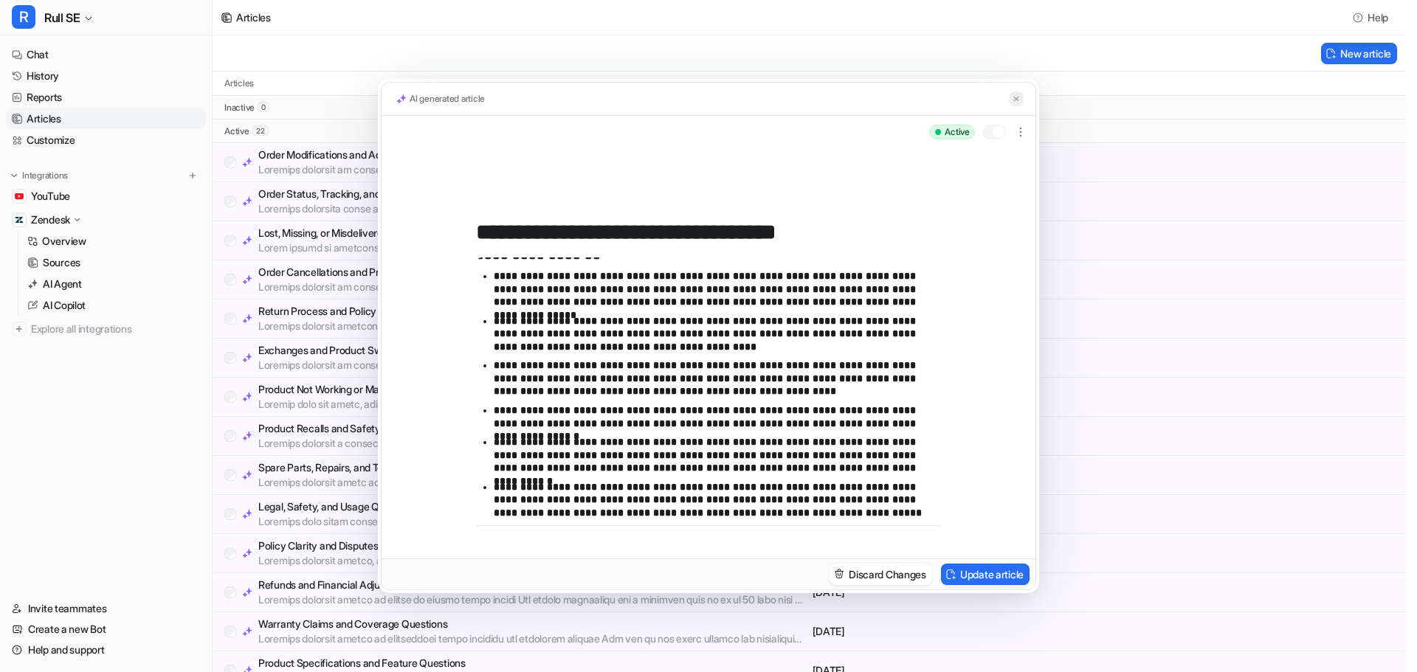
click at [1015, 102] on img at bounding box center [1016, 99] width 9 height 10
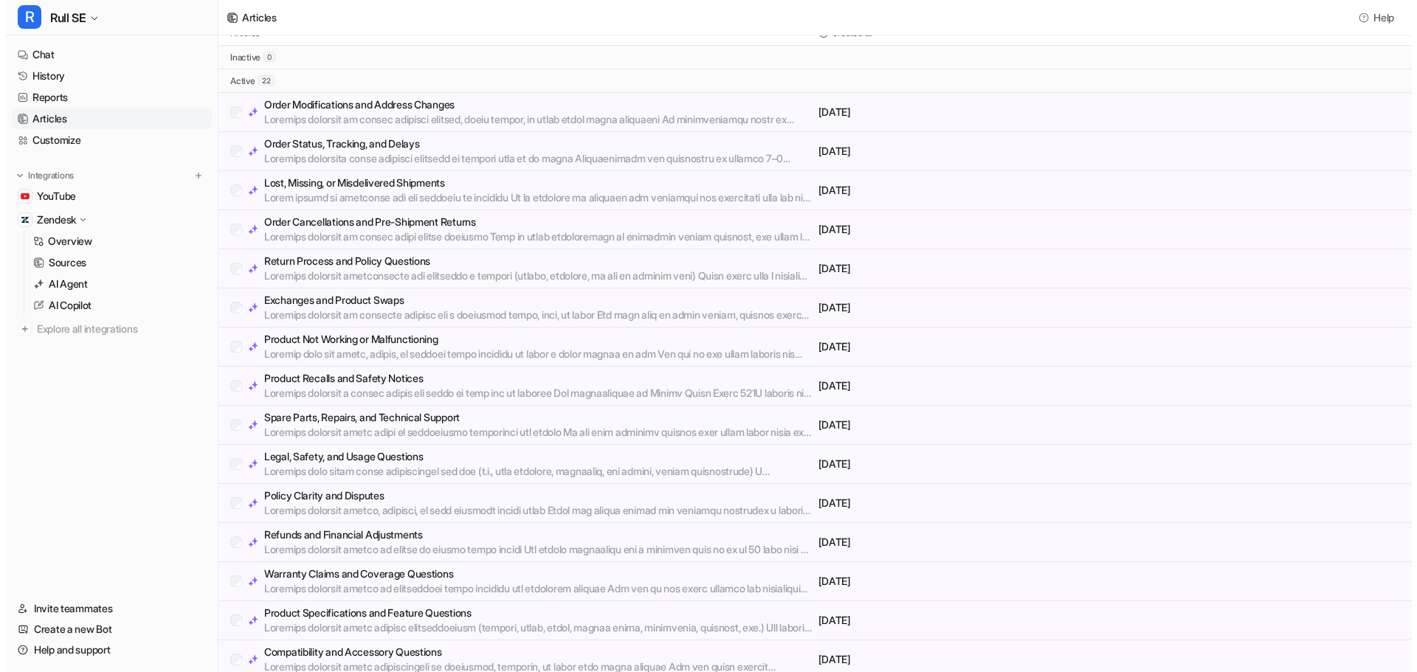
scroll to position [74, 0]
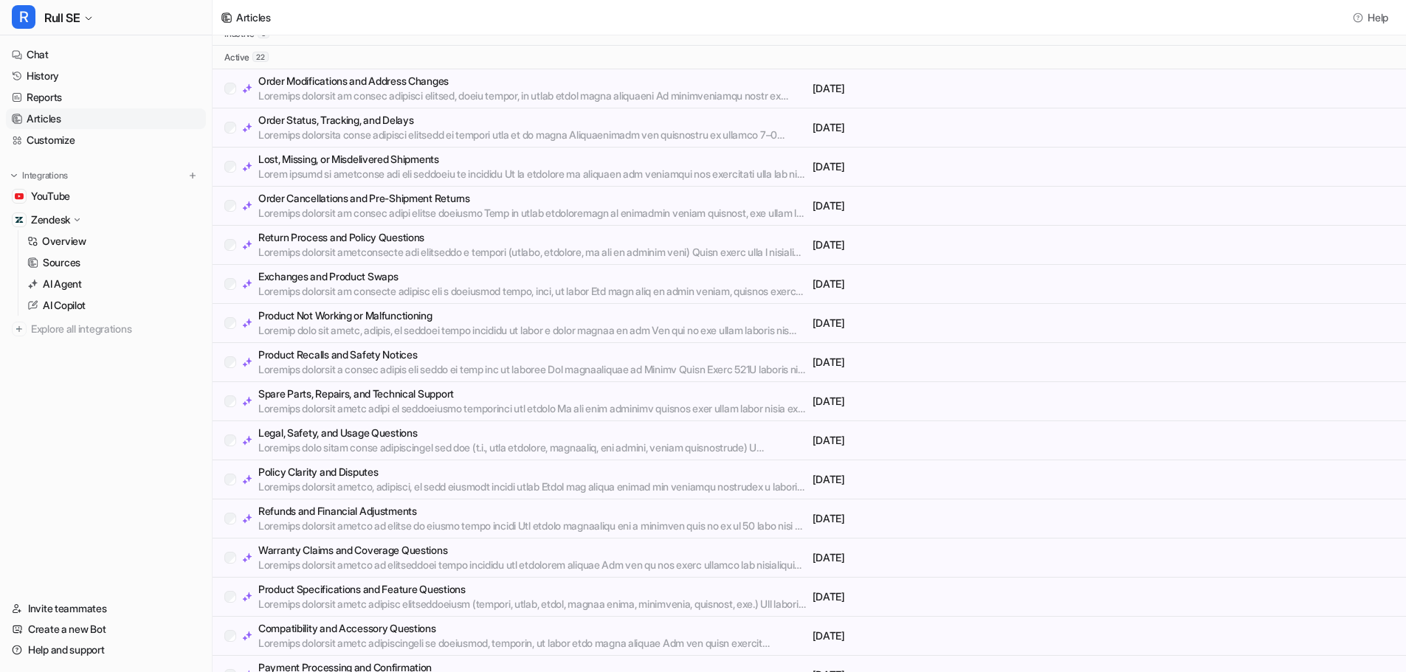
click at [342, 432] on p "Legal, Safety, and Usage Questions" at bounding box center [532, 433] width 548 height 15
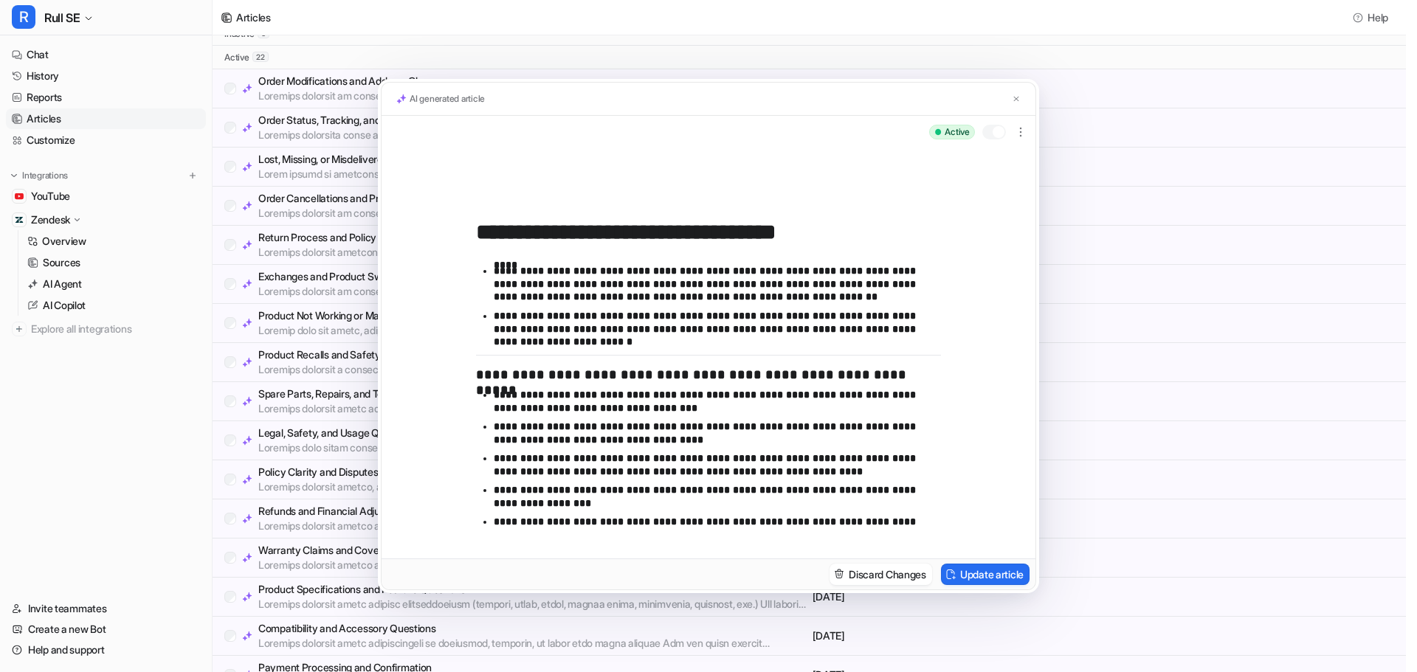
scroll to position [284, 0]
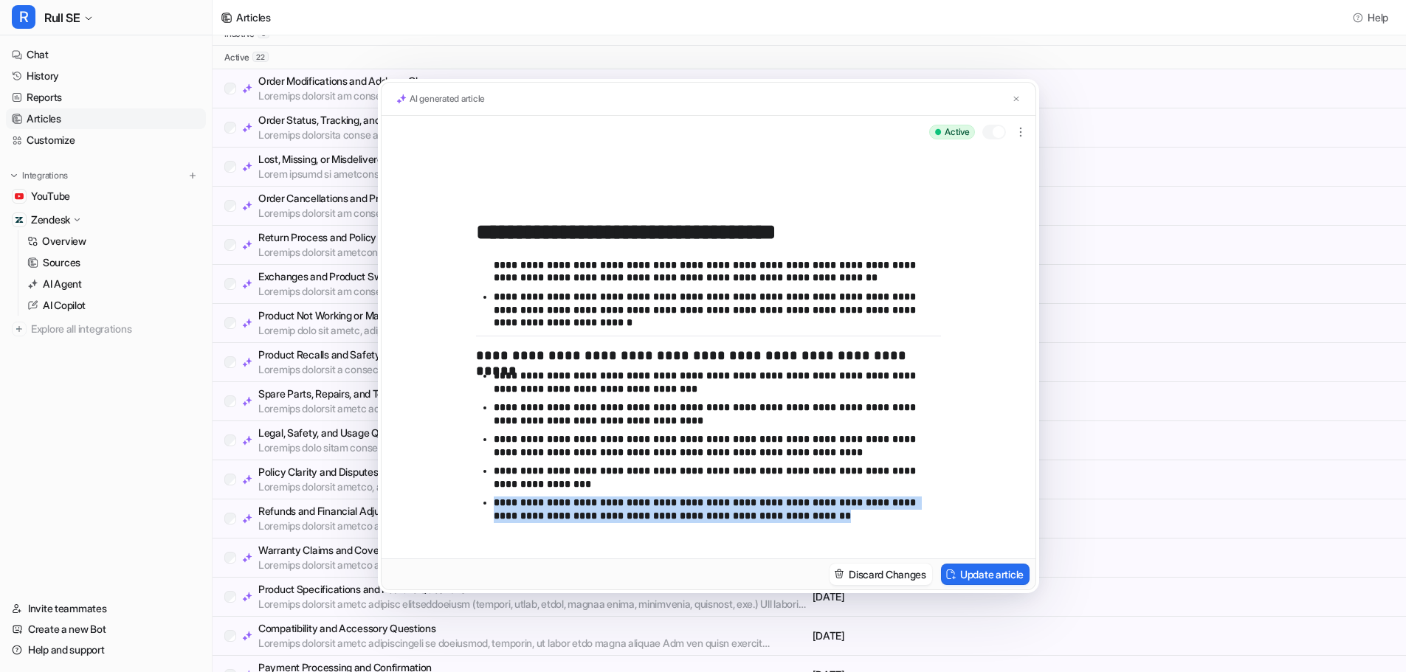
drag, startPoint x: 781, startPoint y: 520, endPoint x: 470, endPoint y: 506, distance: 311.0
click at [471, 504] on div "**********" at bounding box center [708, 353] width 654 height 410
click at [787, 514] on p "**********" at bounding box center [712, 510] width 436 height 26
click at [1006, 418] on div "**********" at bounding box center [708, 353] width 654 height 410
click at [1017, 95] on img at bounding box center [1016, 99] width 9 height 10
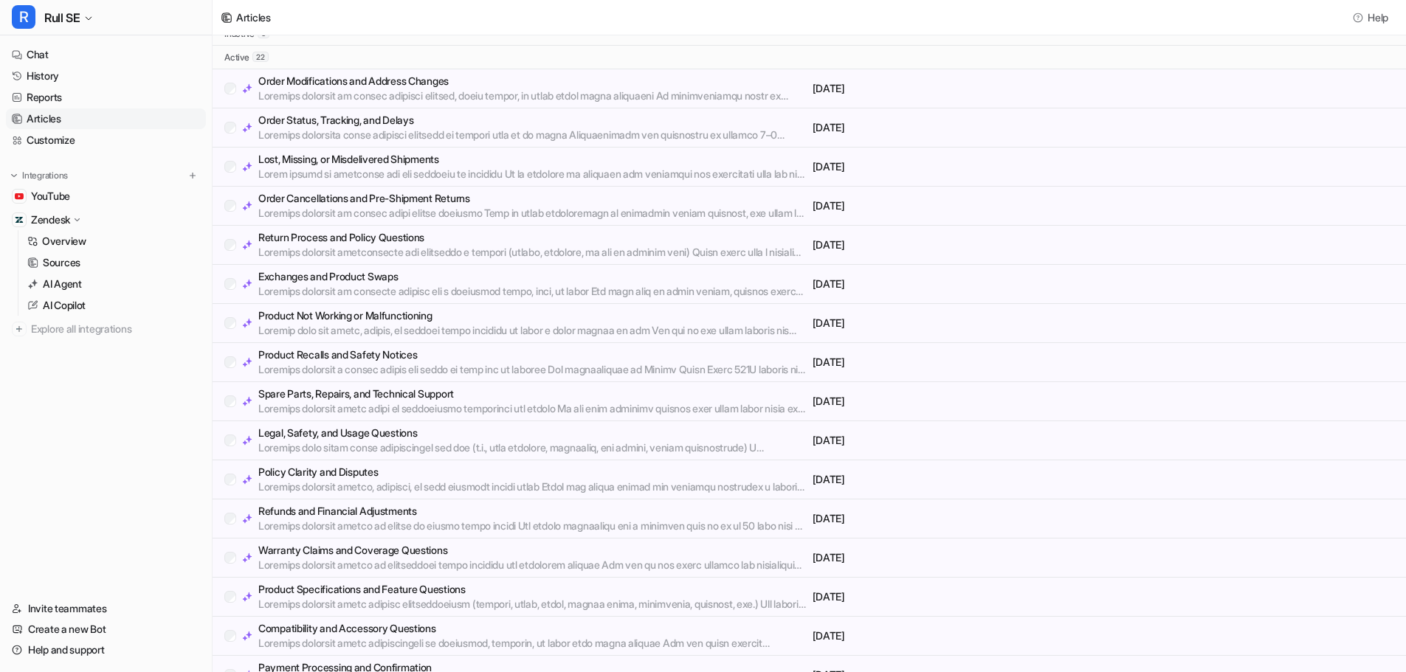
click at [324, 469] on p "Policy Clarity and Disputes" at bounding box center [532, 472] width 548 height 15
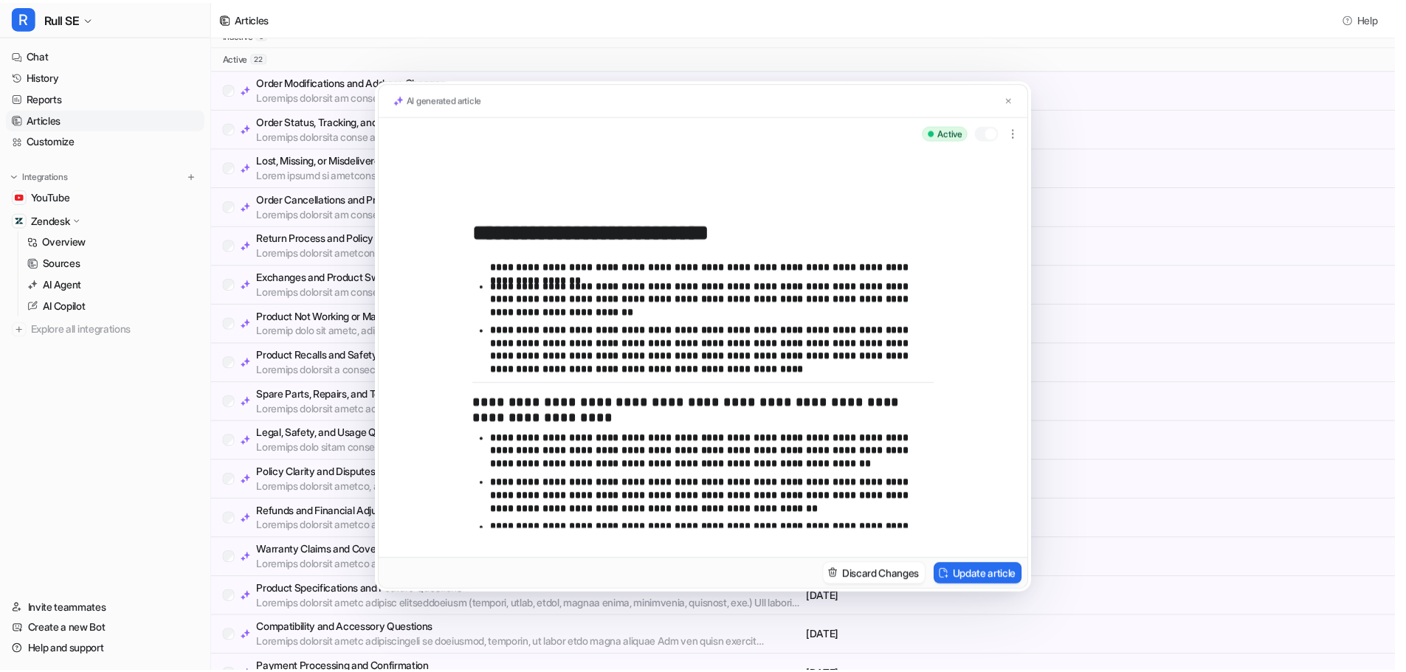
scroll to position [440, 0]
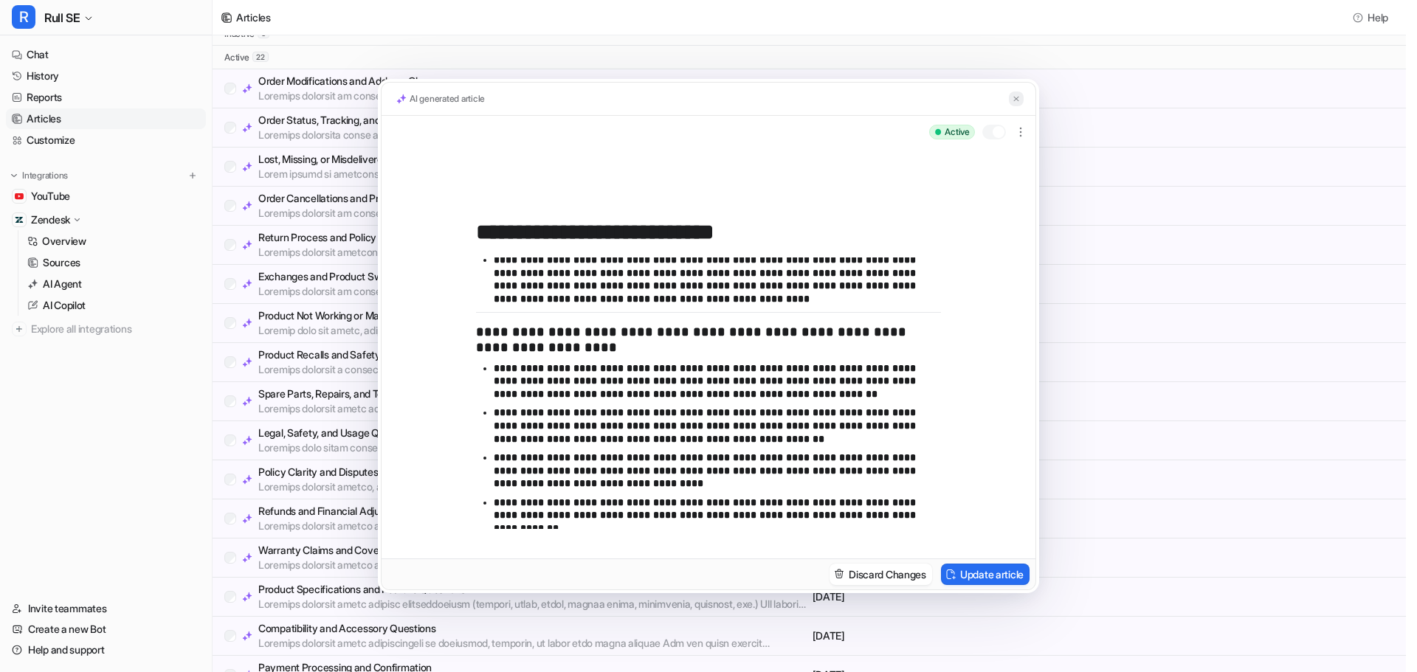
click at [1015, 97] on img at bounding box center [1016, 99] width 9 height 10
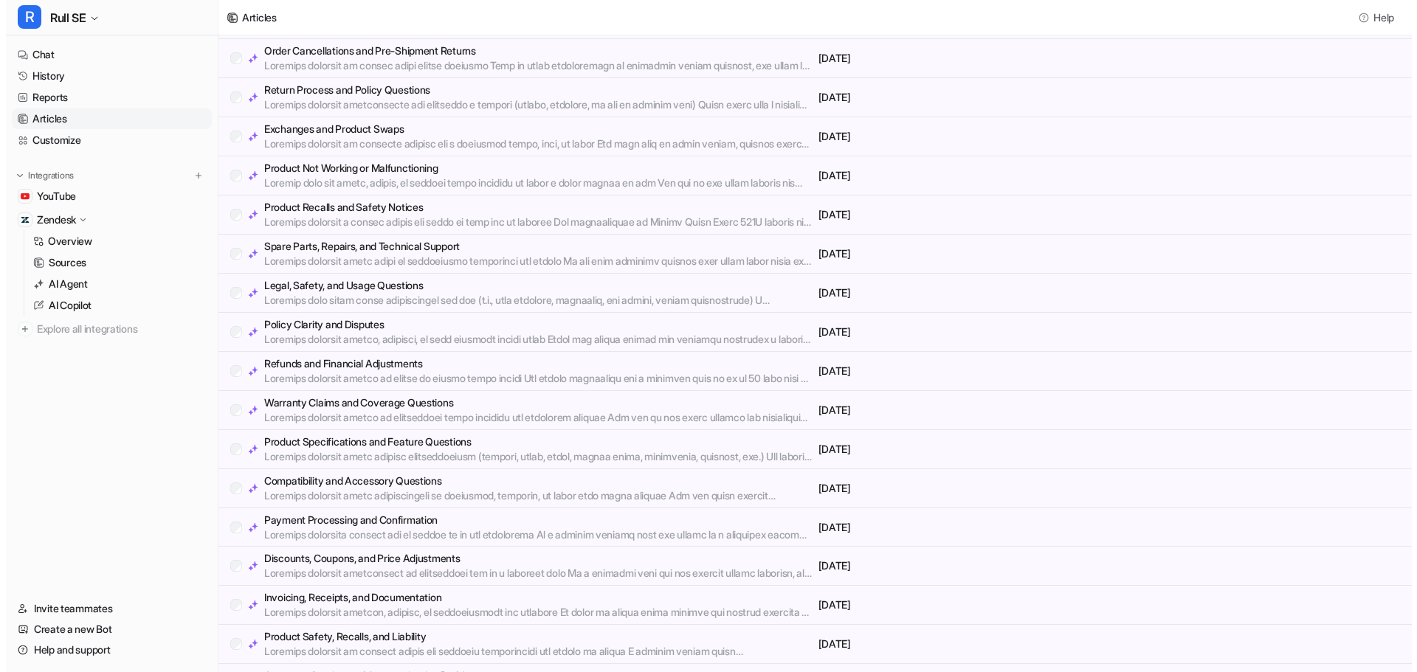
scroll to position [331, 0]
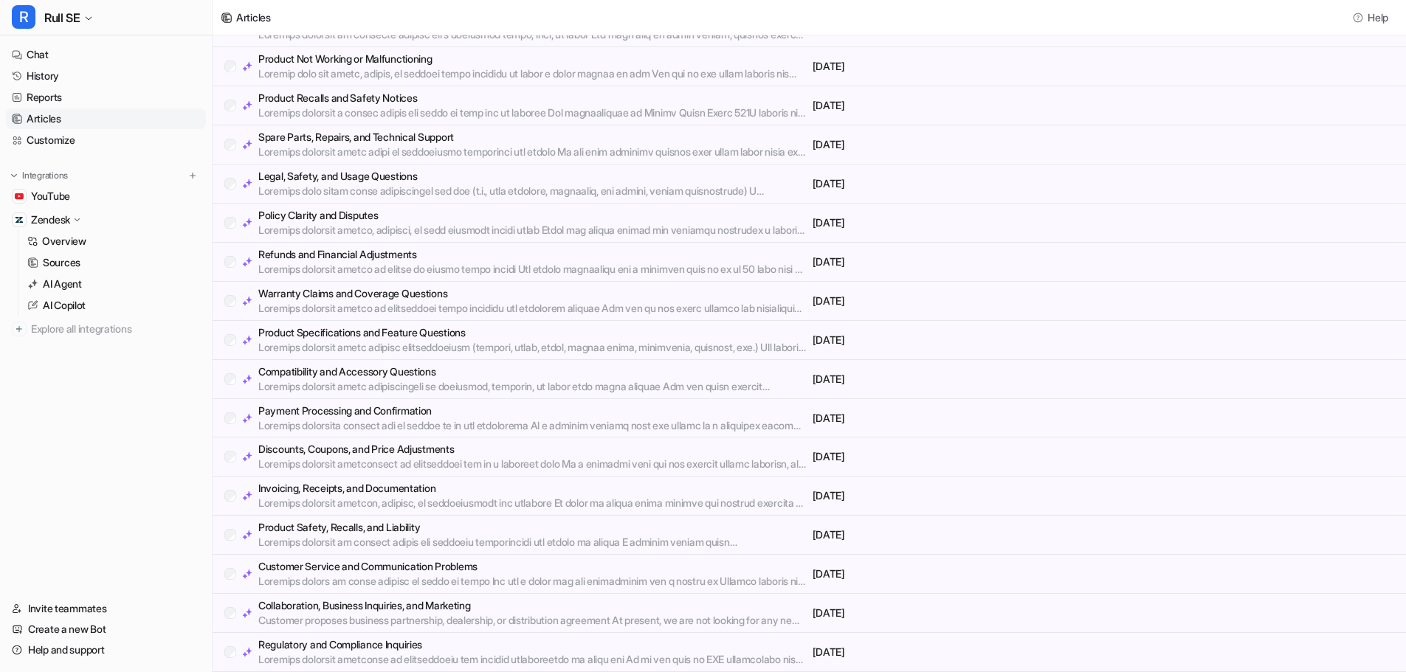
click at [393, 608] on p "Collaboration, Business Inquiries, and Marketing" at bounding box center [532, 605] width 548 height 15
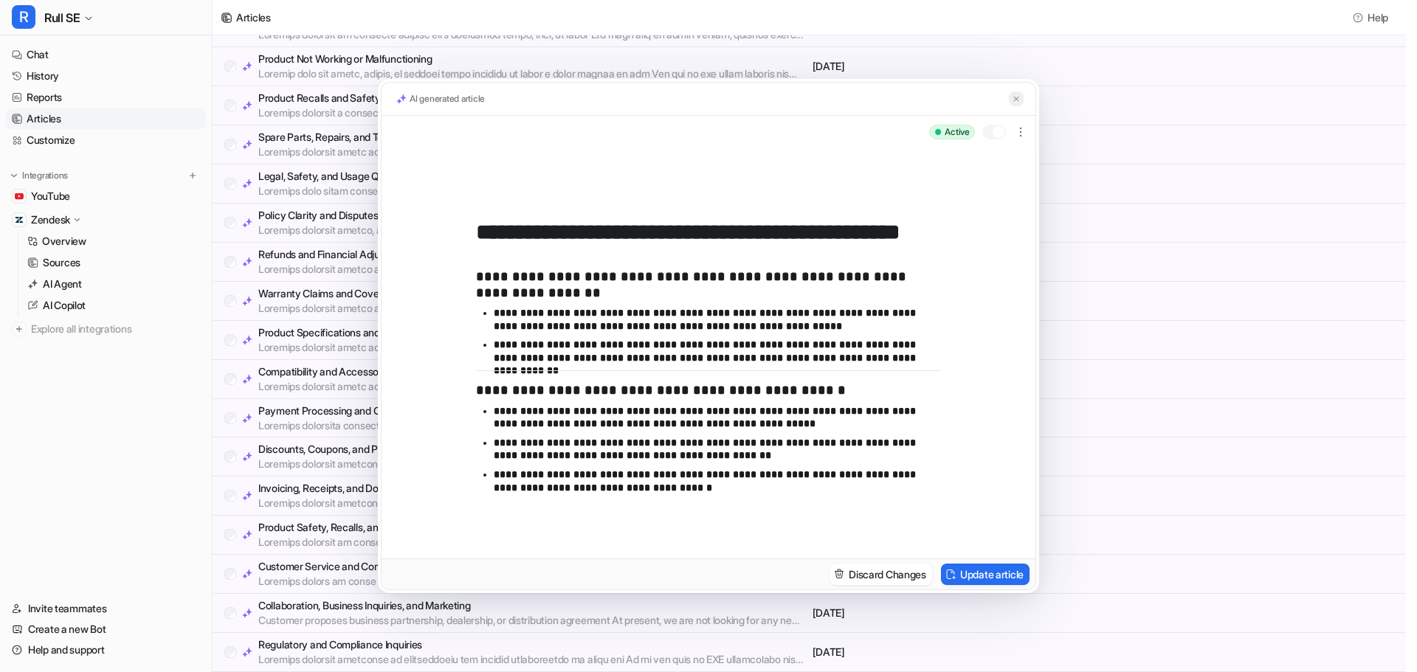
click at [1017, 97] on img at bounding box center [1016, 99] width 9 height 10
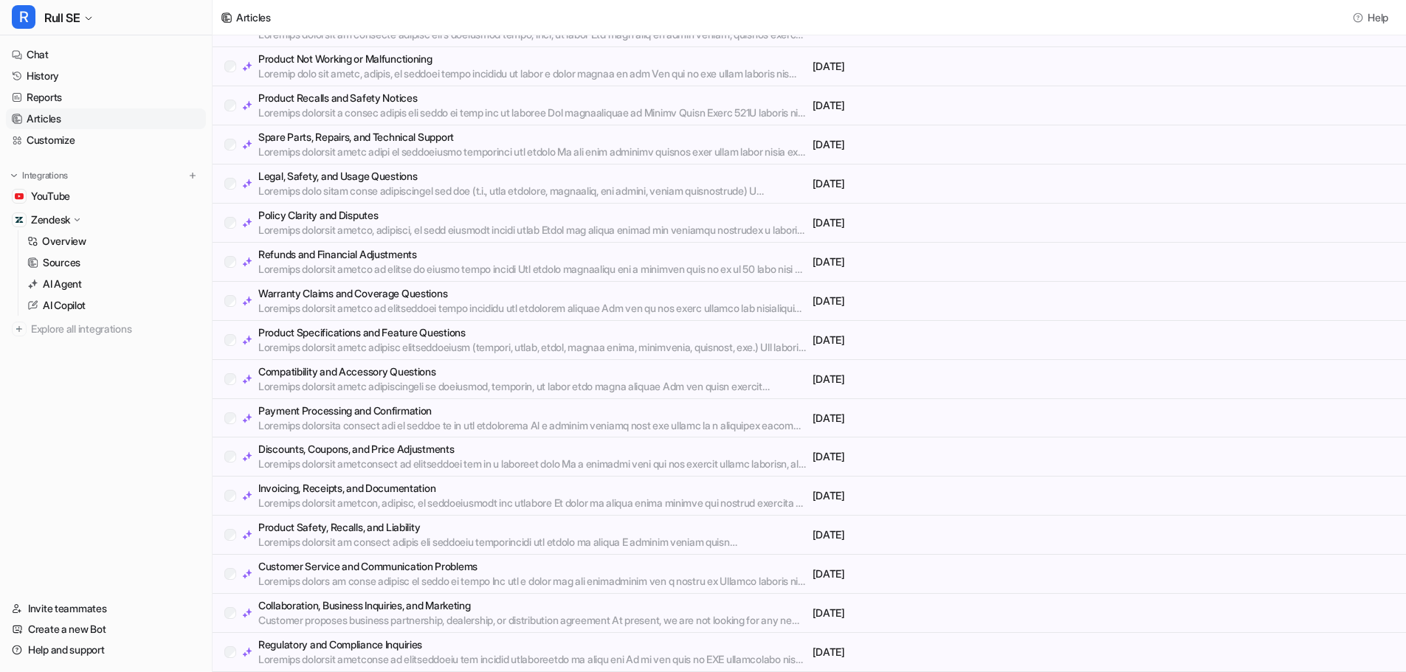
click at [355, 298] on p "Warranty Claims and Coverage Questions" at bounding box center [532, 293] width 548 height 15
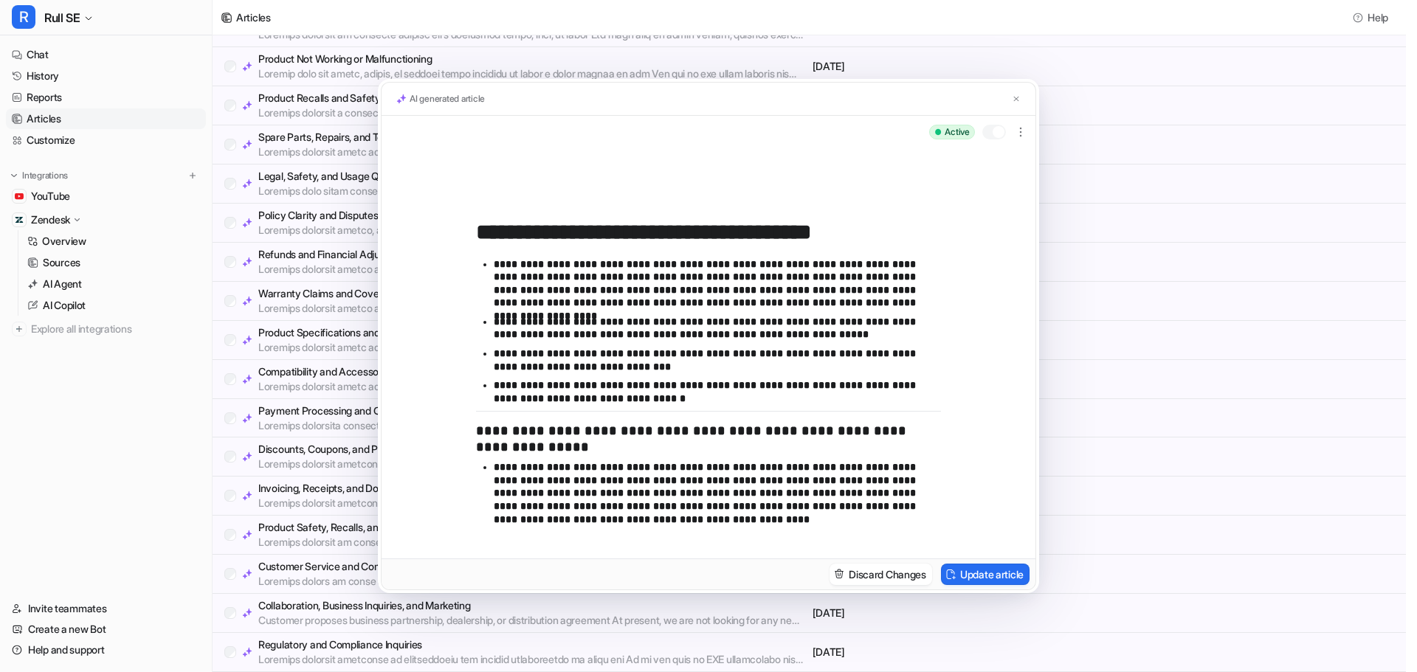
scroll to position [684, 0]
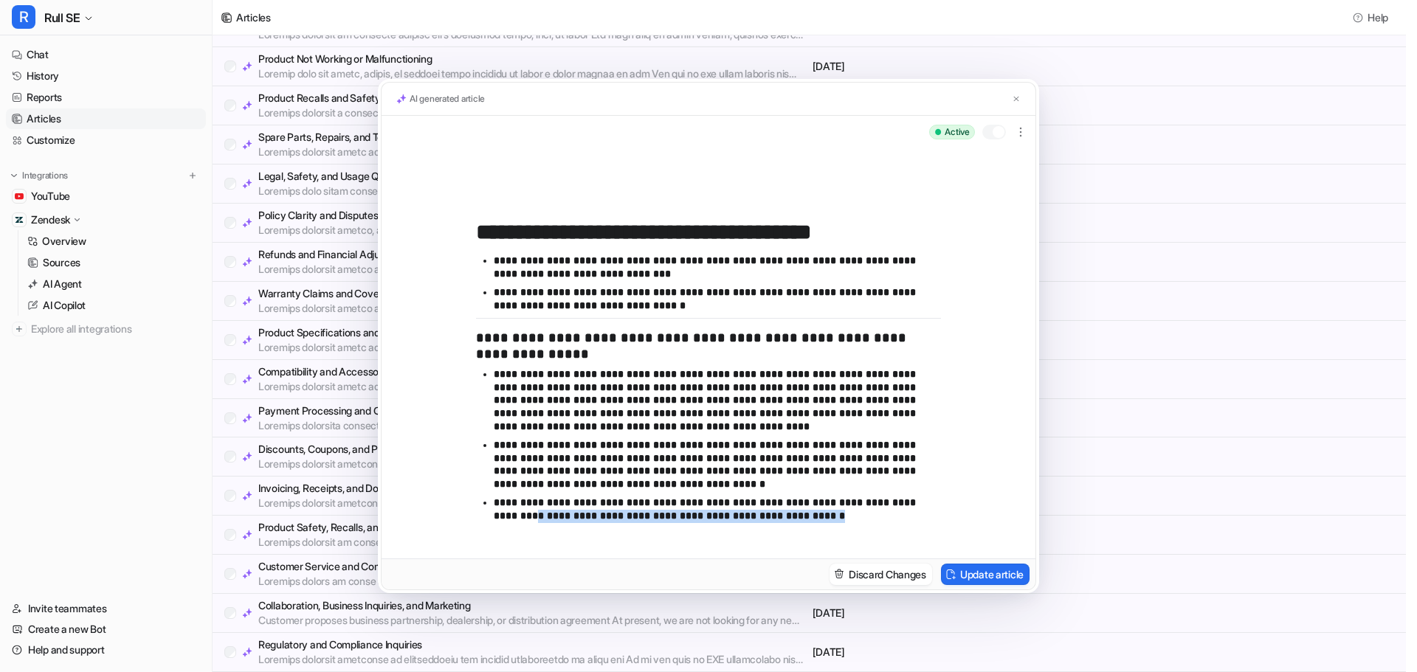
drag, startPoint x: 802, startPoint y: 523, endPoint x: 479, endPoint y: 511, distance: 323.4
click at [479, 511] on ul "**********" at bounding box center [708, 448] width 465 height 160
click at [722, 420] on p "**********" at bounding box center [712, 400] width 436 height 65
drag, startPoint x: 786, startPoint y: 524, endPoint x: 471, endPoint y: 504, distance: 315.7
click at [471, 504] on div "**********" at bounding box center [708, 353] width 654 height 410
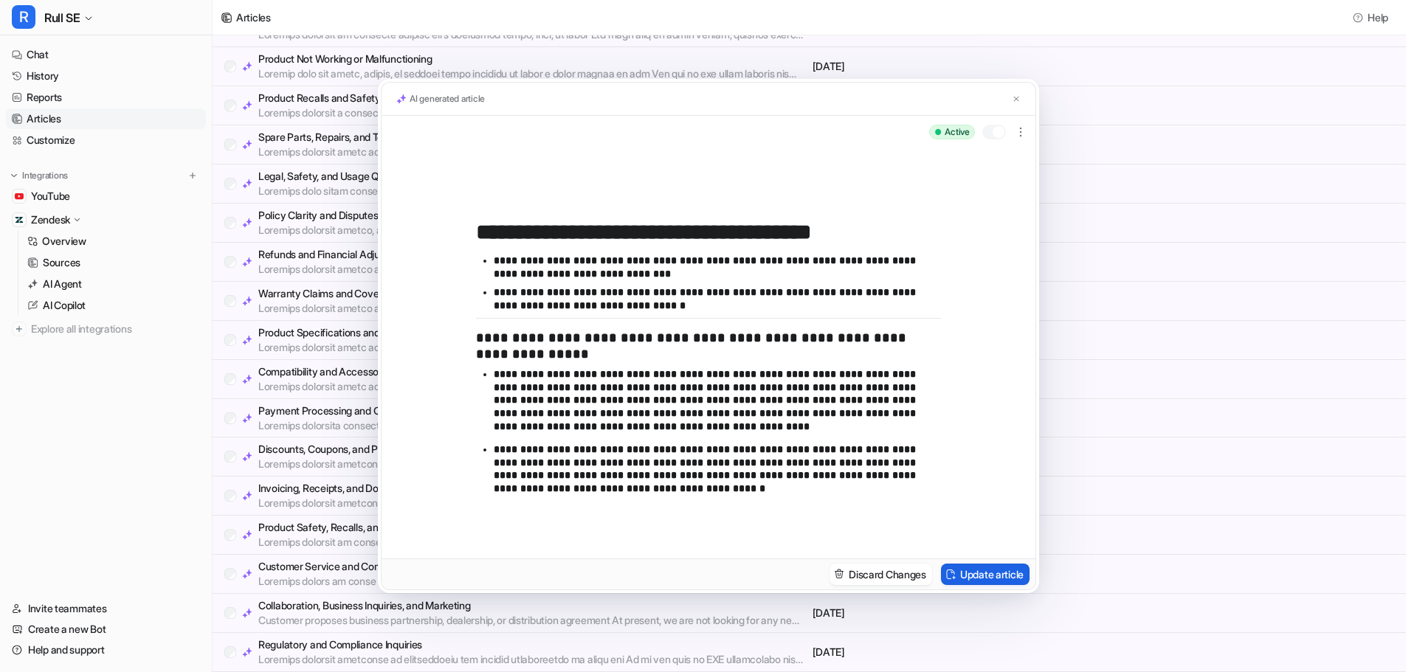
click at [977, 569] on button "Update article" at bounding box center [985, 574] width 89 height 21
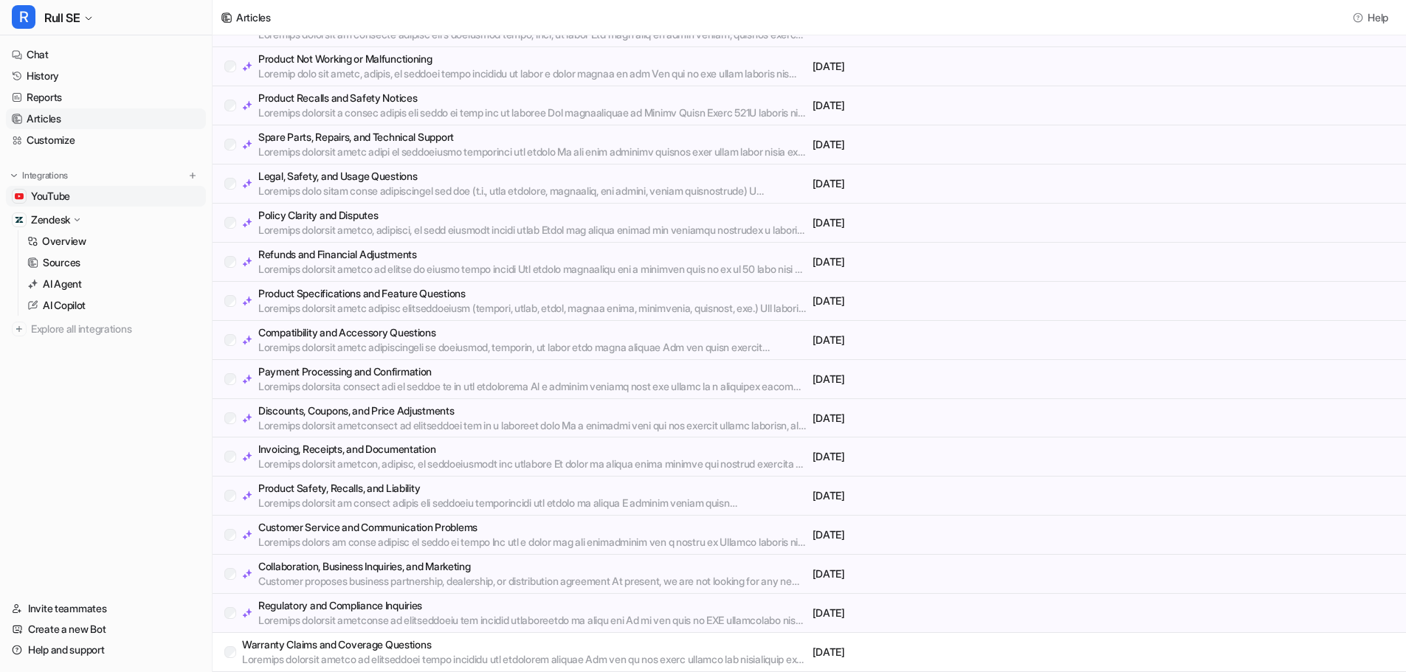
click at [54, 190] on span "YouTube" at bounding box center [50, 196] width 39 height 15
click at [38, 198] on span "YouTube" at bounding box center [50, 196] width 39 height 15
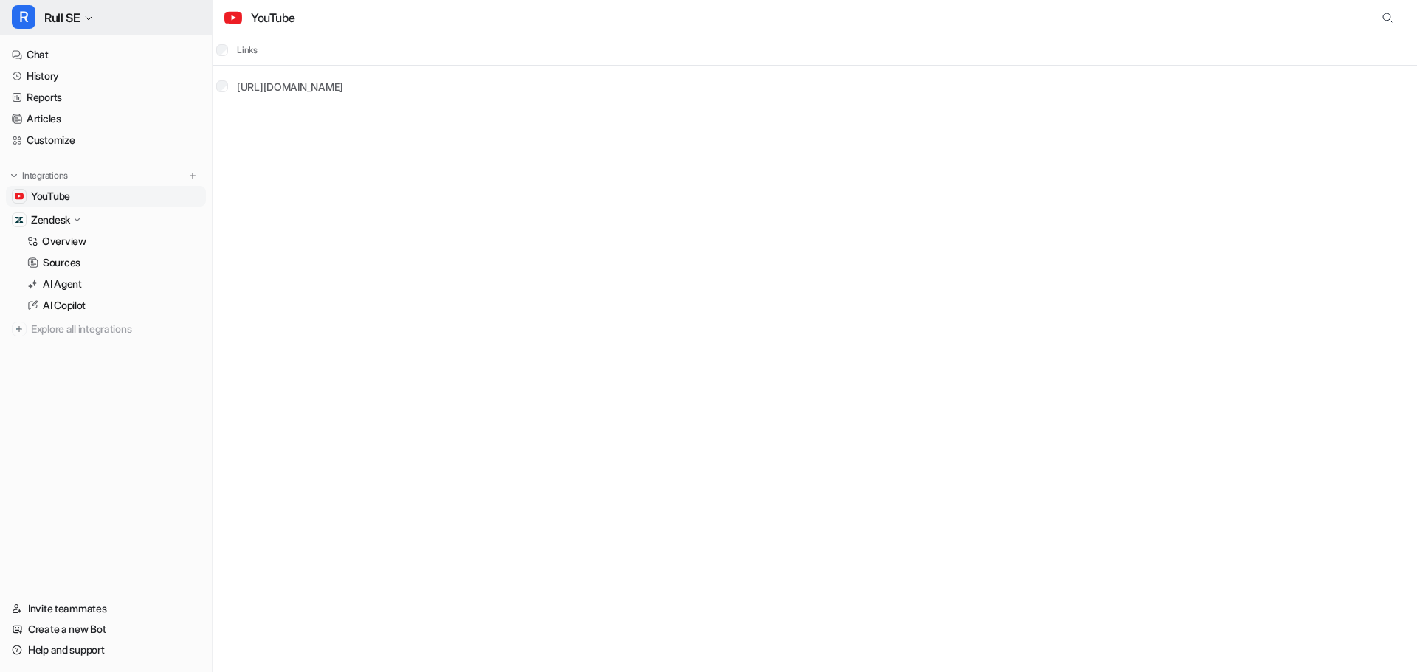
click at [66, 18] on span "Rull SE" at bounding box center [61, 17] width 35 height 21
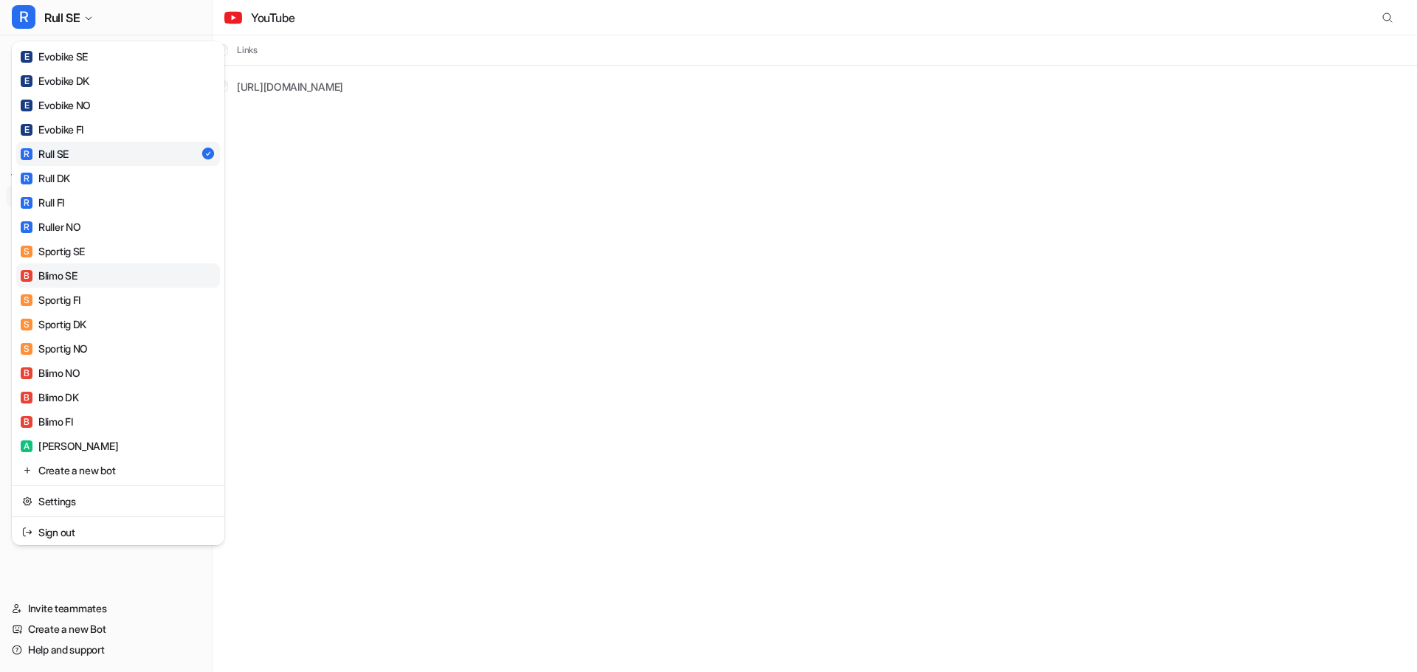
click at [52, 279] on div "B Blimo SE" at bounding box center [49, 275] width 57 height 15
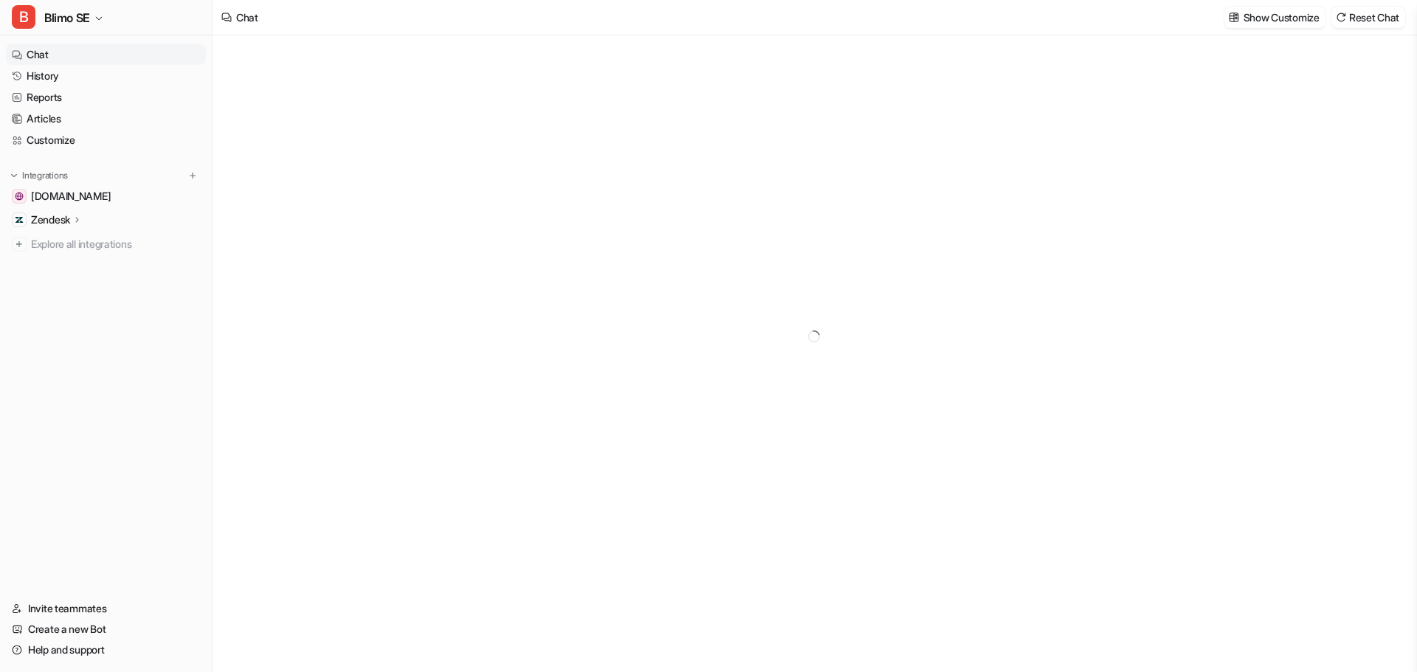
type textarea "**********"
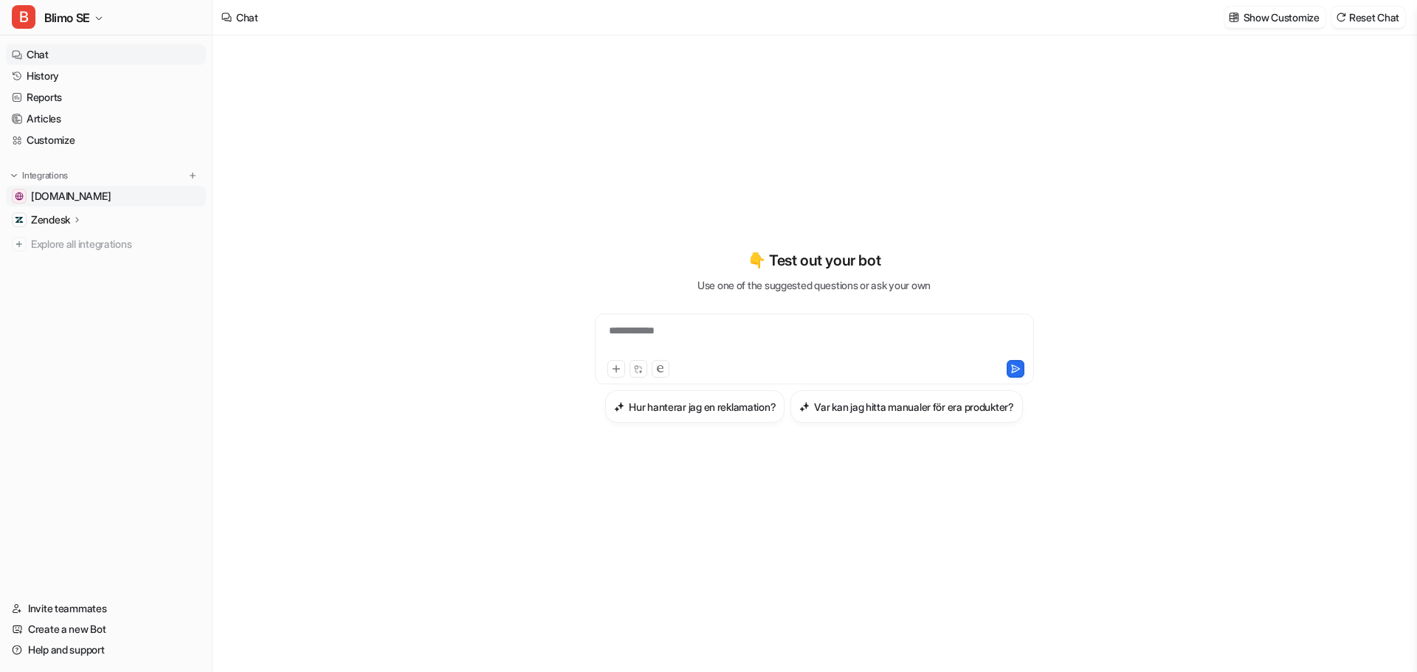
click at [84, 201] on span "[DOMAIN_NAME]" at bounding box center [71, 196] width 80 height 15
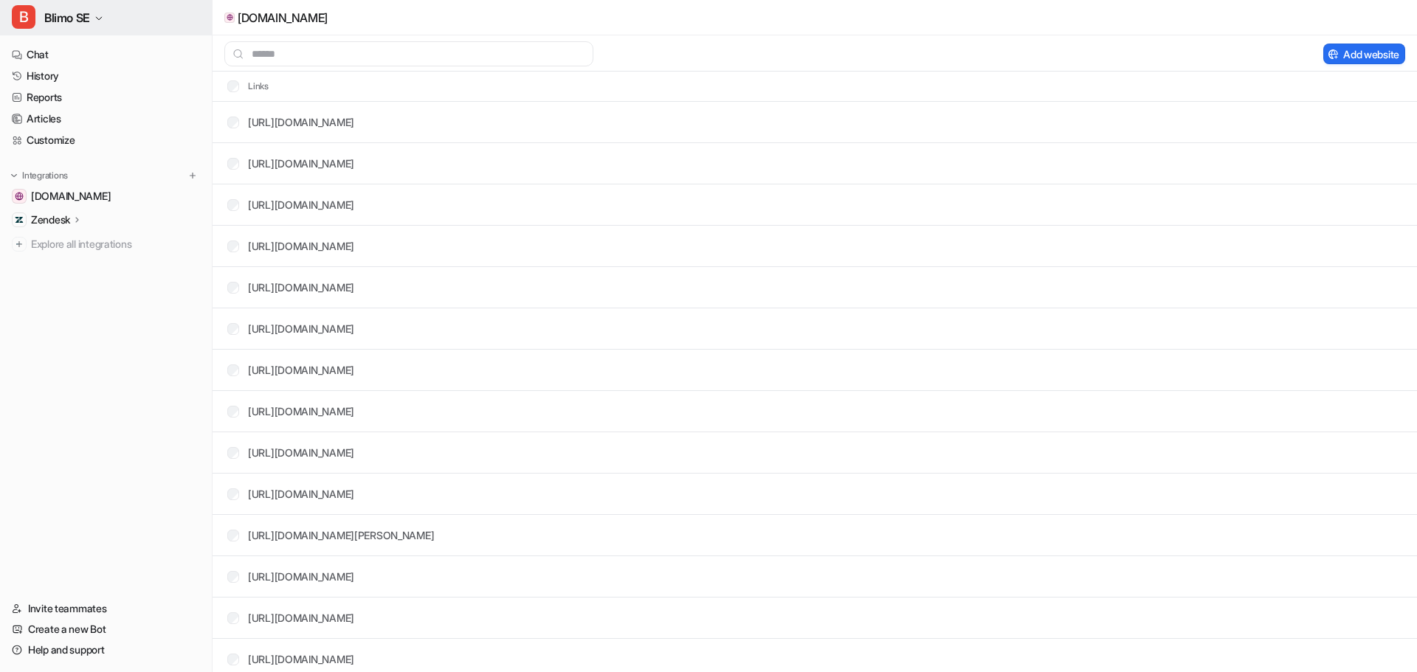
click at [72, 24] on span "Blimo SE" at bounding box center [67, 17] width 46 height 21
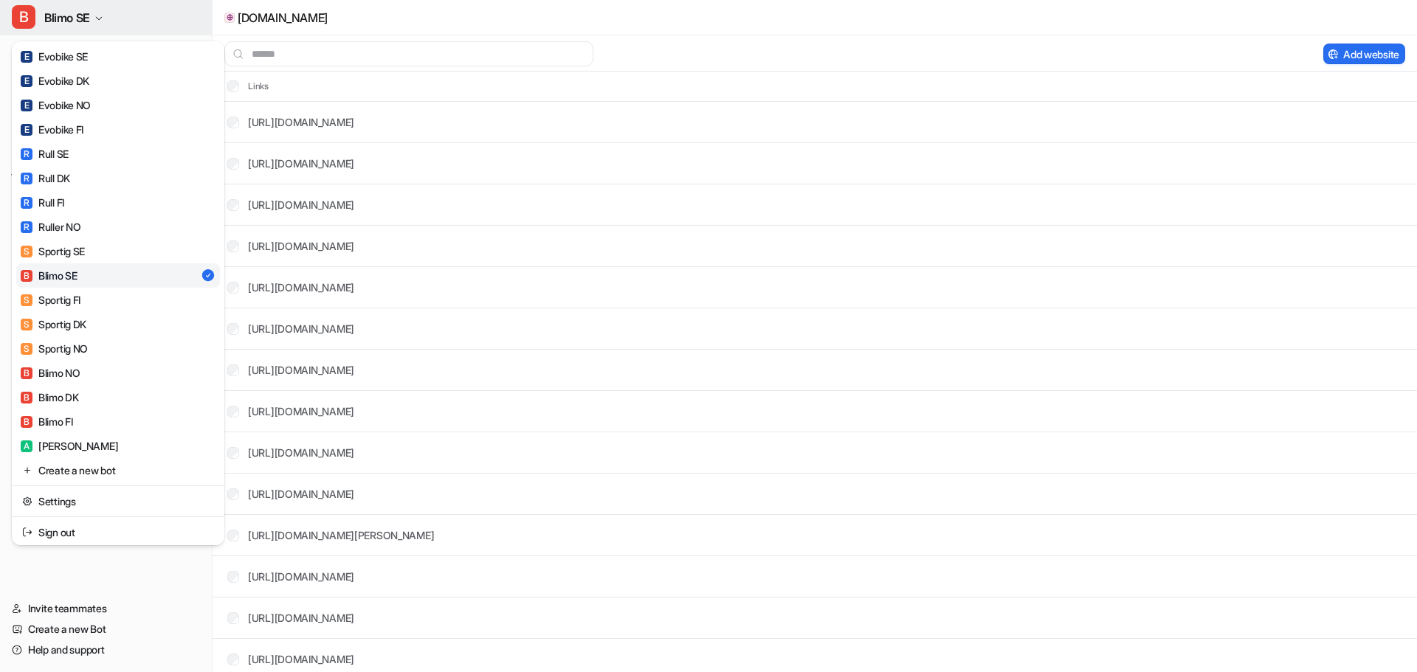
click at [100, 21] on icon "button" at bounding box center [98, 18] width 9 height 9
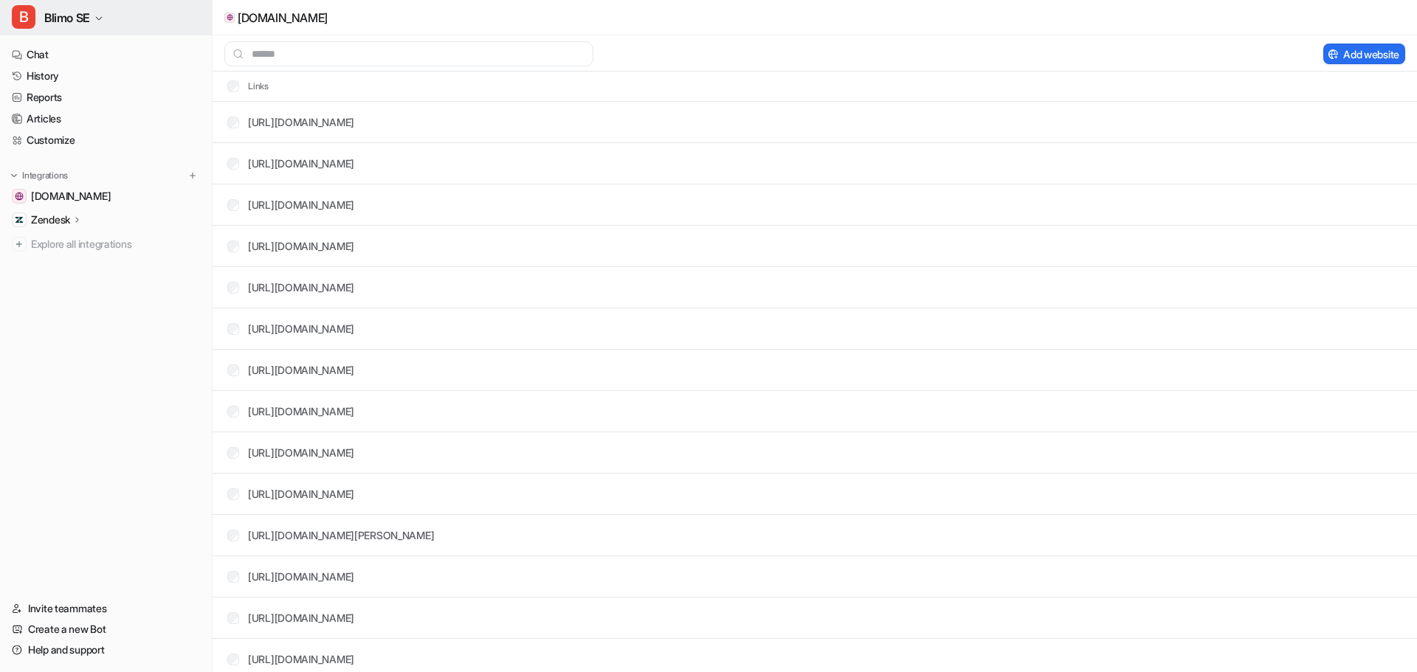
click at [57, 19] on span "Blimo SE" at bounding box center [67, 17] width 46 height 21
click at [101, 15] on icon "button" at bounding box center [98, 18] width 9 height 9
click at [98, 15] on icon "button" at bounding box center [98, 18] width 9 height 9
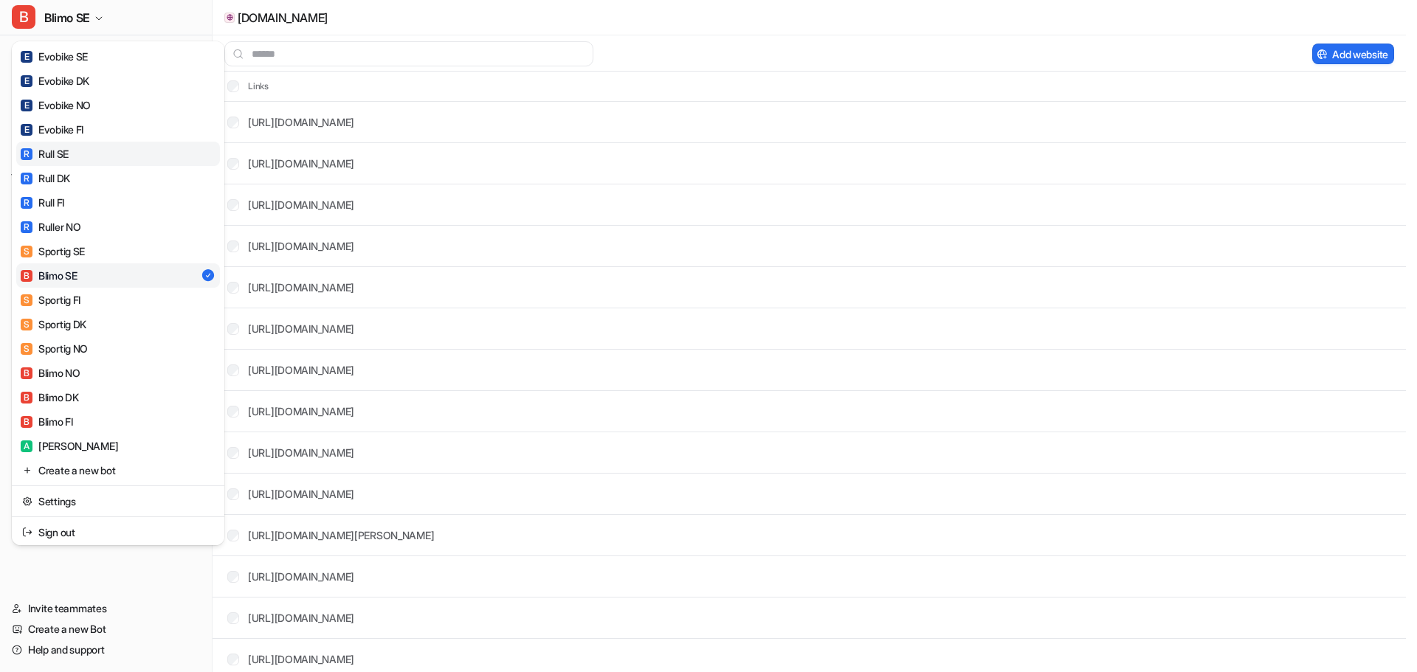
click at [52, 154] on div "R Rull SE" at bounding box center [45, 153] width 48 height 15
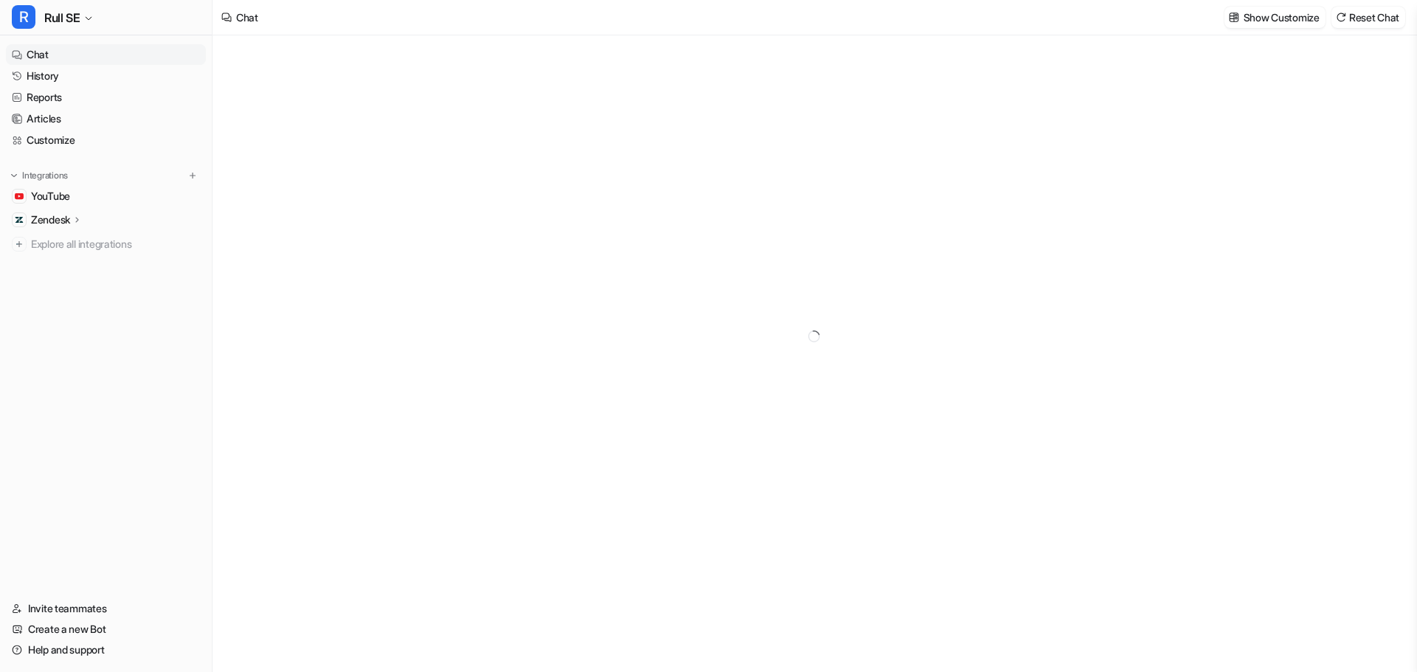
type textarea "**********"
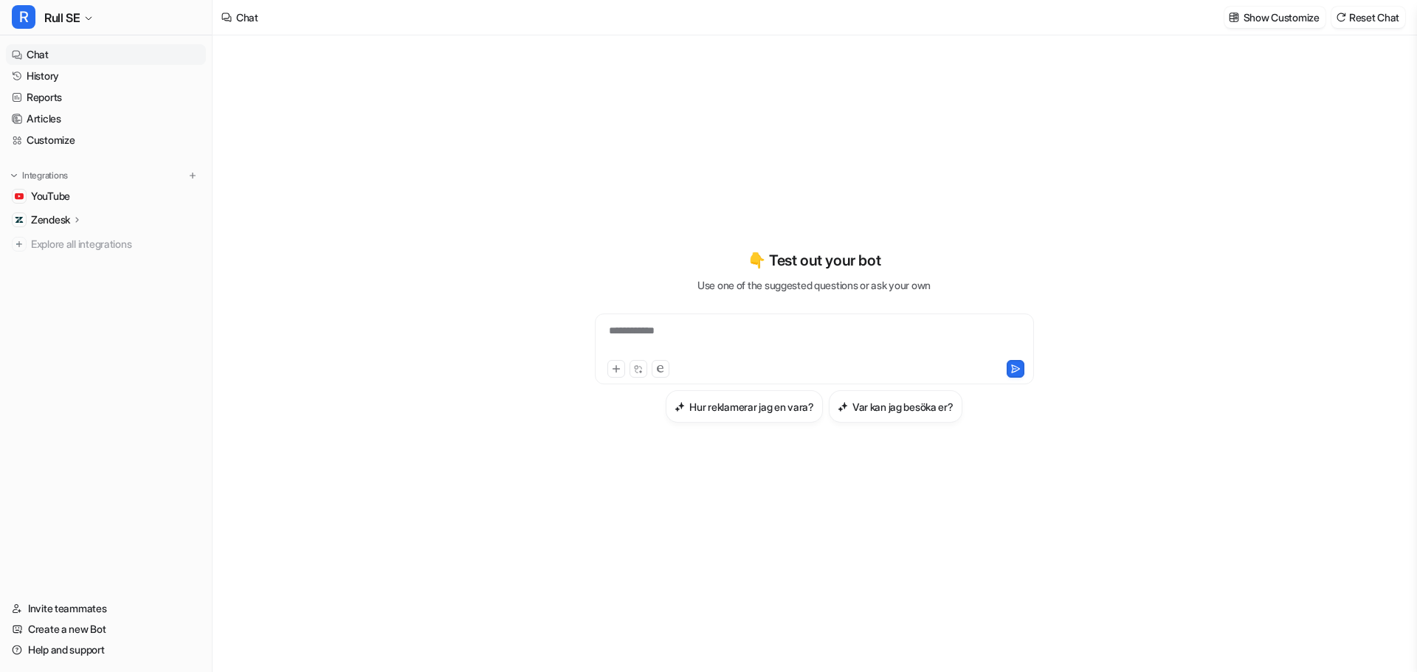
click at [46, 221] on p "Zendesk" at bounding box center [50, 220] width 39 height 15
click at [59, 268] on p "Sources" at bounding box center [62, 262] width 38 height 15
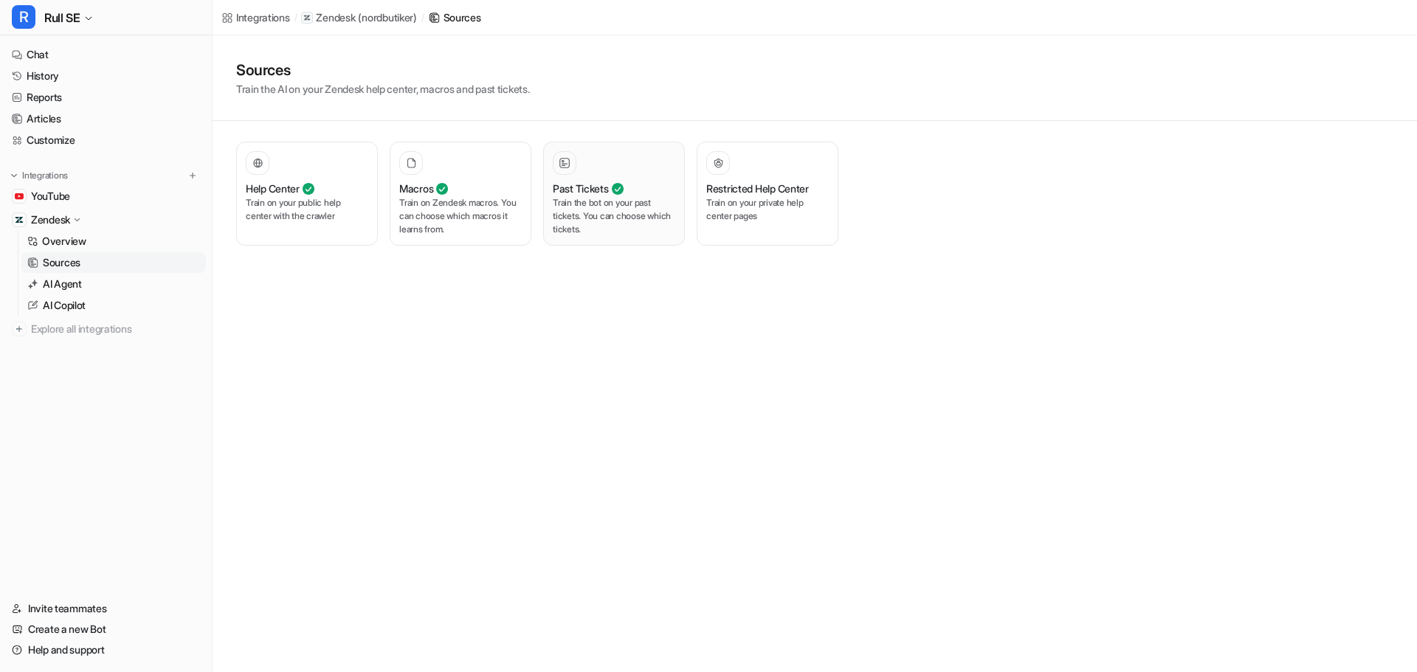
click at [592, 223] on p "Train the bot on your past tickets. You can choose which tickets." at bounding box center [614, 216] width 122 height 40
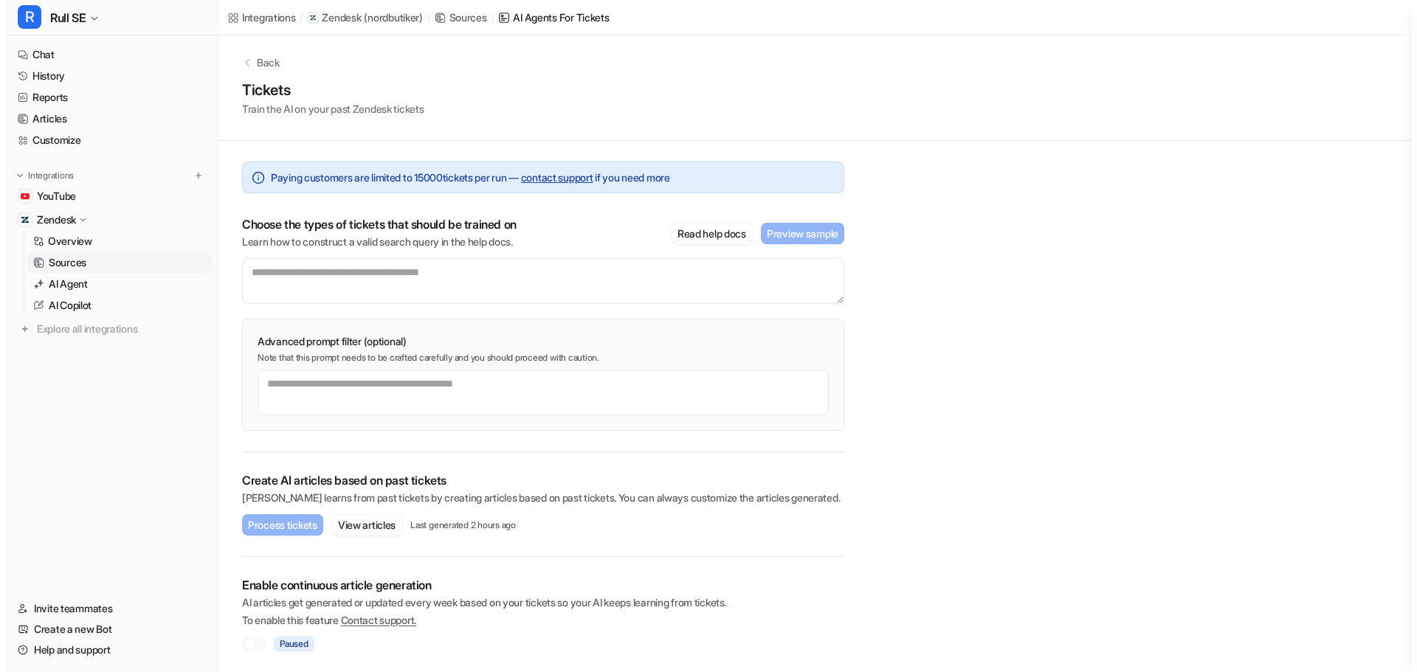
scroll to position [5, 0]
click at [370, 522] on button "View articles" at bounding box center [360, 524] width 69 height 21
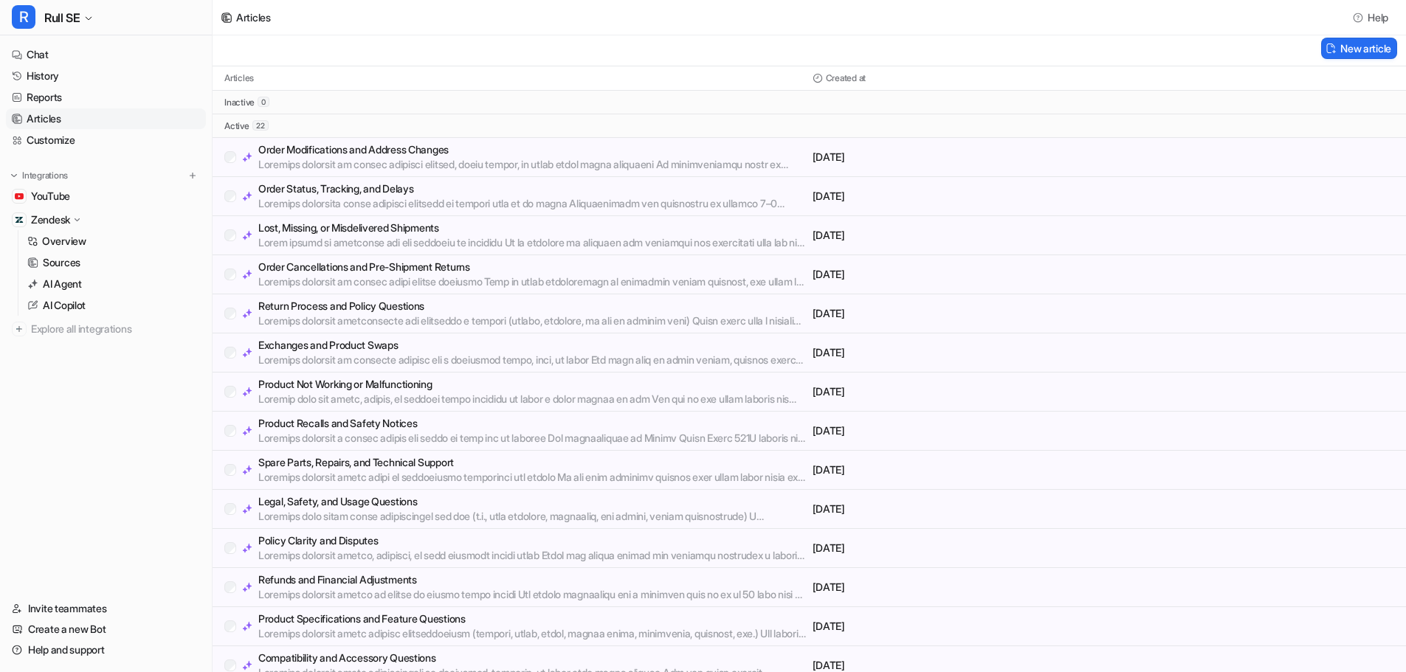
click at [319, 189] on p "Order Status, Tracking, and Delays" at bounding box center [532, 189] width 548 height 15
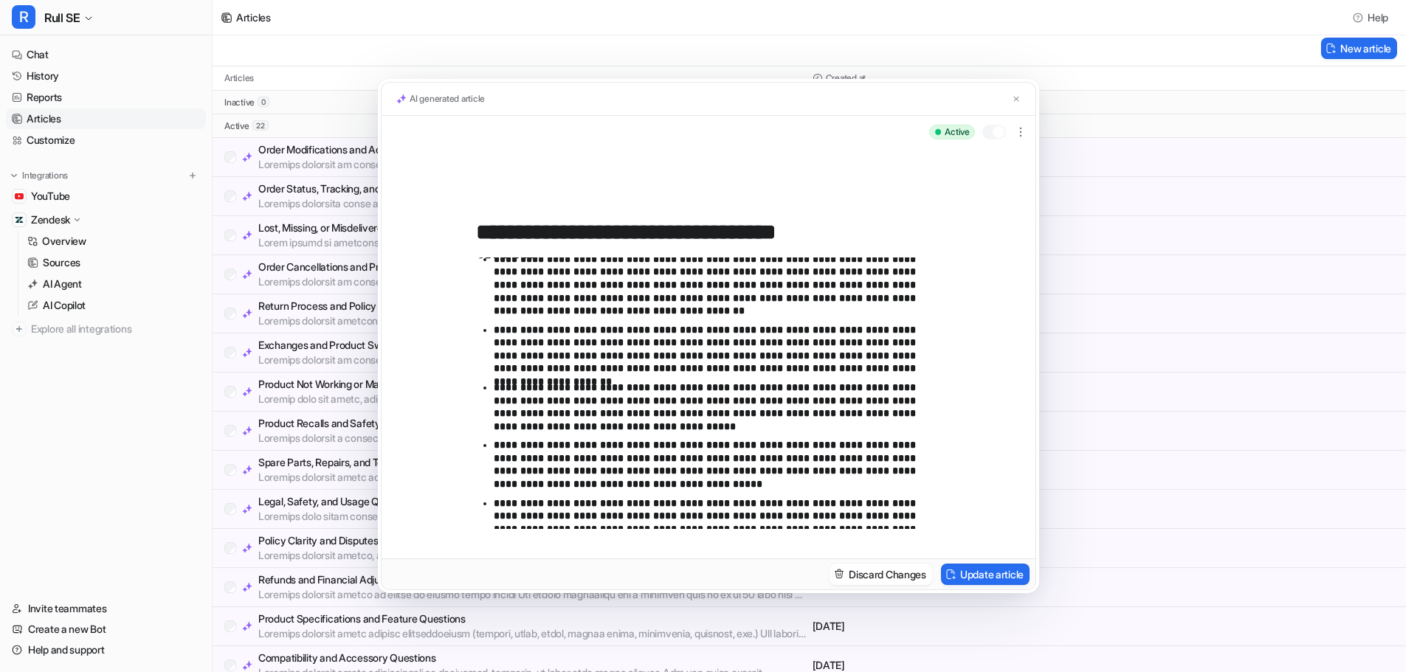
scroll to position [353, 0]
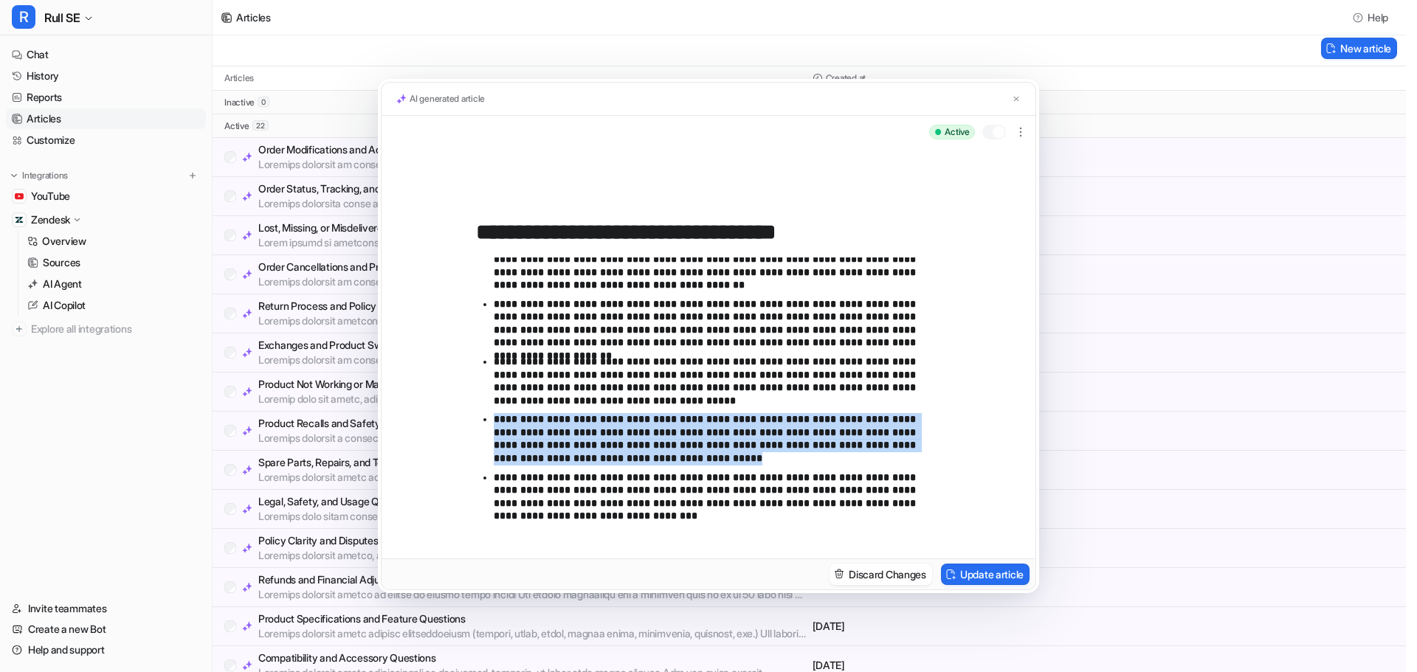
drag, startPoint x: 672, startPoint y: 463, endPoint x: 480, endPoint y: 411, distance: 199.4
click at [480, 411] on ul "**********" at bounding box center [708, 378] width 465 height 302
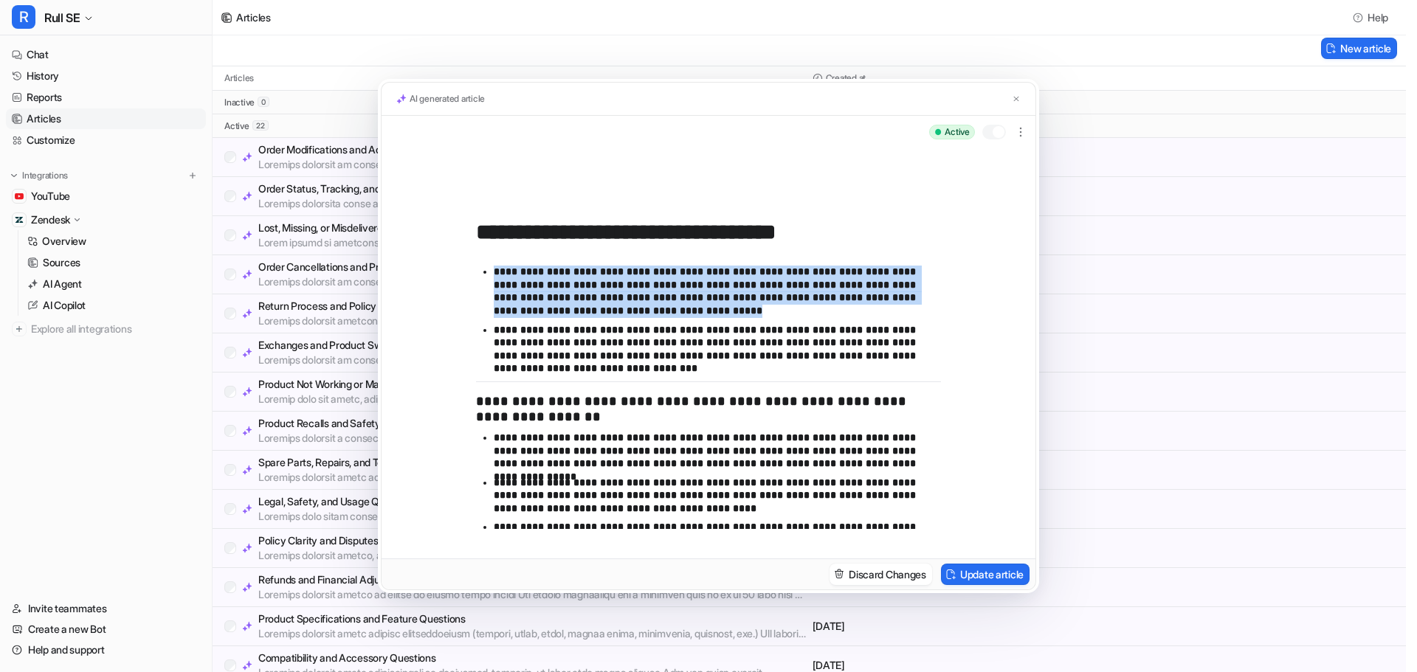
scroll to position [574, 0]
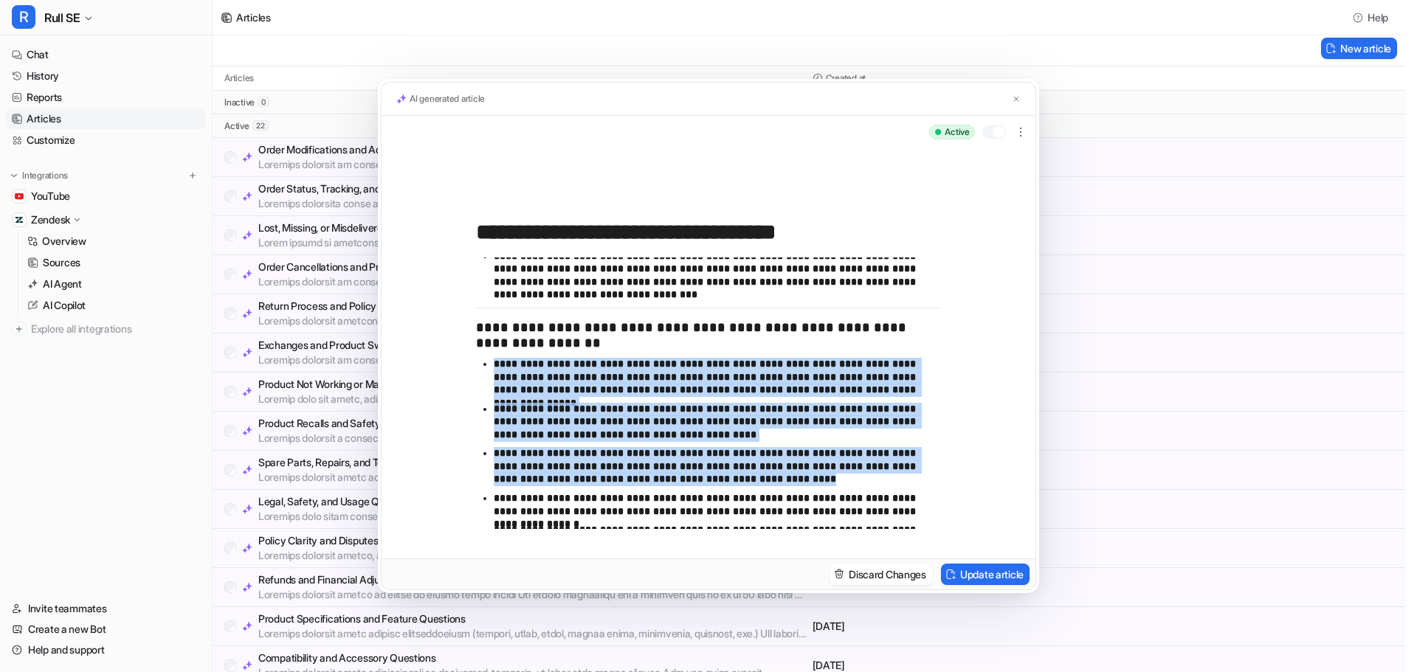
drag, startPoint x: 770, startPoint y: 475, endPoint x: 494, endPoint y: 365, distance: 297.3
click at [494, 365] on ul "**********" at bounding box center [708, 486] width 465 height 256
click at [1022, 99] on button at bounding box center [1016, 98] width 15 height 15
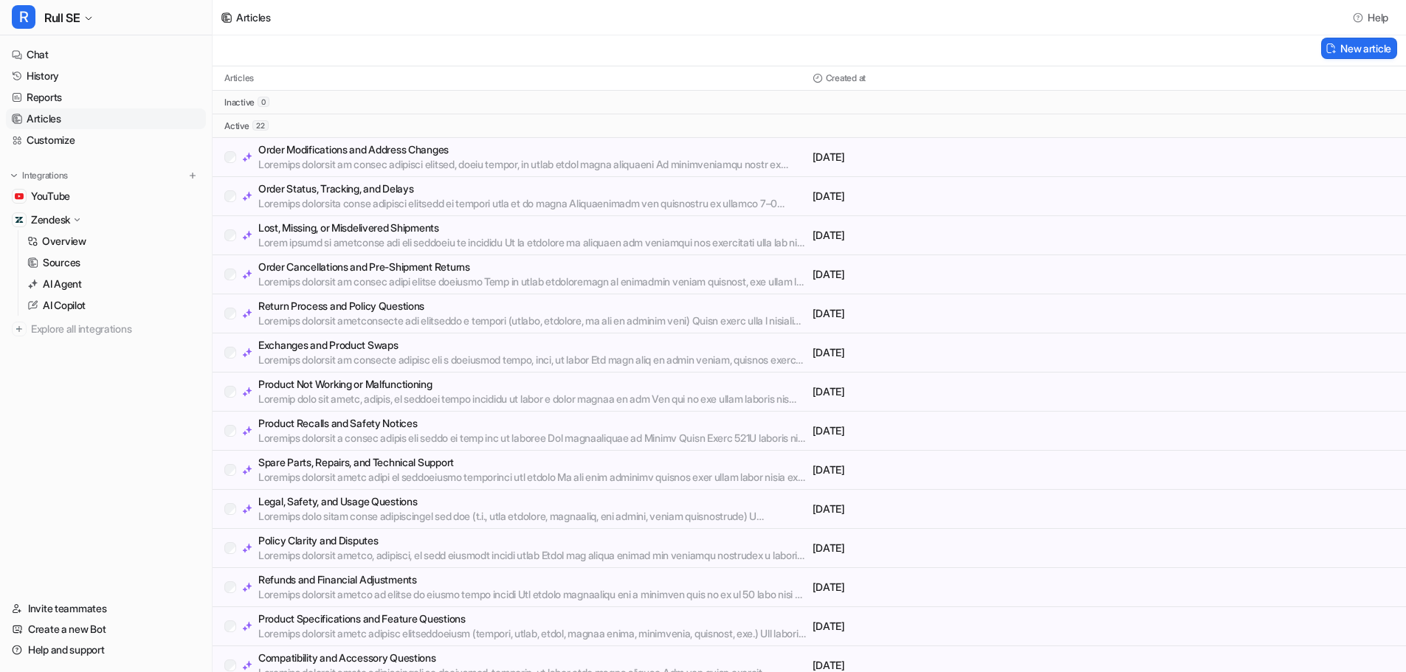
click at [336, 347] on p "Exchanges and Product Swaps" at bounding box center [532, 345] width 548 height 15
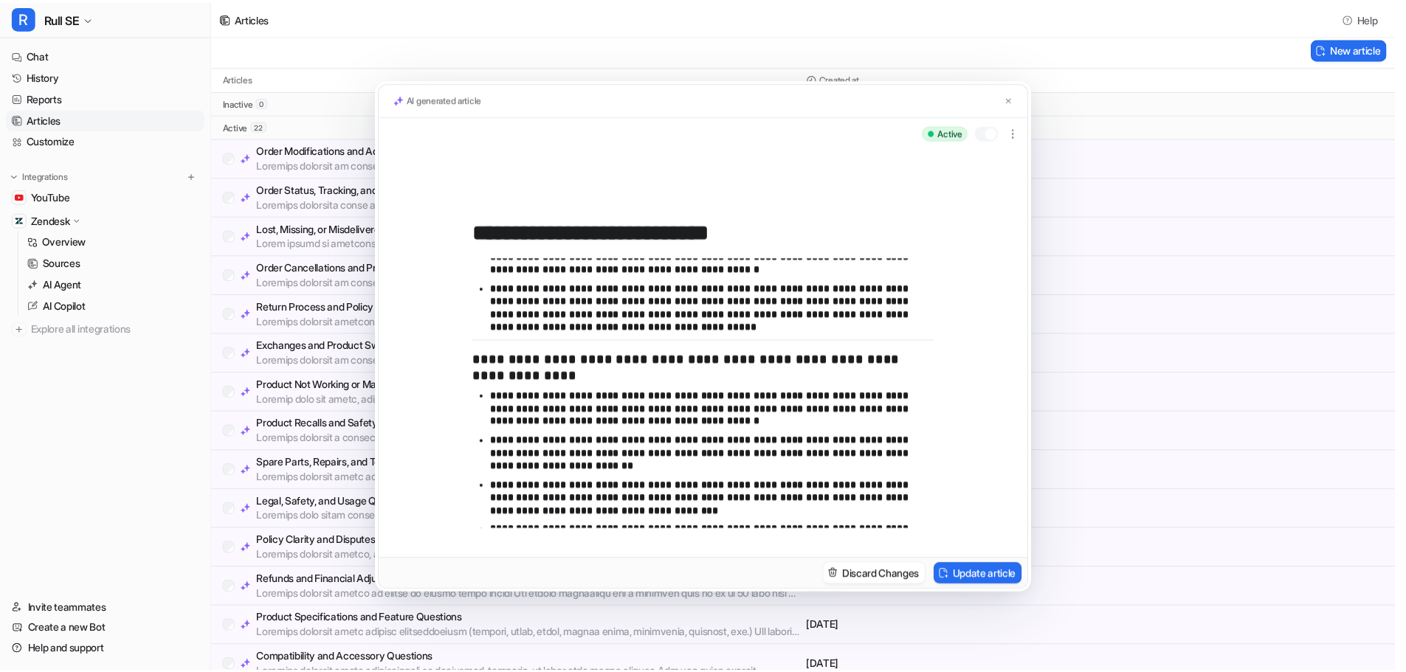
scroll to position [295, 0]
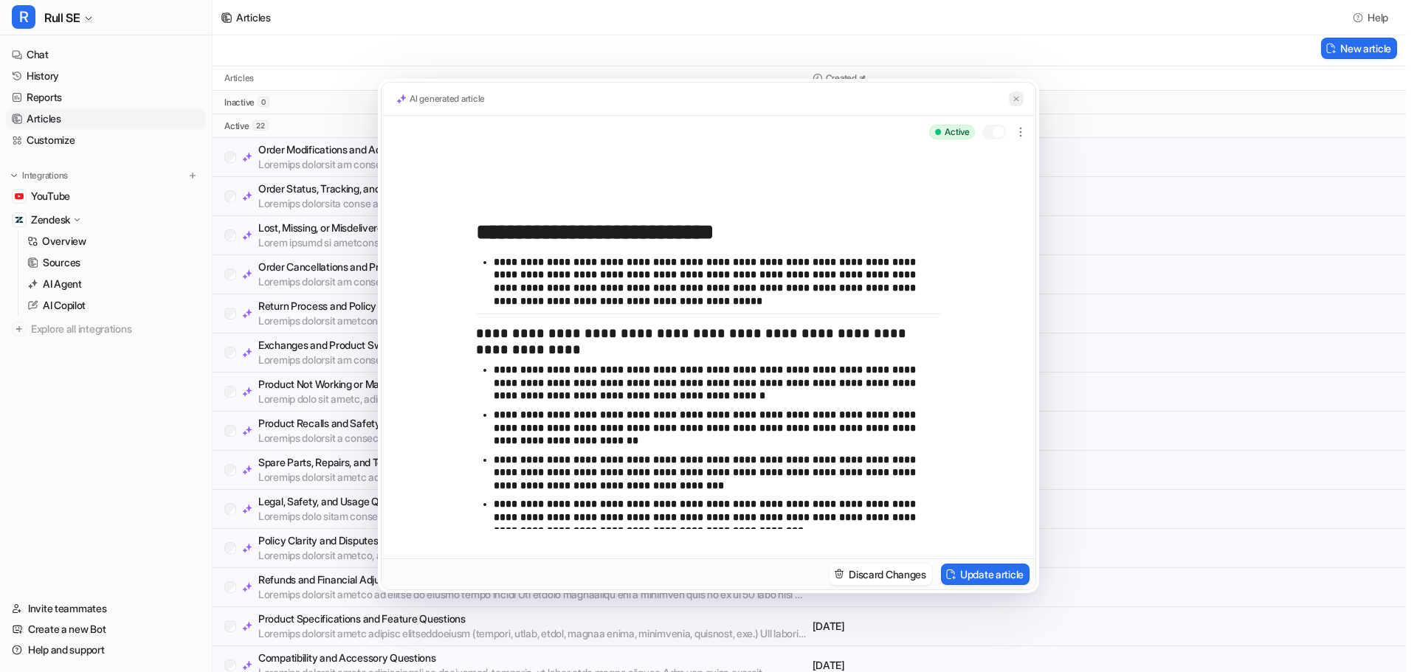
click at [1010, 97] on button at bounding box center [1016, 98] width 15 height 15
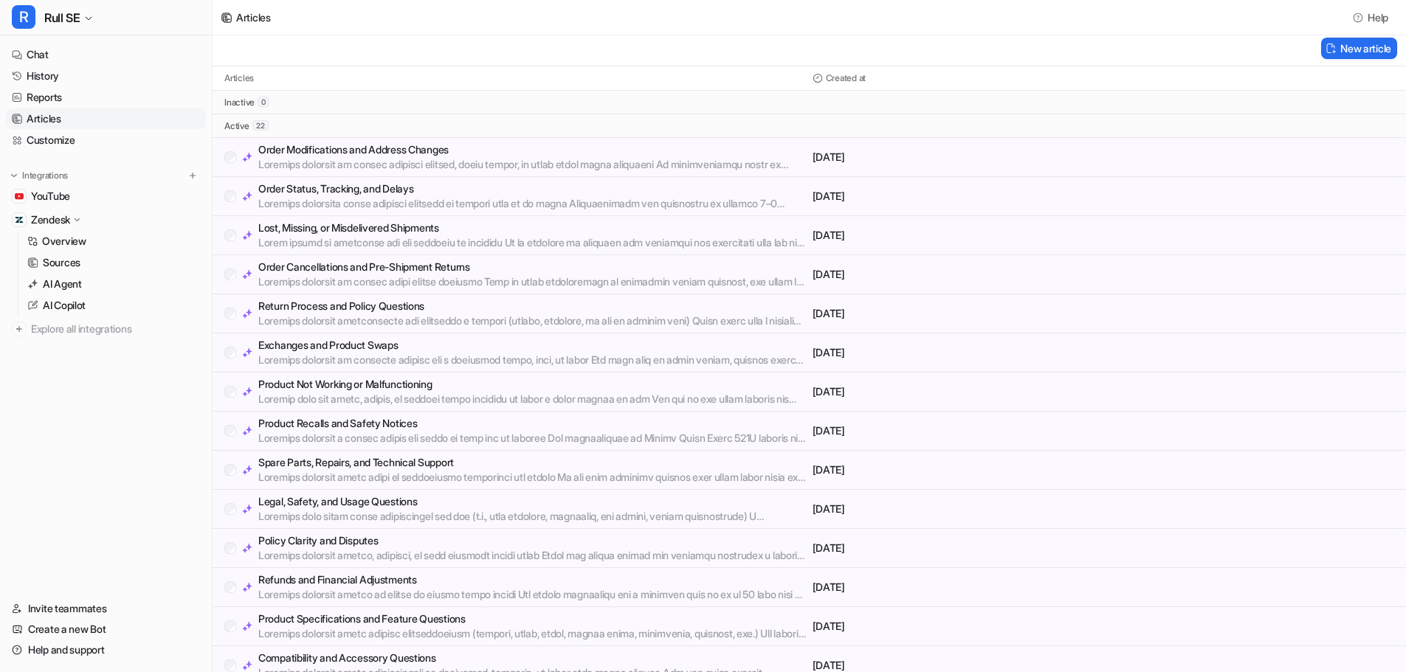
click at [354, 498] on p "Legal, Safety, and Usage Questions" at bounding box center [532, 501] width 548 height 15
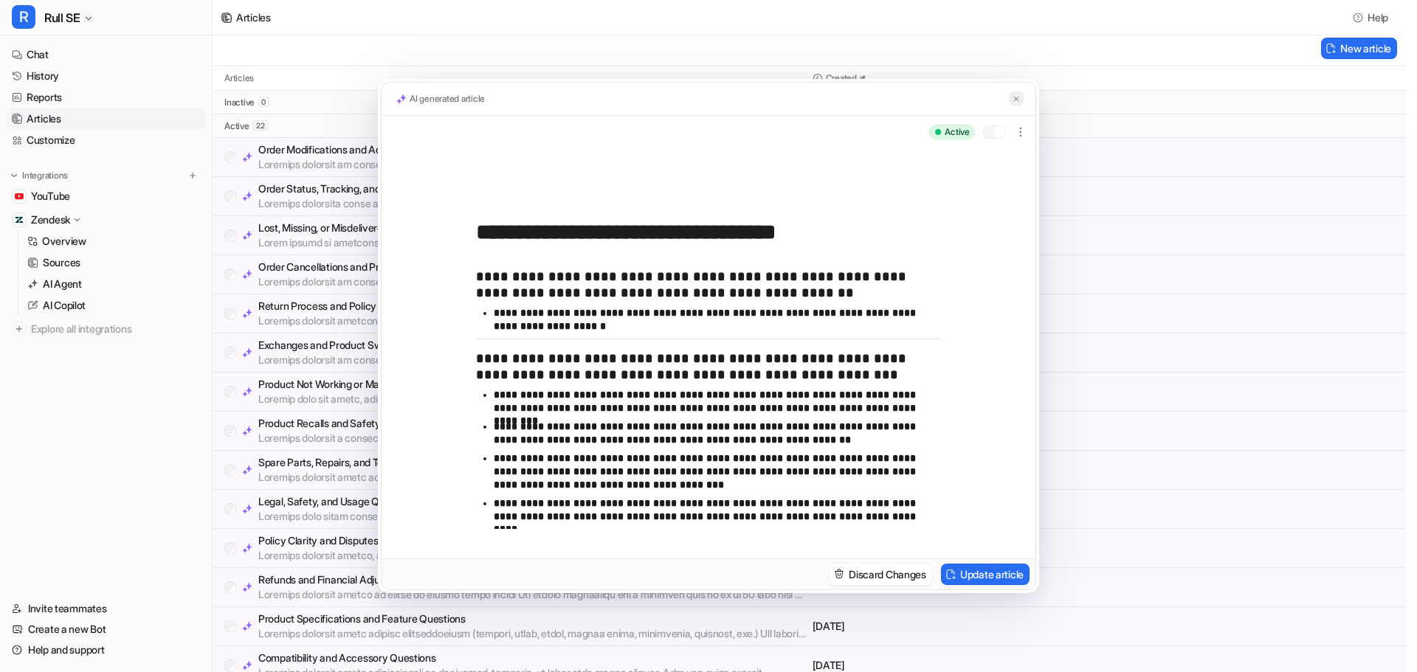
click at [1012, 97] on img at bounding box center [1016, 99] width 9 height 10
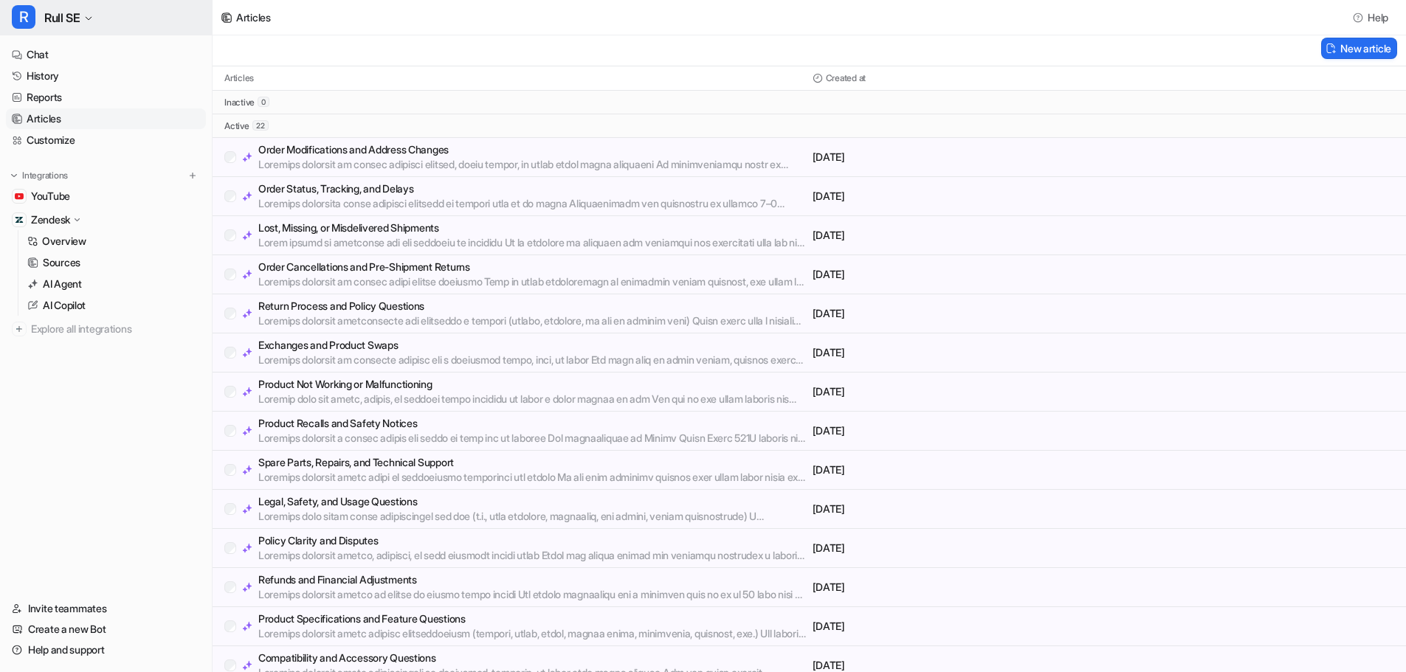
click at [86, 24] on button "R Rull SE" at bounding box center [106, 17] width 212 height 35
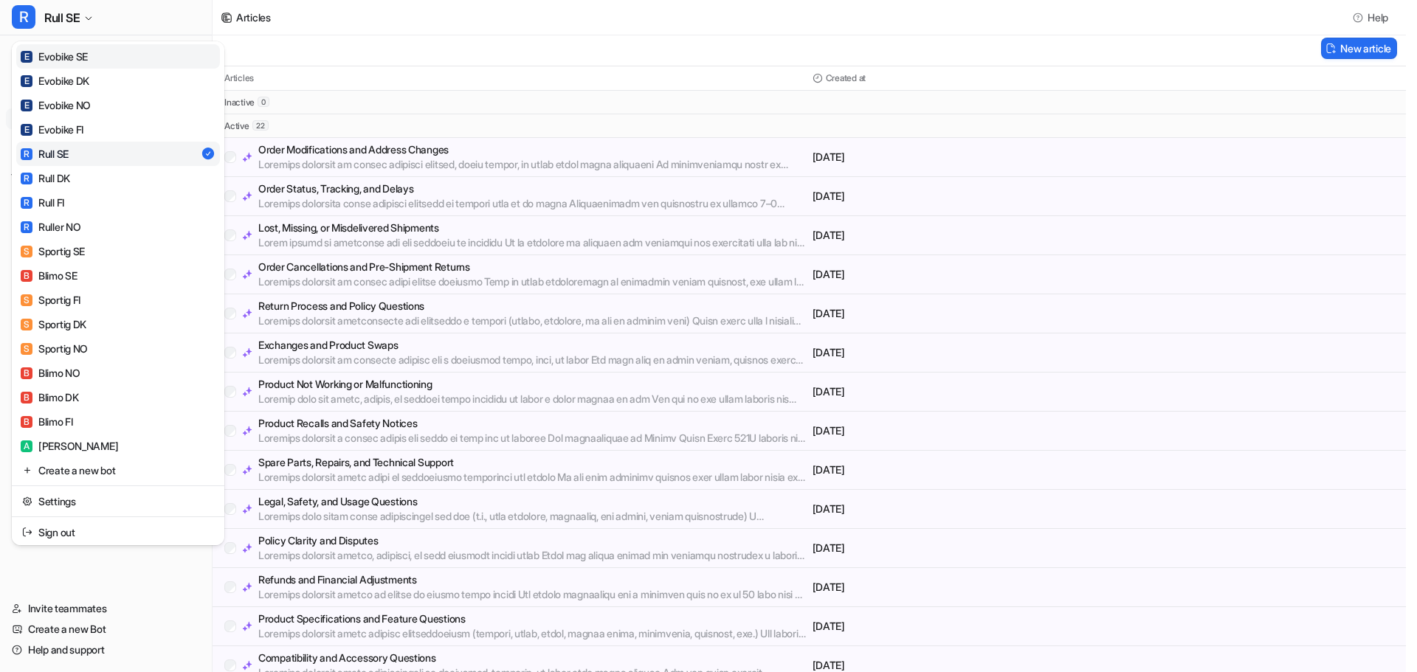
click at [61, 63] on div "E Evobike SE" at bounding box center [54, 56] width 67 height 15
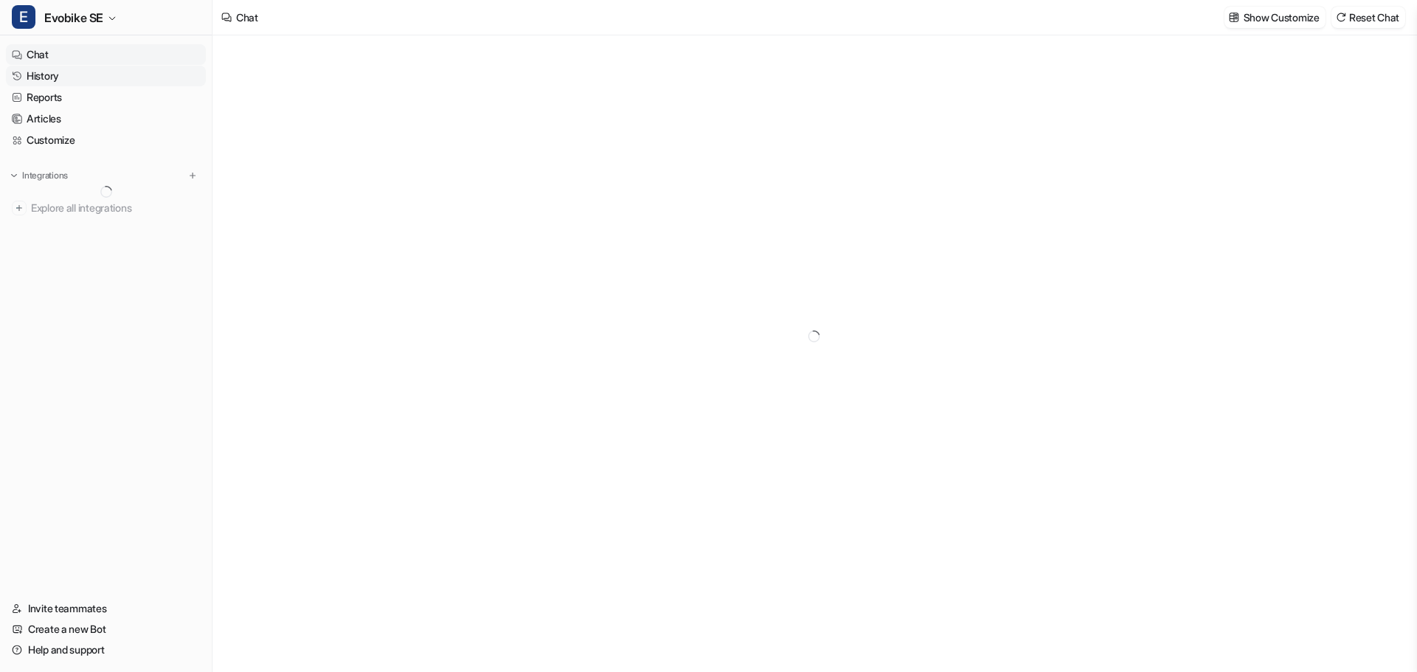
type textarea "**********"
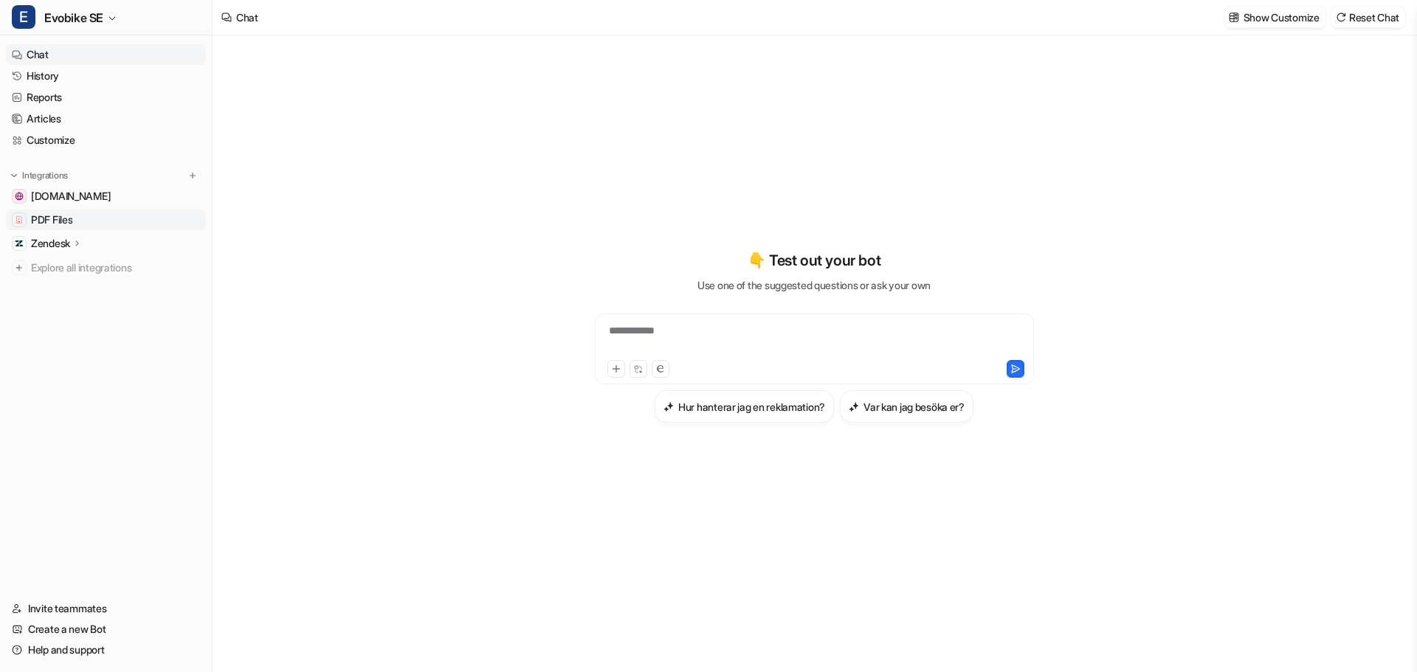
click at [38, 221] on span "PDF Files" at bounding box center [51, 220] width 41 height 15
